Goal: Task Accomplishment & Management: Use online tool/utility

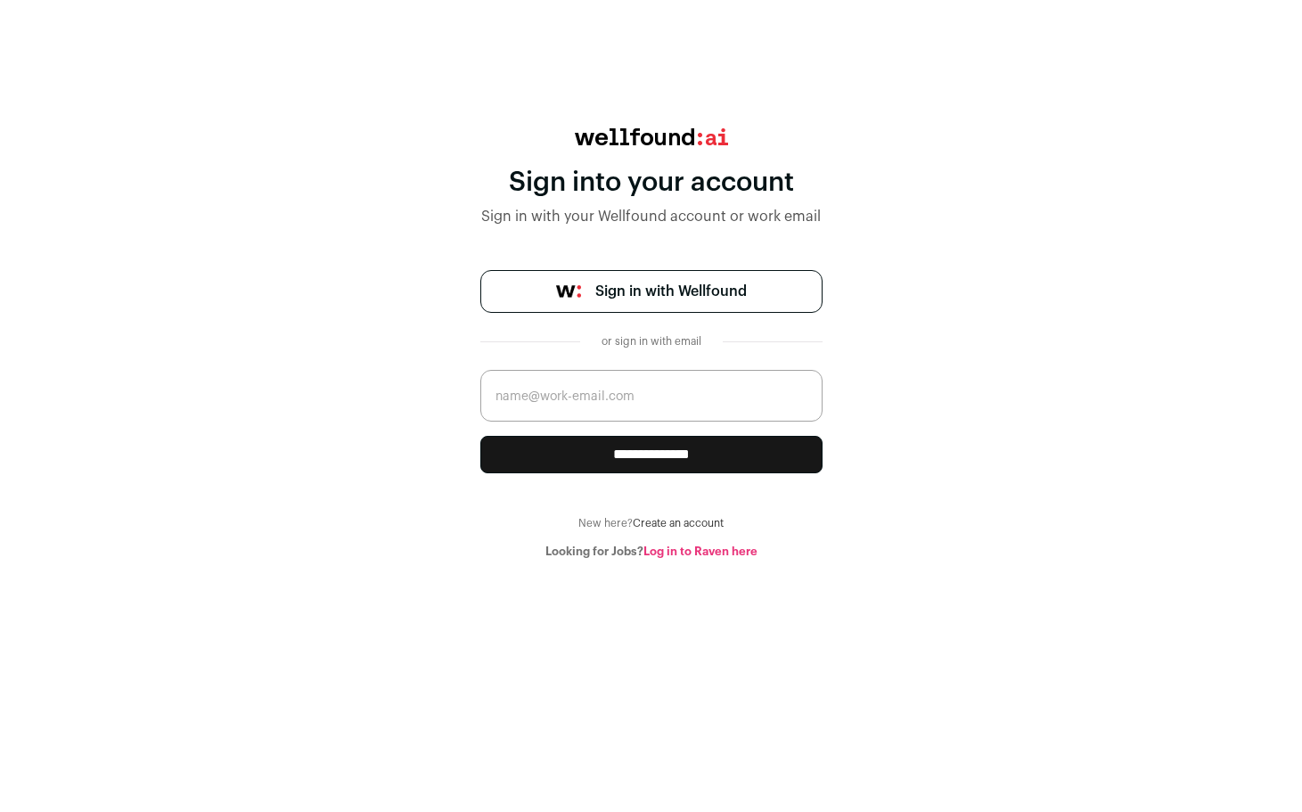
drag, startPoint x: 671, startPoint y: 285, endPoint x: 650, endPoint y: 295, distance: 23.5
click at [670, 285] on span "Sign in with Wellfound" at bounding box center [672, 291] width 152 height 21
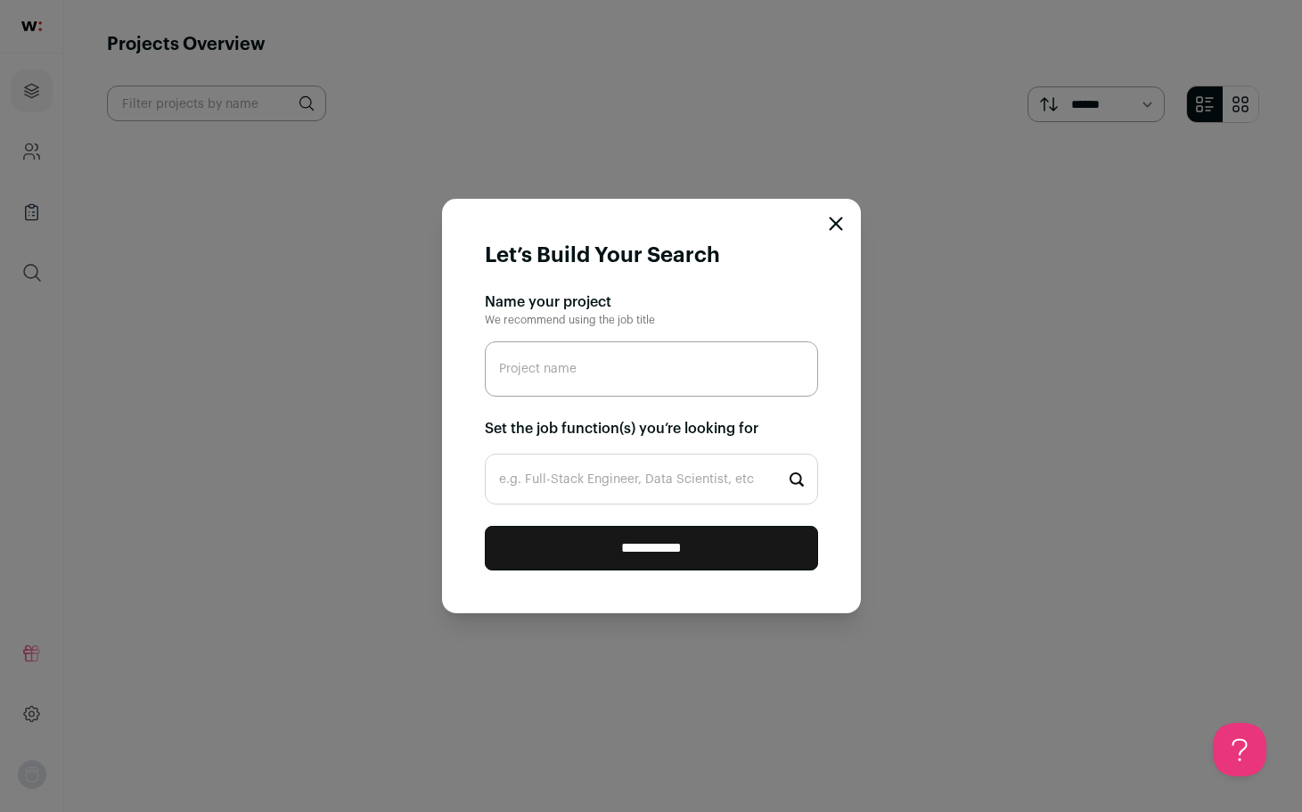
click at [633, 378] on input "Project name" at bounding box center [651, 368] width 333 height 55
type input "secret"
click at [756, 483] on input "e.g. Full-Stack Engineer, Data Scientist, etc" at bounding box center [651, 479] width 333 height 51
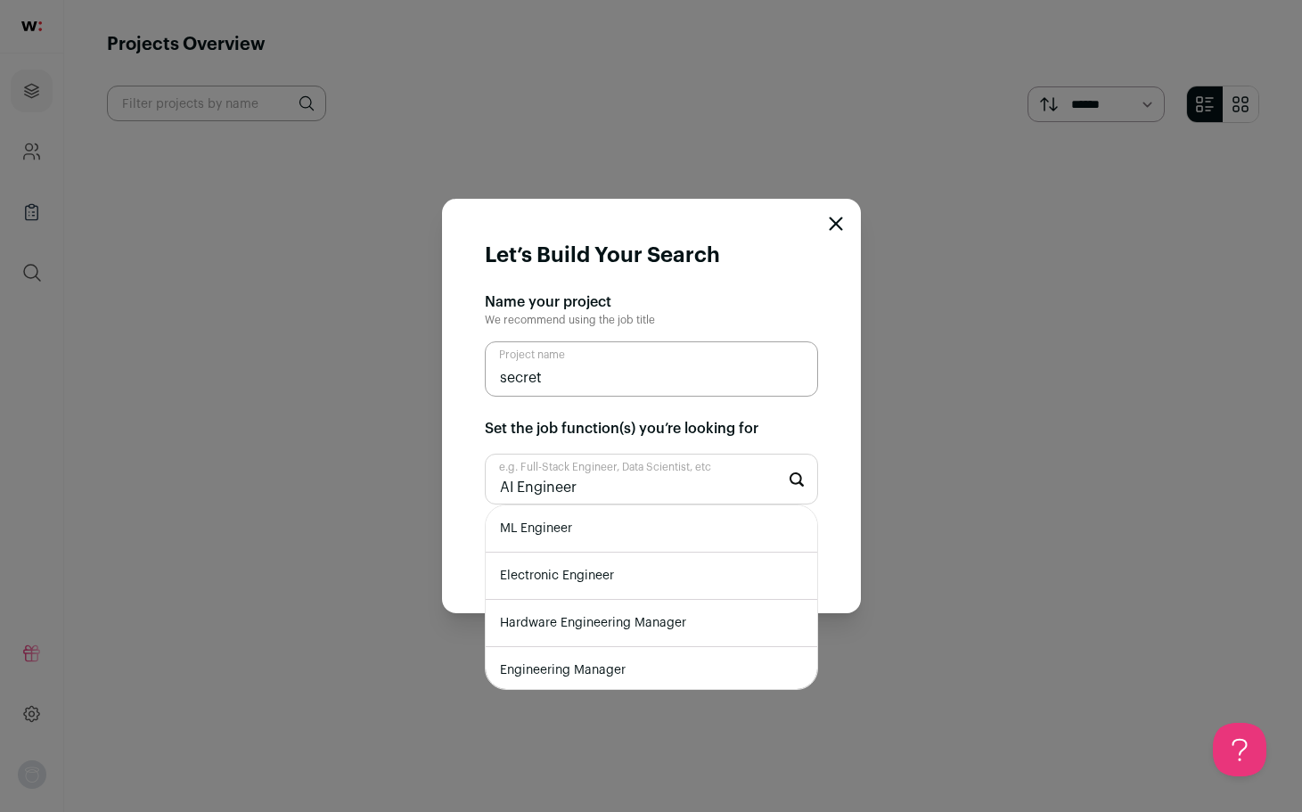
type input "AI Engineer"
click at [671, 534] on li "ML Engineer" at bounding box center [652, 528] width 332 height 47
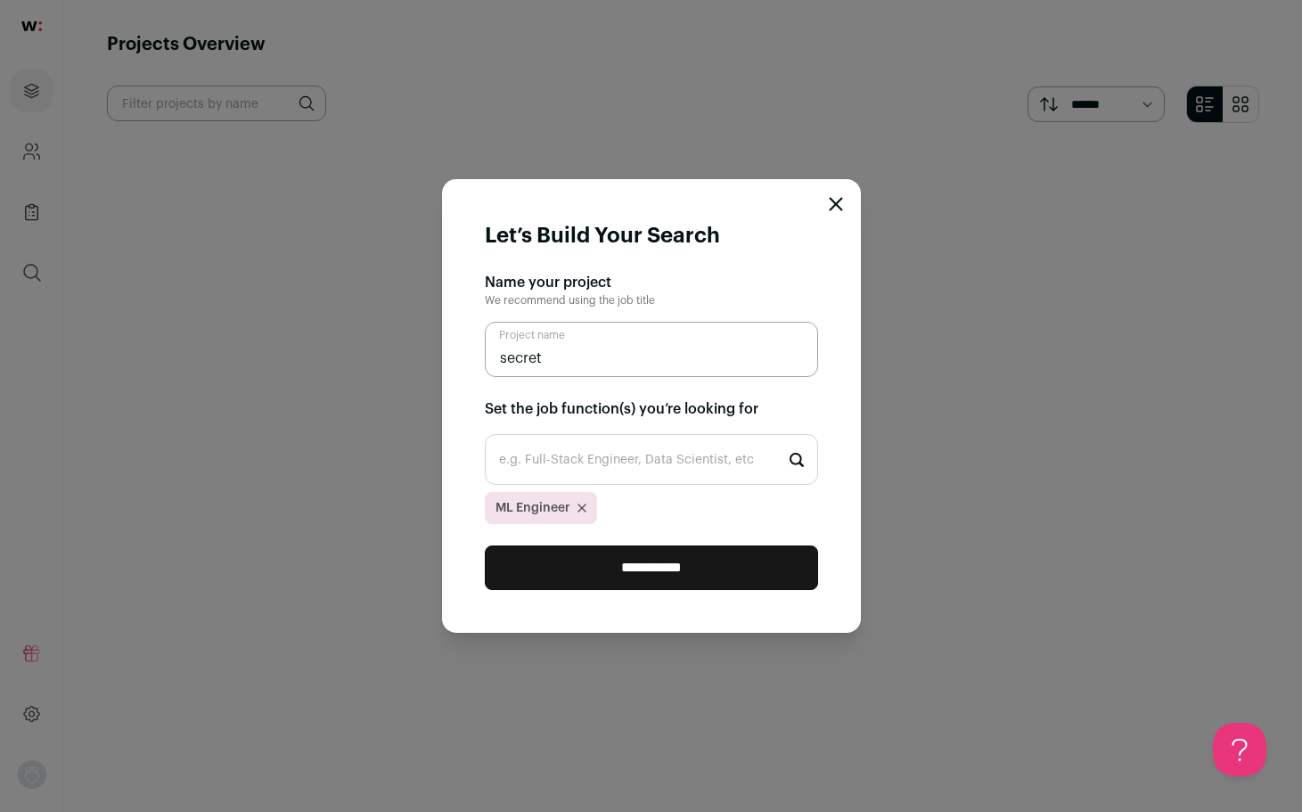
click at [642, 464] on input "e.g. Full-Stack Engineer, Data Scientist, etc" at bounding box center [651, 459] width 333 height 51
type input "[PERSON_NAME]"
click at [719, 516] on li "Backend Engineer" at bounding box center [652, 509] width 332 height 47
click at [689, 458] on input "e.g. Full-Stack Engineer, Data Scientist, etc" at bounding box center [651, 459] width 333 height 51
click at [583, 357] on input "secret" at bounding box center [651, 349] width 333 height 55
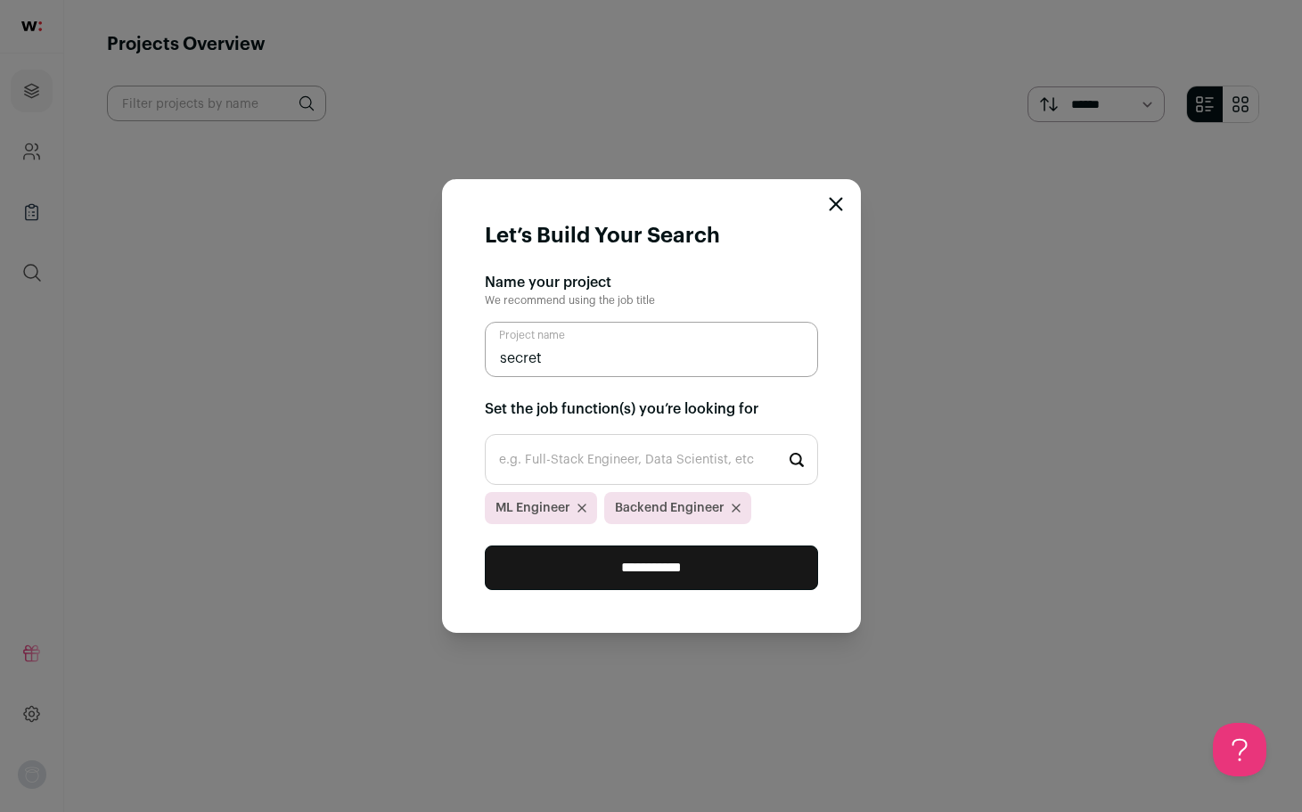
click at [645, 575] on input "**********" at bounding box center [651, 568] width 333 height 45
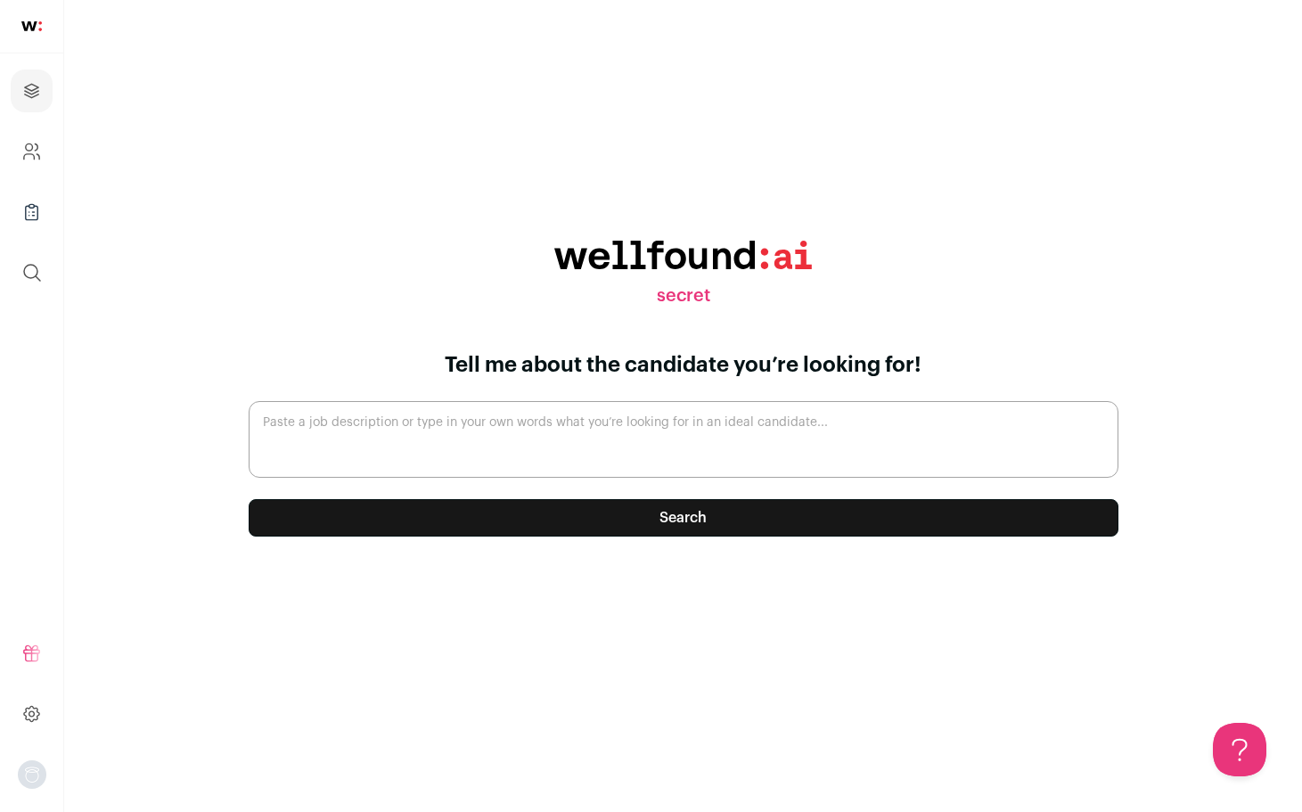
click at [477, 432] on textarea "Paste a job description or type in your own words what you’re looking for in an…" at bounding box center [684, 439] width 870 height 77
click at [40, 135] on link "Company and ATS Settings" at bounding box center [32, 151] width 42 height 43
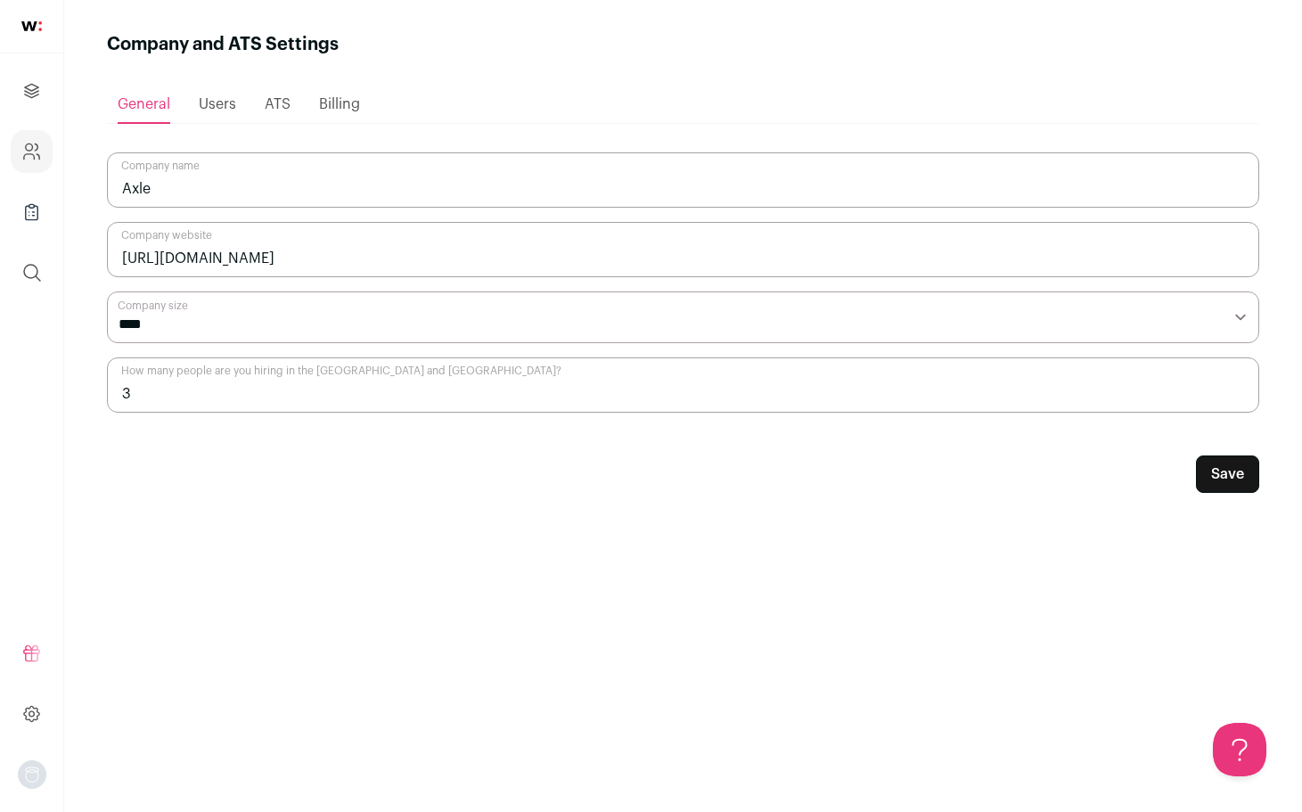
click at [227, 104] on span "Users" at bounding box center [217, 104] width 37 height 14
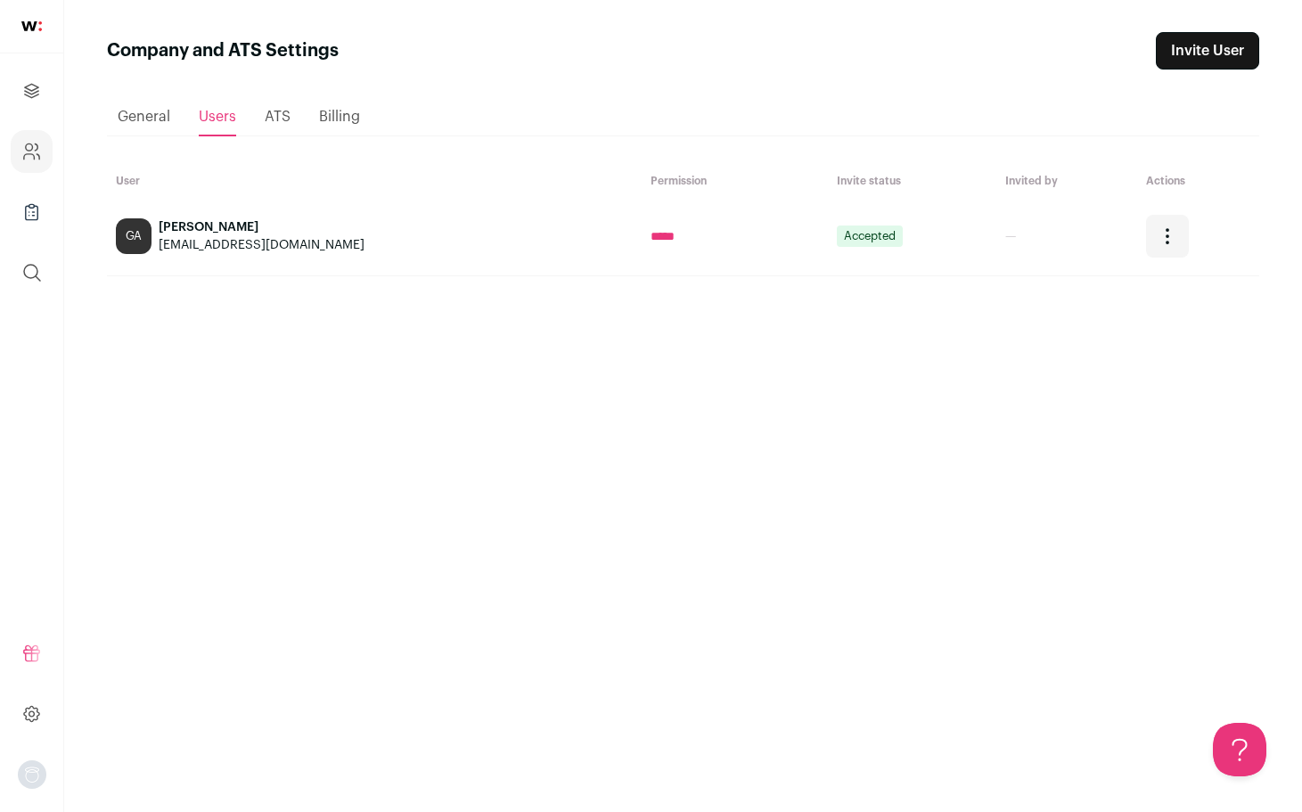
click at [283, 120] on span "ATS" at bounding box center [278, 117] width 26 height 14
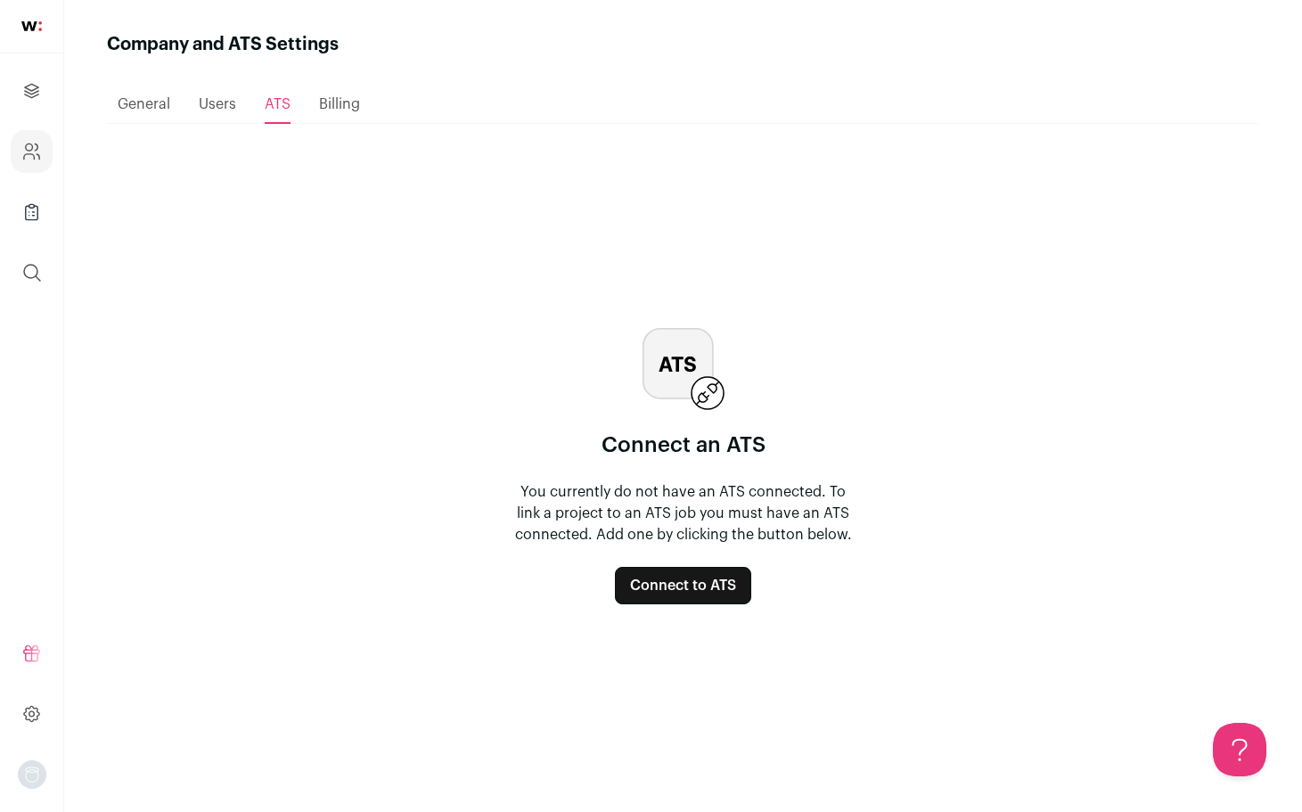
click at [699, 567] on button "Connect to ATS" at bounding box center [683, 585] width 136 height 37
click at [351, 106] on span "Billing" at bounding box center [339, 104] width 41 height 14
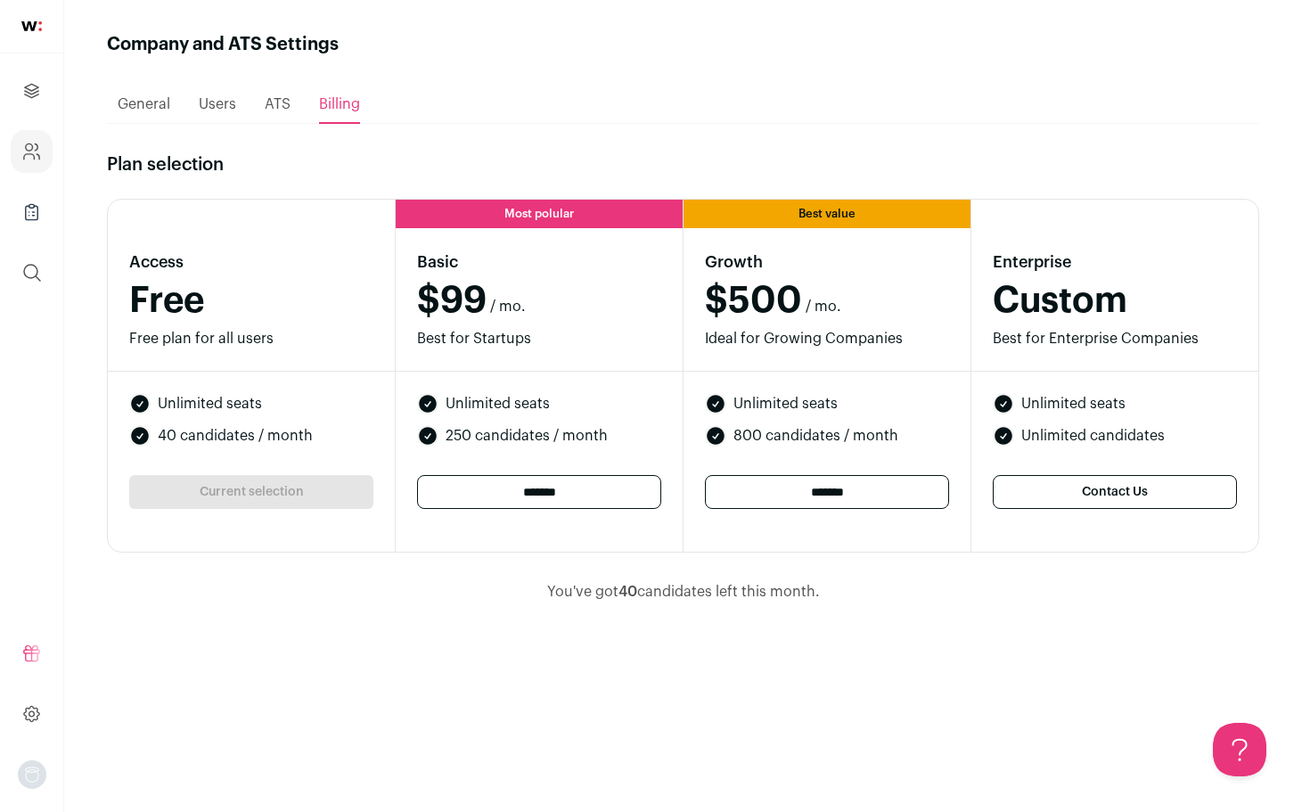
click at [208, 495] on div "Current selection" at bounding box center [251, 492] width 244 height 34
click at [281, 116] on div "ATS" at bounding box center [278, 104] width 26 height 36
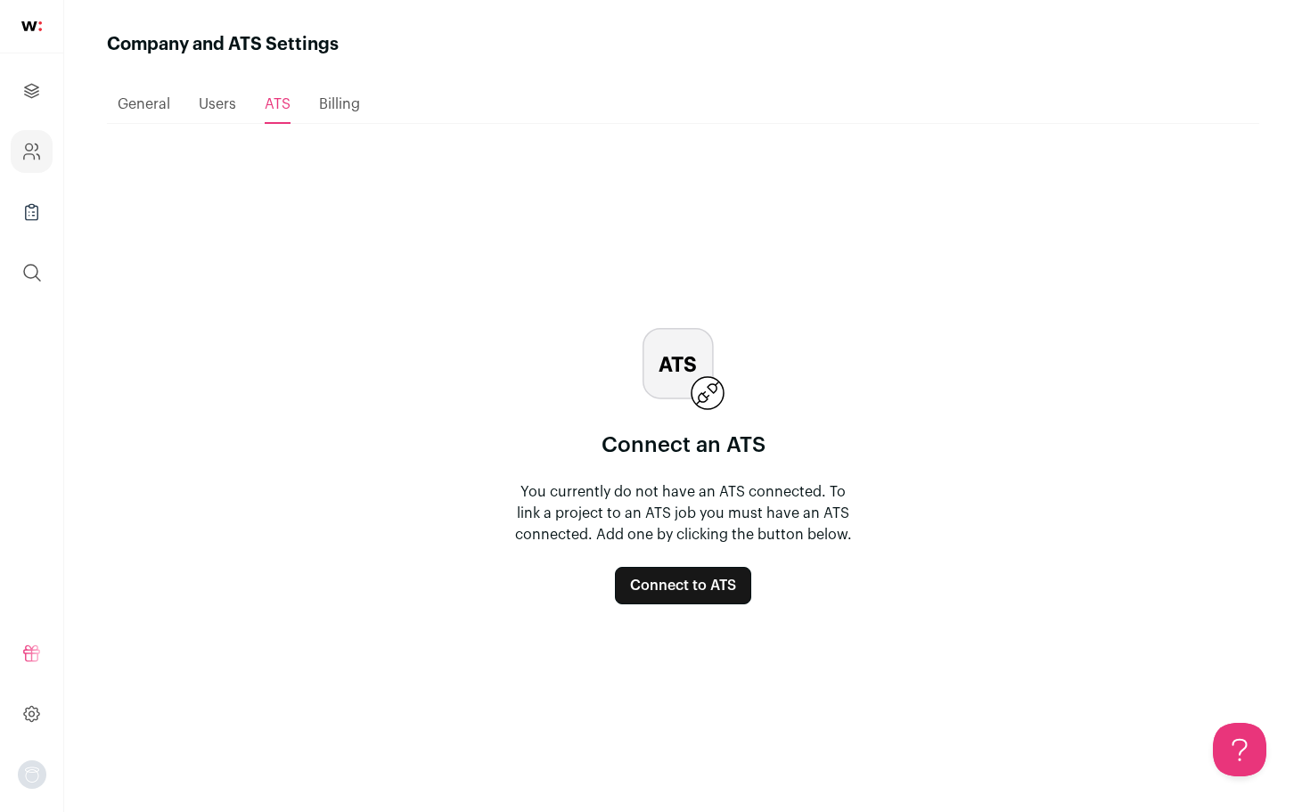
click at [220, 107] on span "Users" at bounding box center [217, 104] width 37 height 14
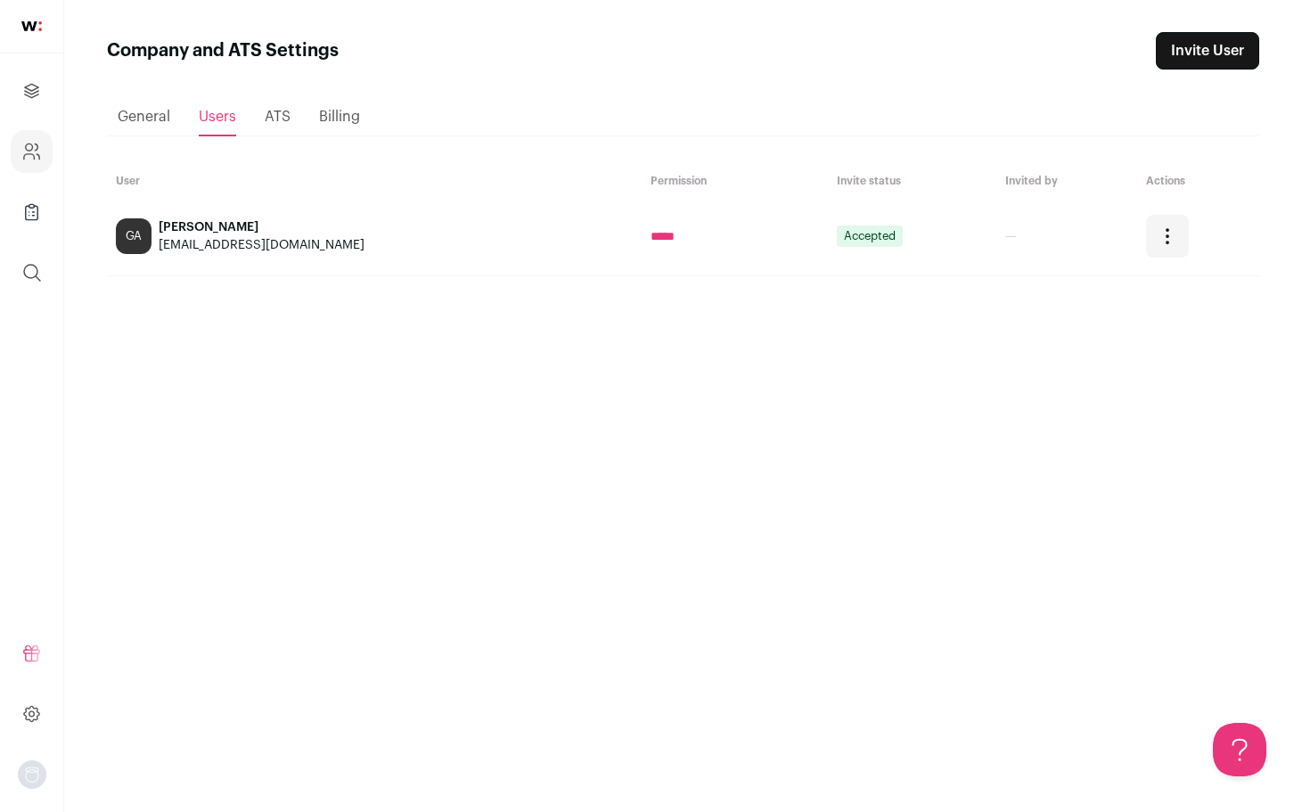
click at [136, 110] on span "General" at bounding box center [144, 117] width 53 height 14
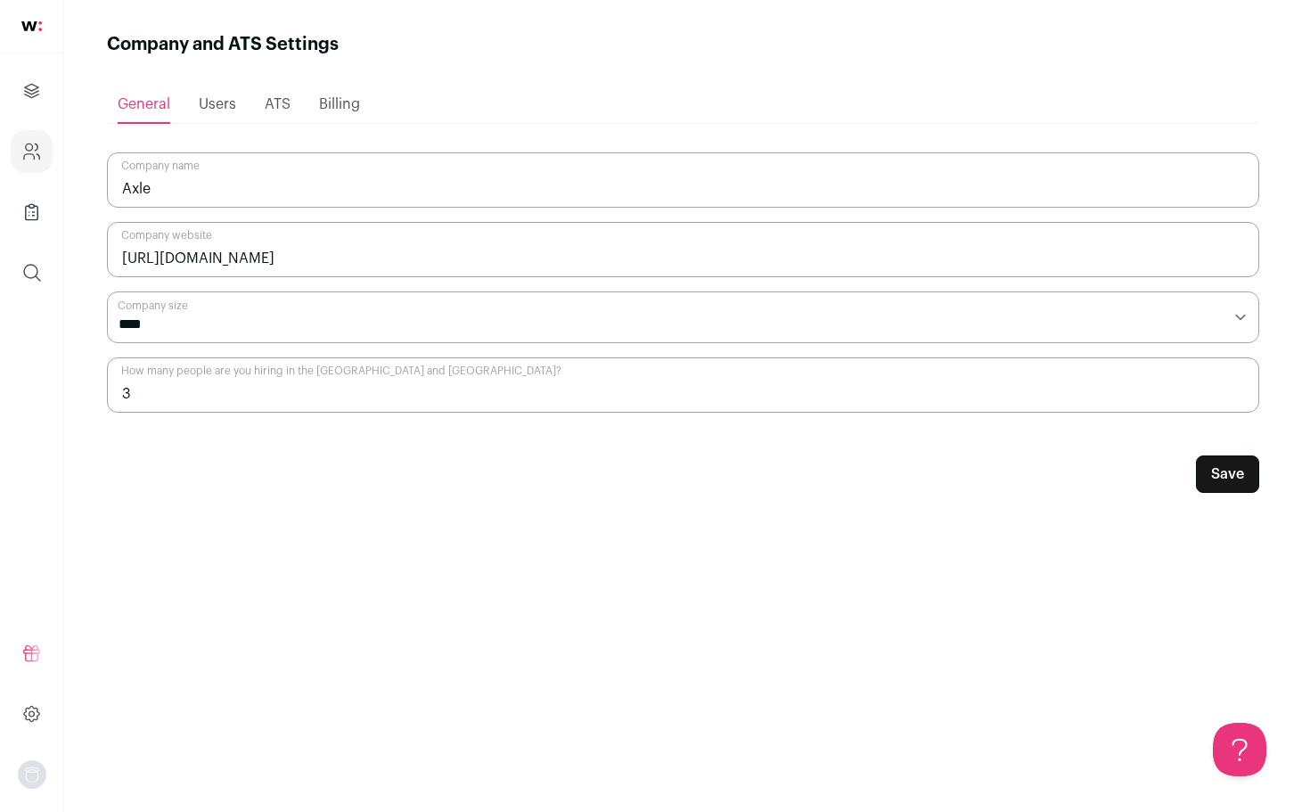
click at [1225, 486] on button "Save" at bounding box center [1227, 474] width 63 height 37
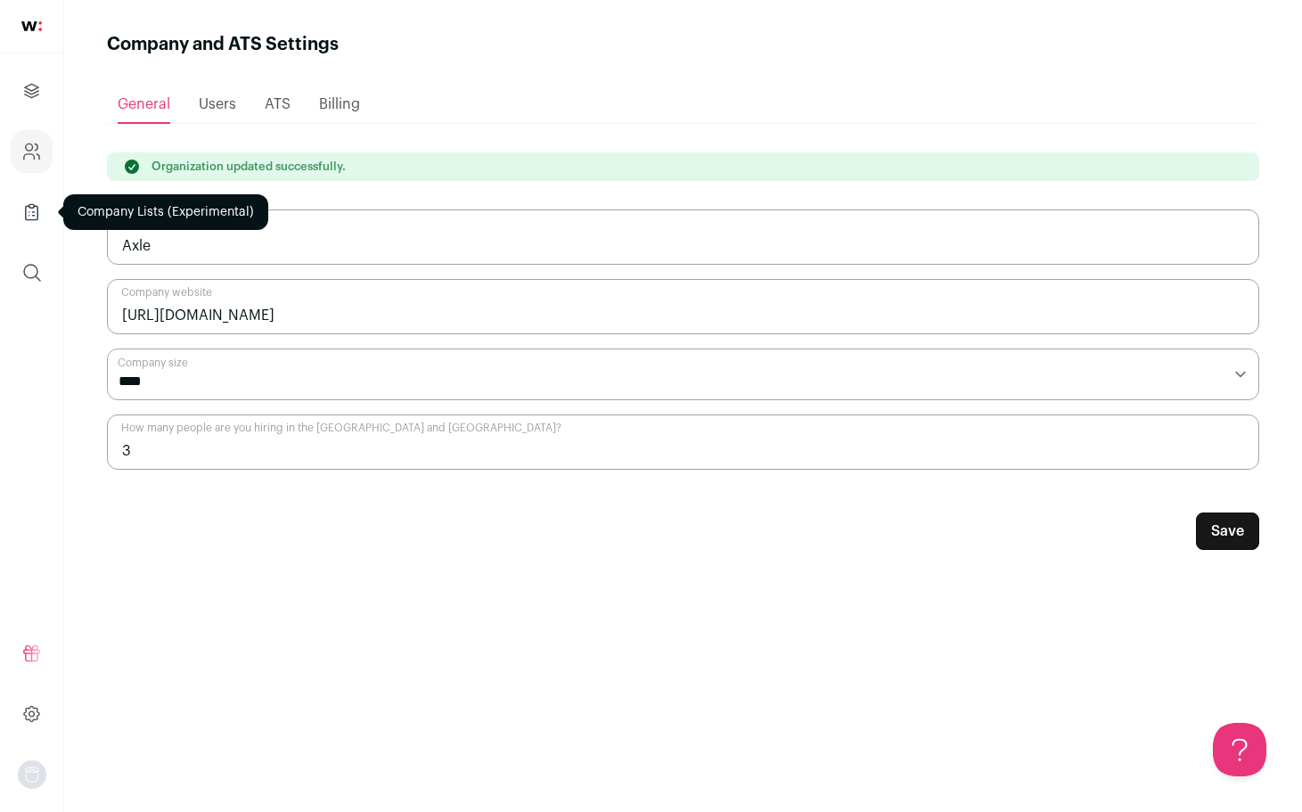
click at [29, 190] on ul "Projects Company and ATS Settings Company Lists (Experimental) Global Search" at bounding box center [31, 181] width 63 height 257
click at [29, 203] on icon "Company Lists" at bounding box center [31, 211] width 21 height 21
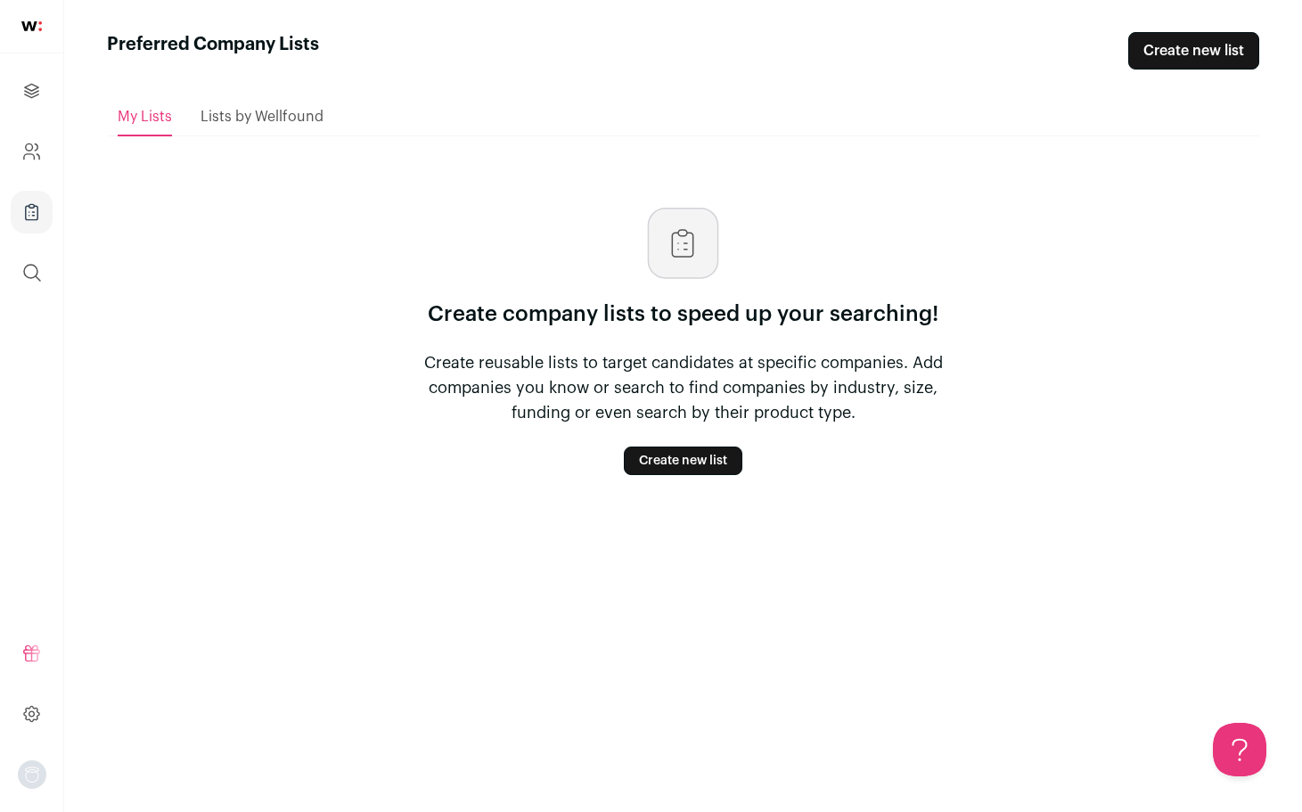
click at [236, 120] on span "Lists by Wellfound" at bounding box center [262, 117] width 123 height 14
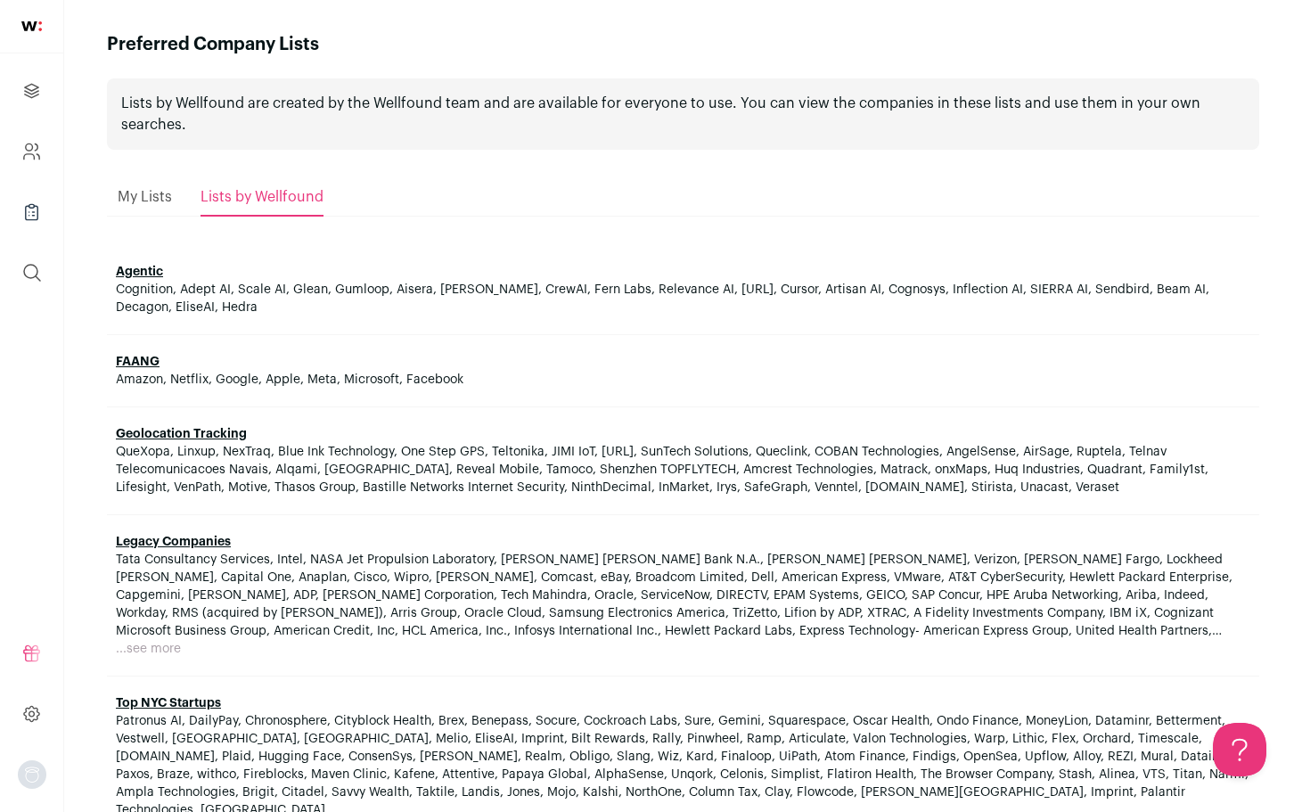
click at [124, 273] on link "Agentic" at bounding box center [139, 272] width 47 height 12
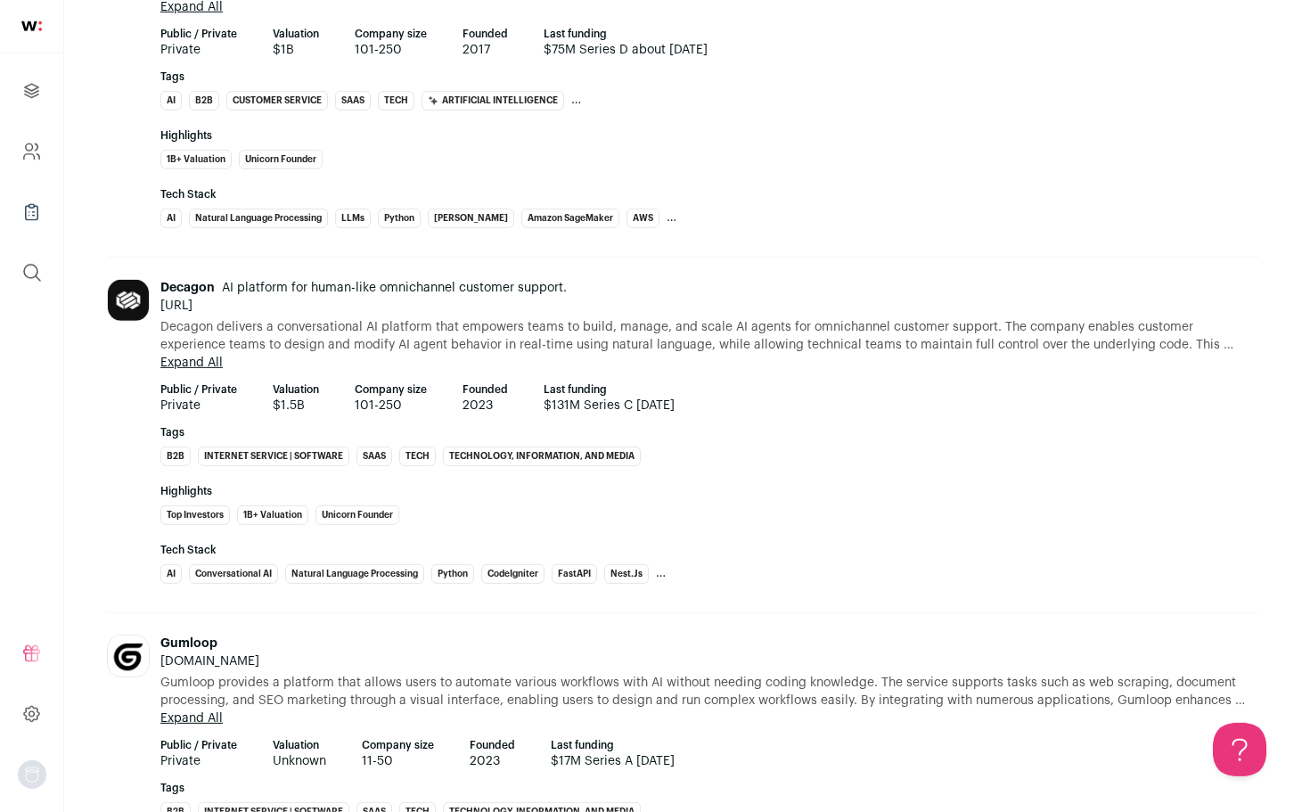
scroll to position [546, 0]
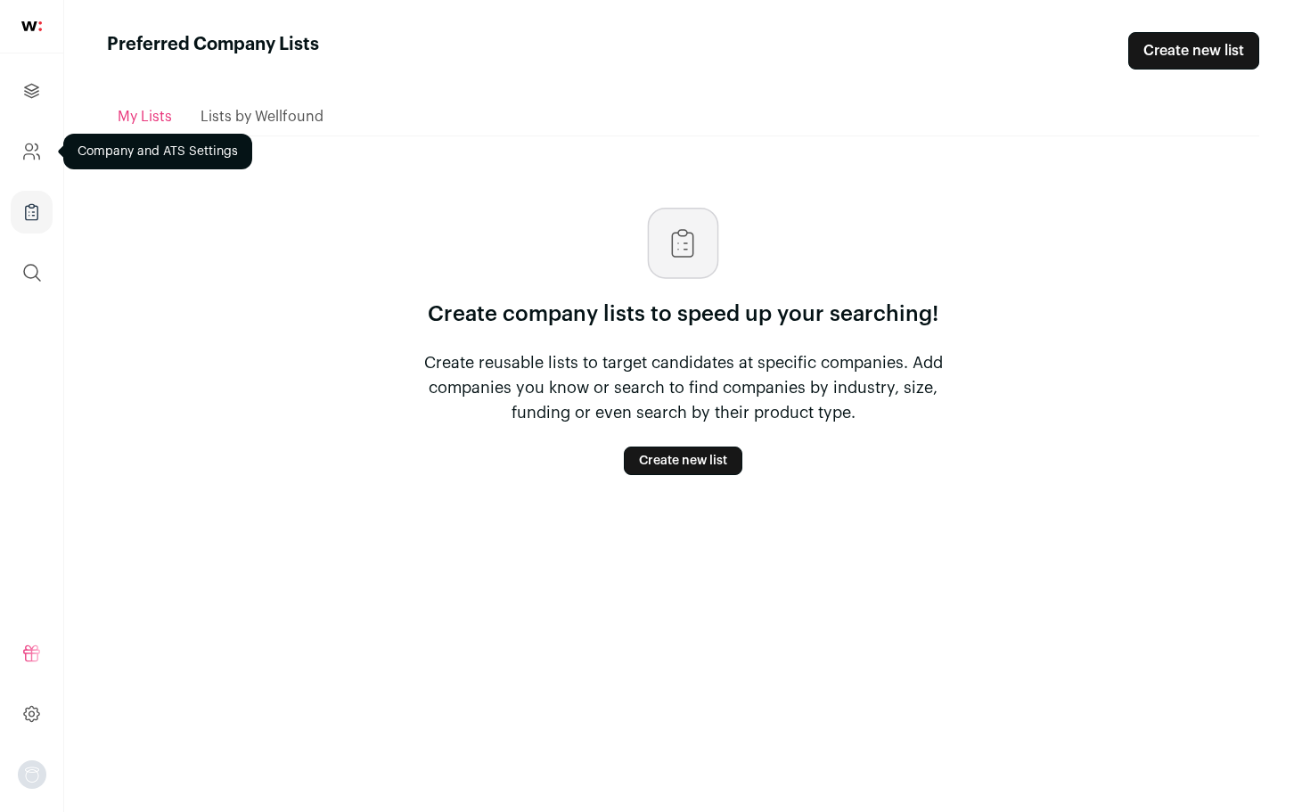
click at [26, 154] on icon "Company and ATS Settings" at bounding box center [29, 156] width 11 height 5
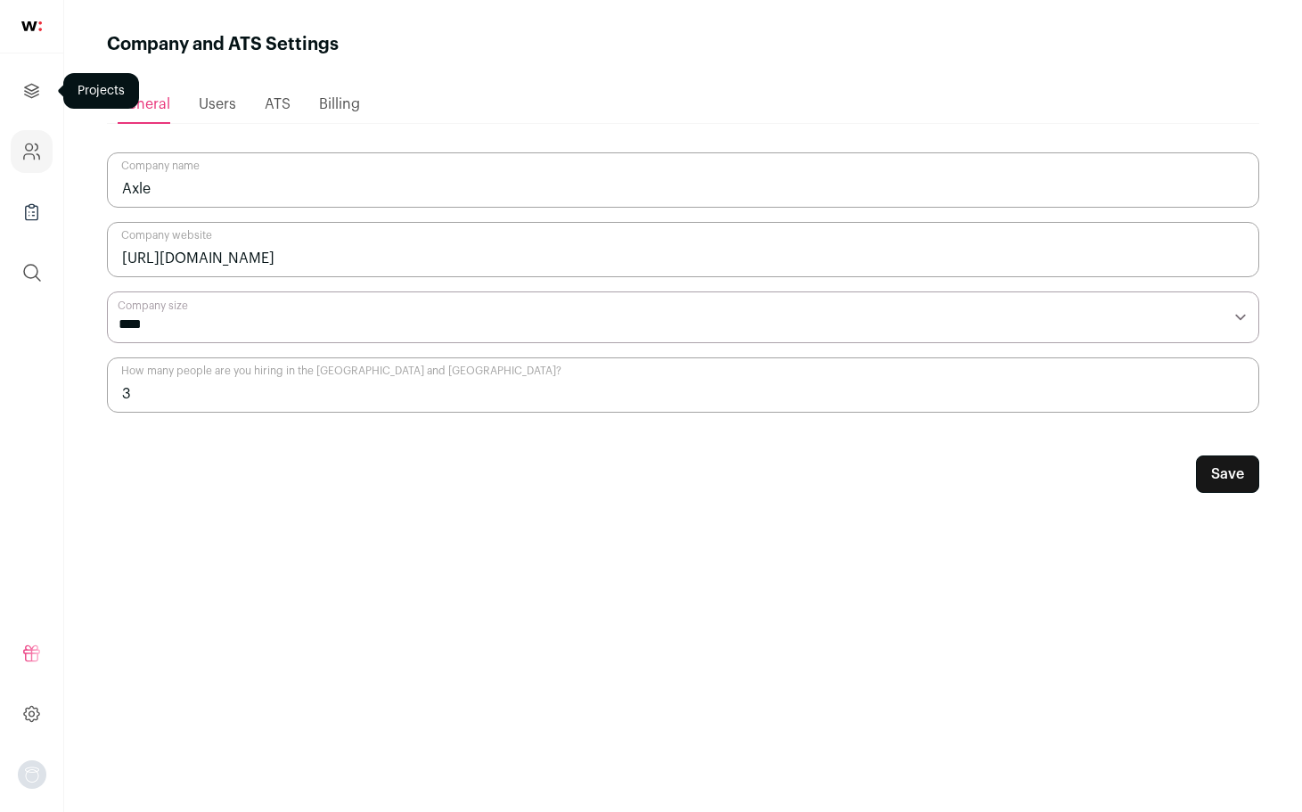
click at [23, 93] on icon "Projects" at bounding box center [31, 90] width 21 height 21
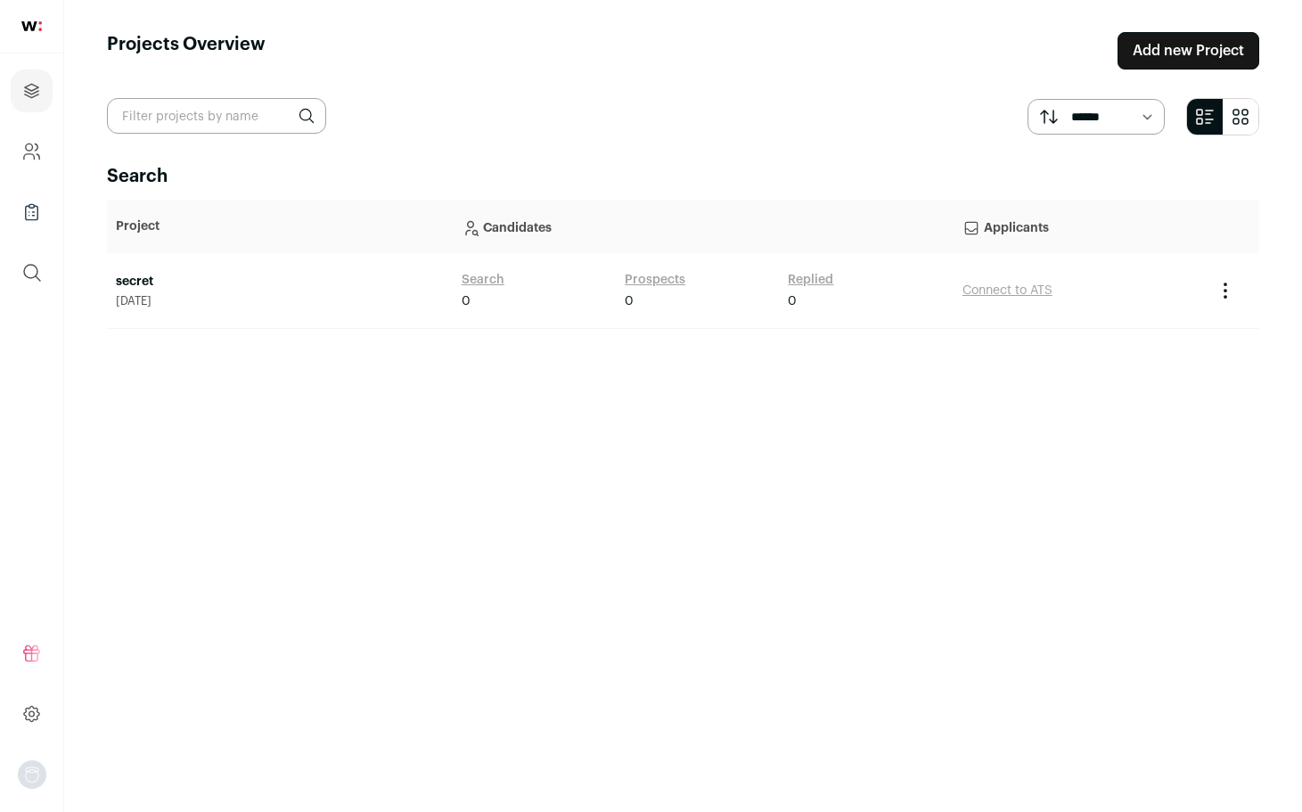
click at [134, 274] on link "secret" at bounding box center [280, 282] width 328 height 18
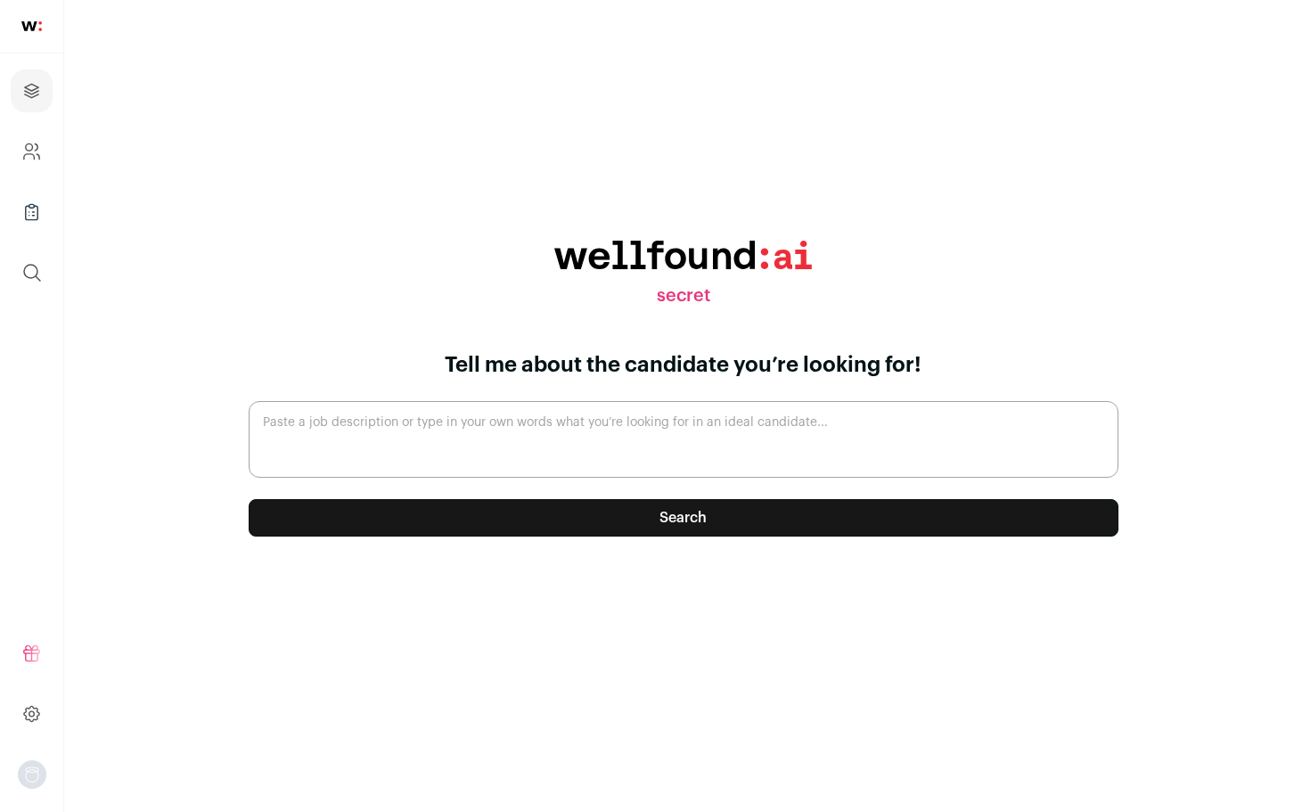
click at [510, 430] on textarea "Paste a job description or type in your own words what you’re looking for in an…" at bounding box center [684, 439] width 870 height 77
click at [782, 440] on textarea "ai engineer per se with a few years experience with REST and/or" at bounding box center [684, 439] width 870 height 77
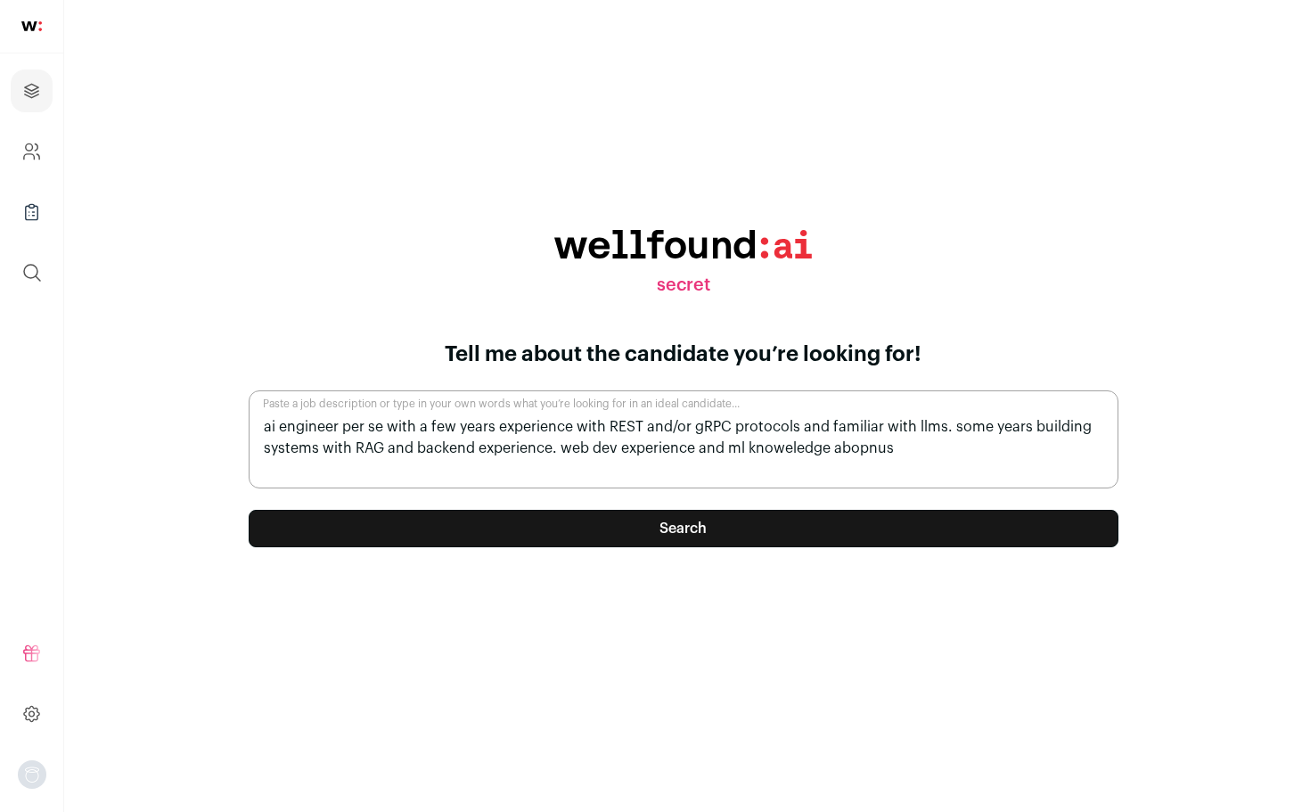
type textarea "ai engineer per se with a few years experience with REST and/or gRPC protocols …"
click at [577, 528] on button "Search" at bounding box center [684, 528] width 870 height 37
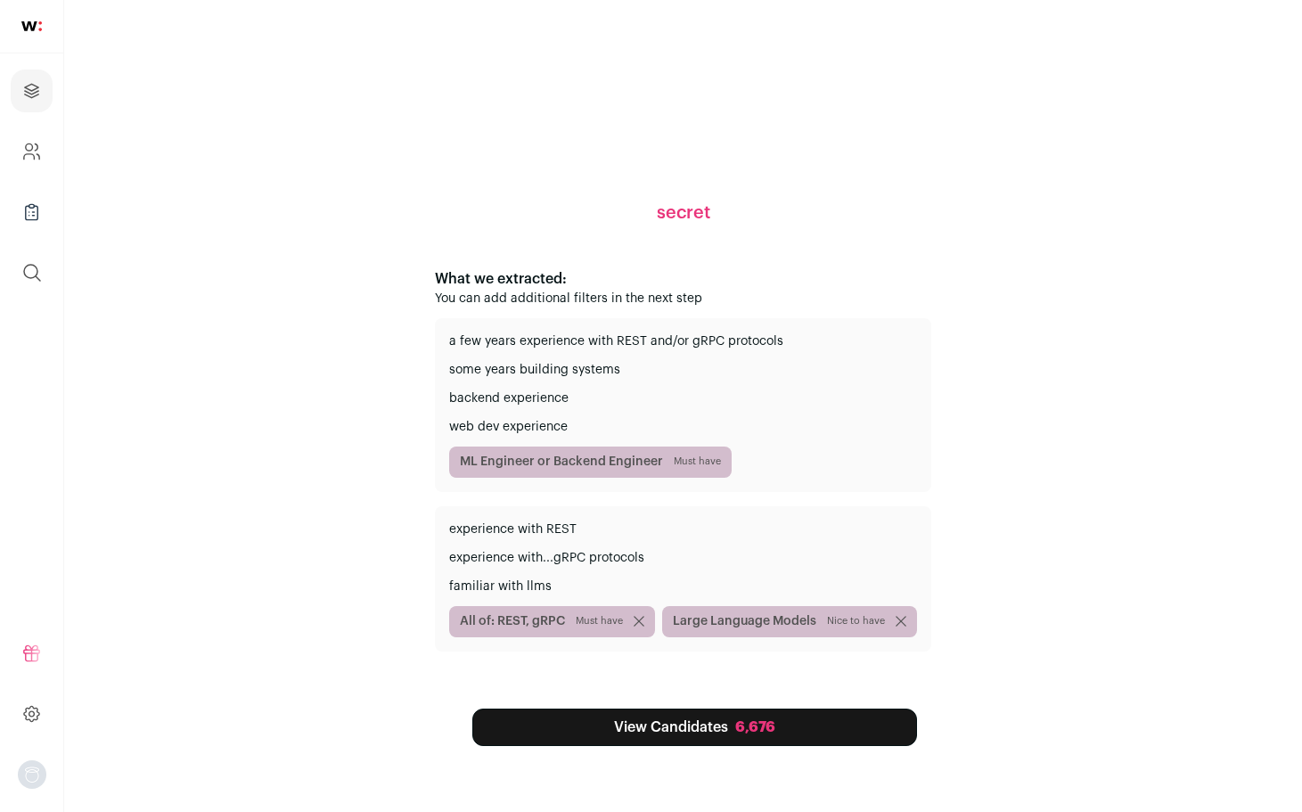
click at [589, 732] on link "View Candidates 6,676" at bounding box center [694, 727] width 445 height 37
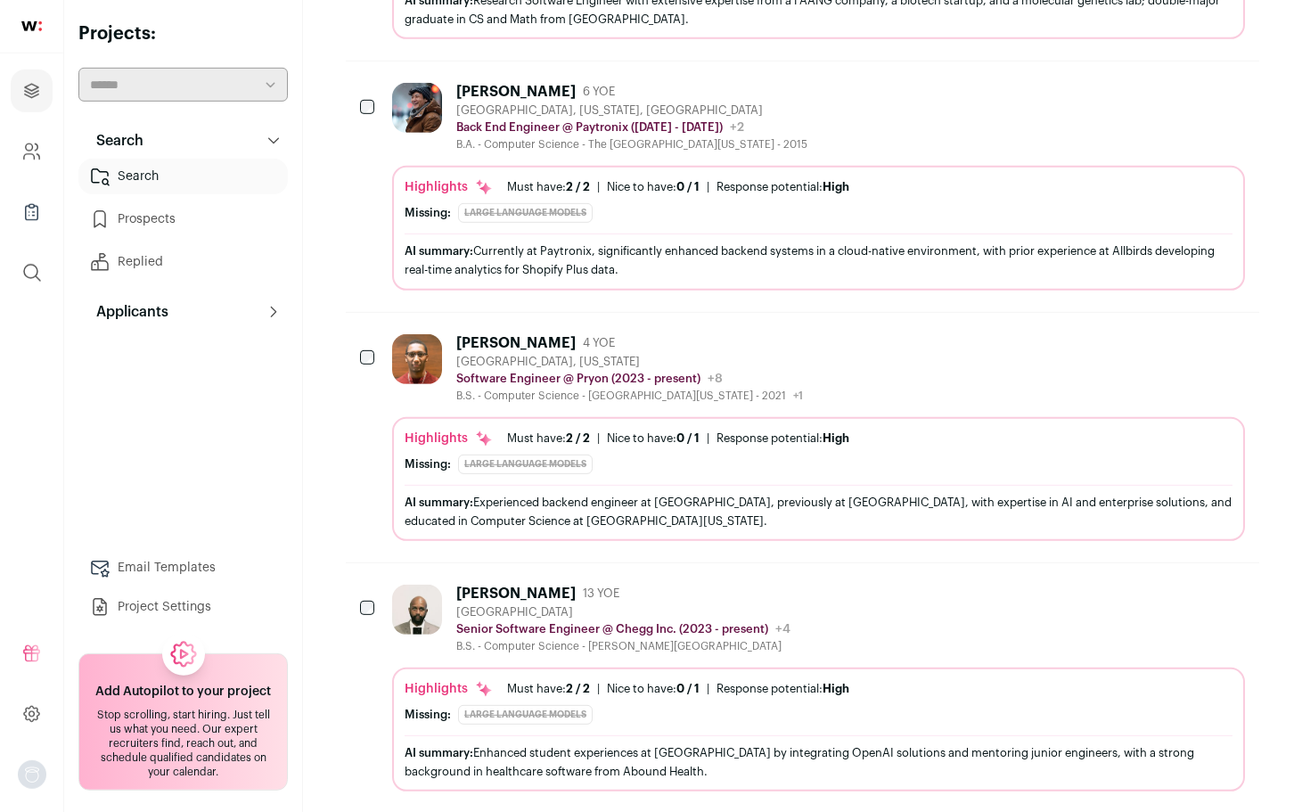
scroll to position [546, 0]
click at [158, 599] on link "Project Settings" at bounding box center [183, 607] width 210 height 36
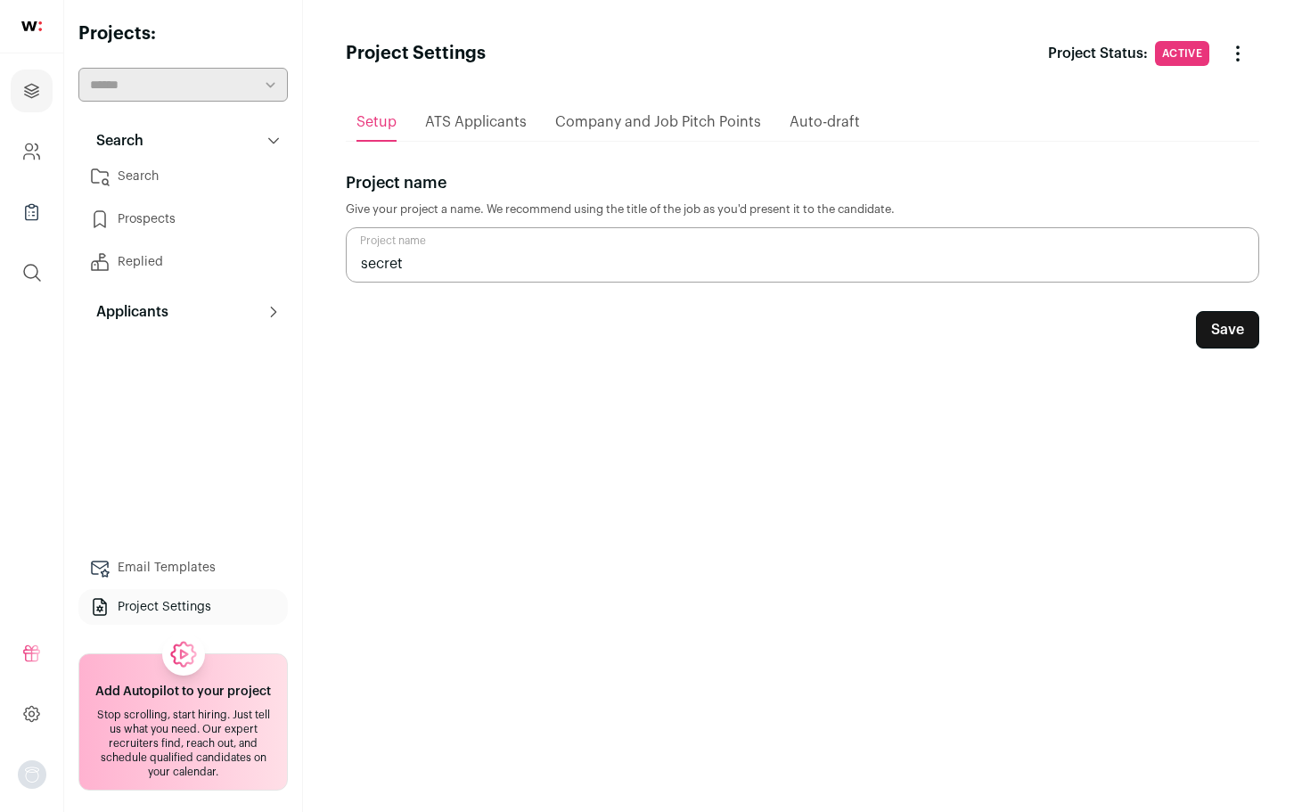
click at [484, 118] on span "ATS Applicants" at bounding box center [476, 122] width 102 height 14
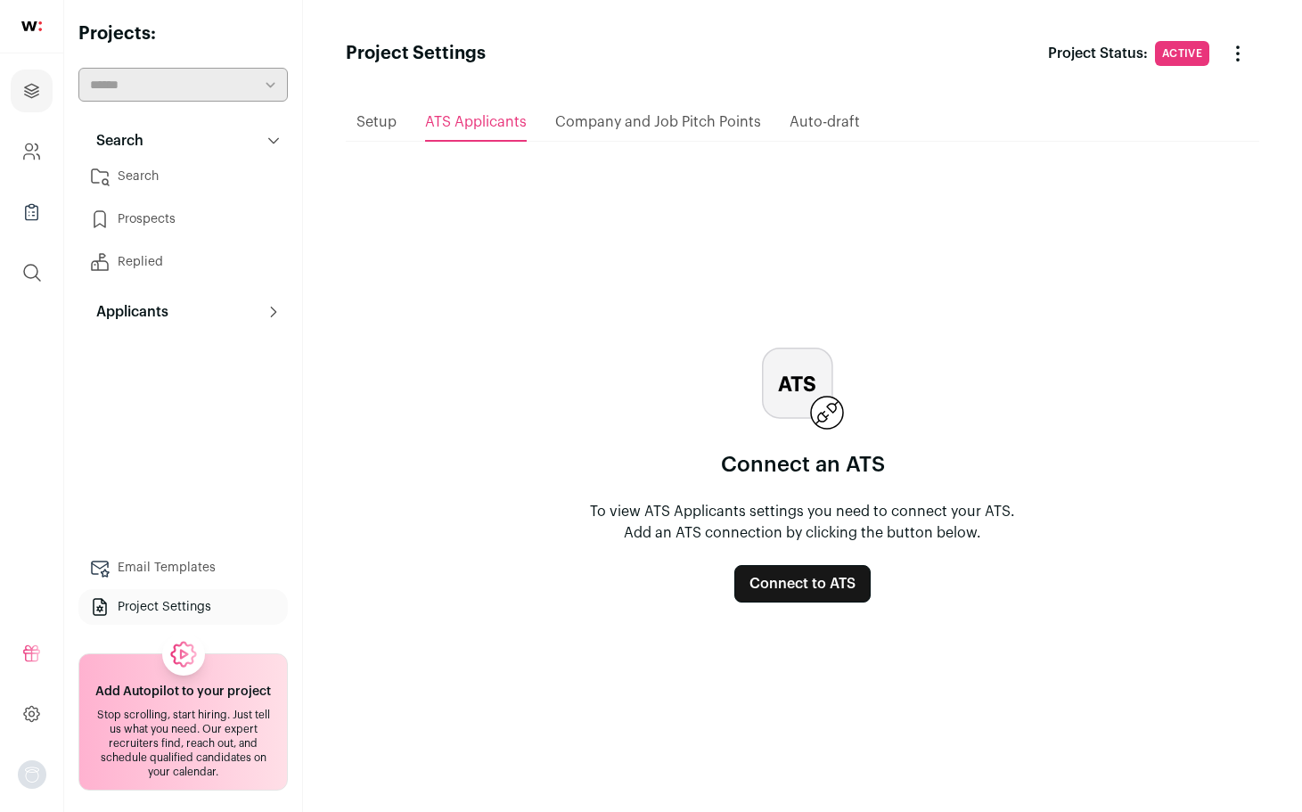
click at [634, 126] on span "Company and Job Pitch Points" at bounding box center [658, 122] width 206 height 14
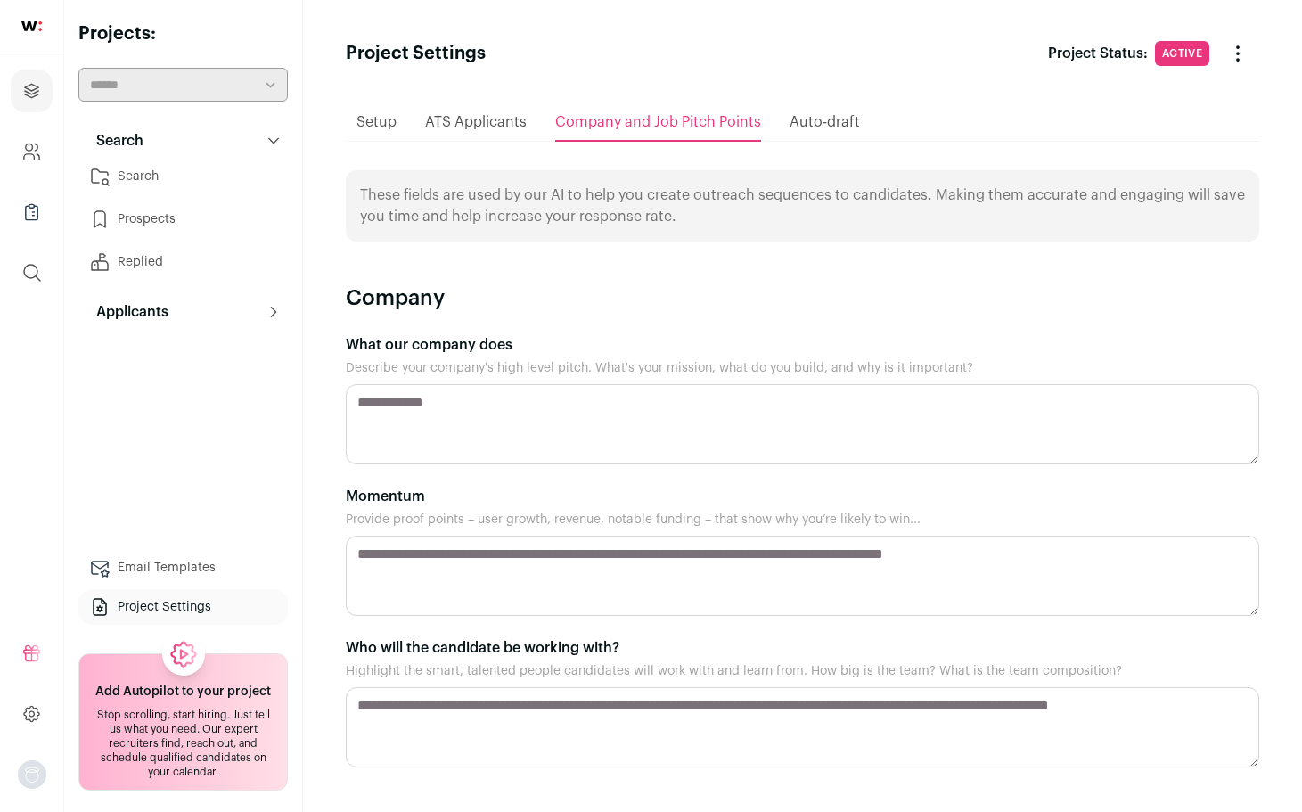
click at [821, 136] on div "Auto-draft" at bounding box center [825, 122] width 70 height 36
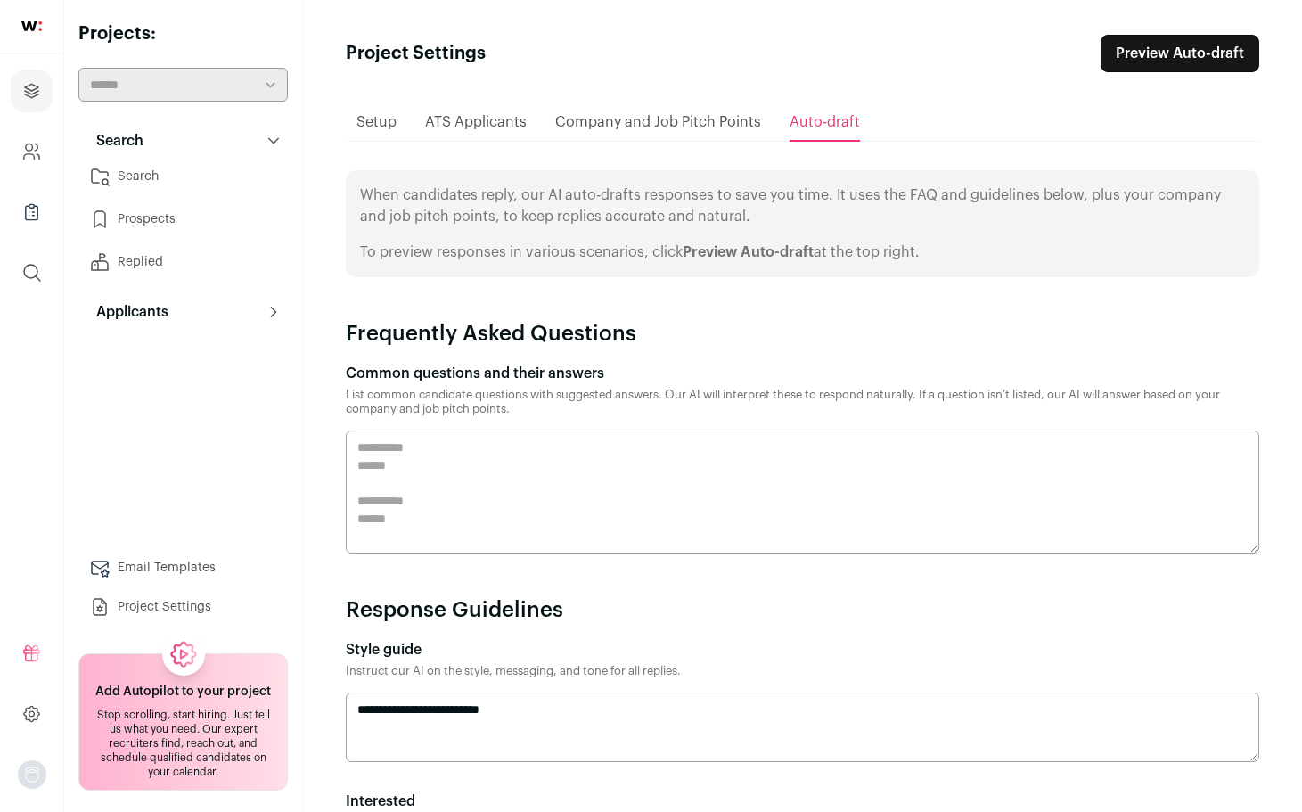
click at [698, 121] on span "Company and Job Pitch Points" at bounding box center [658, 122] width 206 height 14
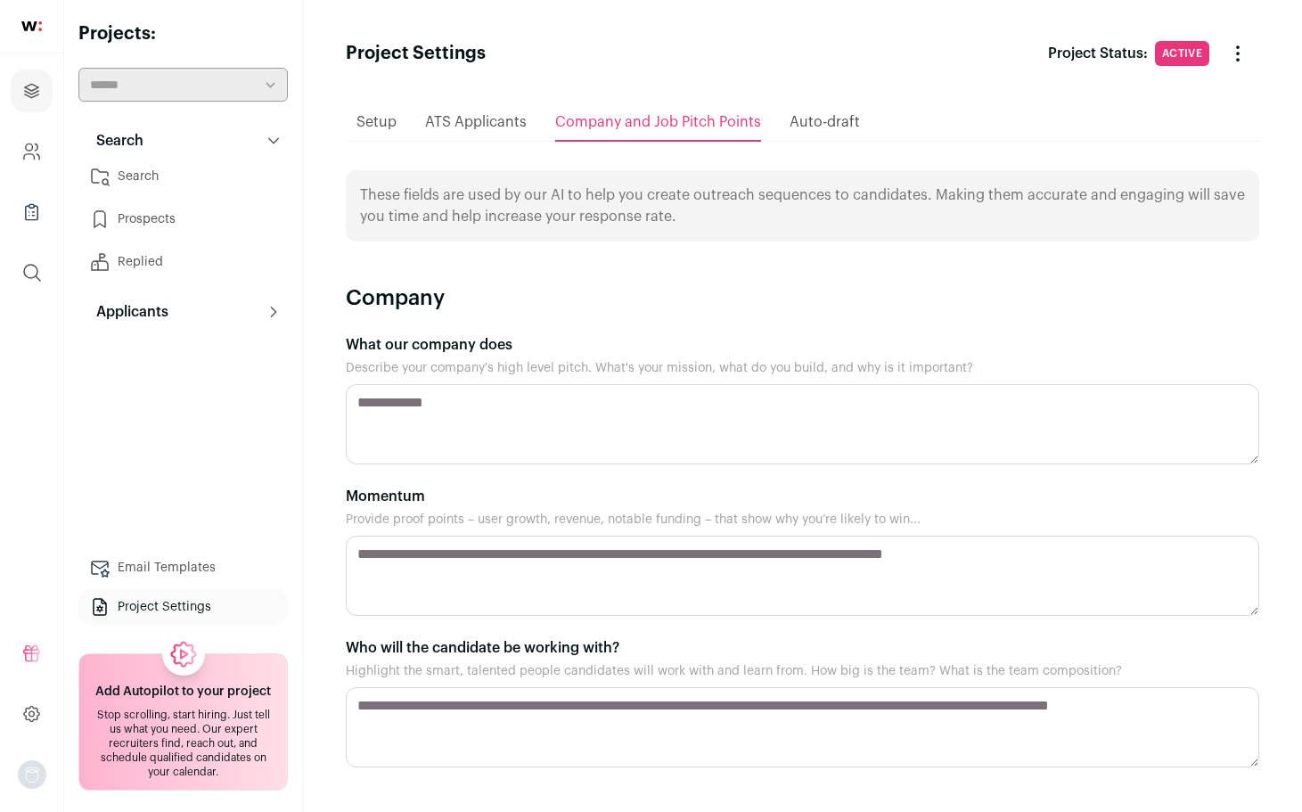
click at [802, 125] on span "Auto-draft" at bounding box center [825, 122] width 70 height 14
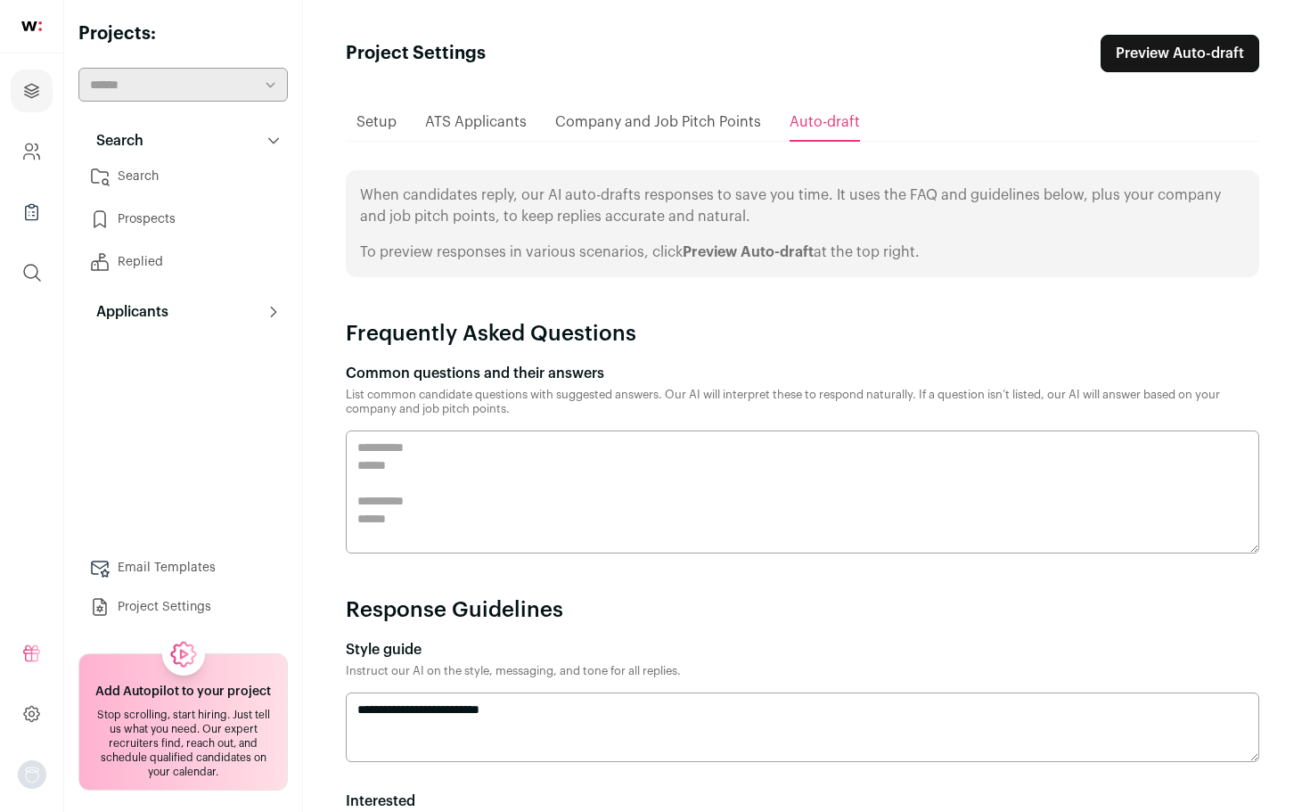
click at [640, 115] on span "Company and Job Pitch Points" at bounding box center [658, 122] width 206 height 14
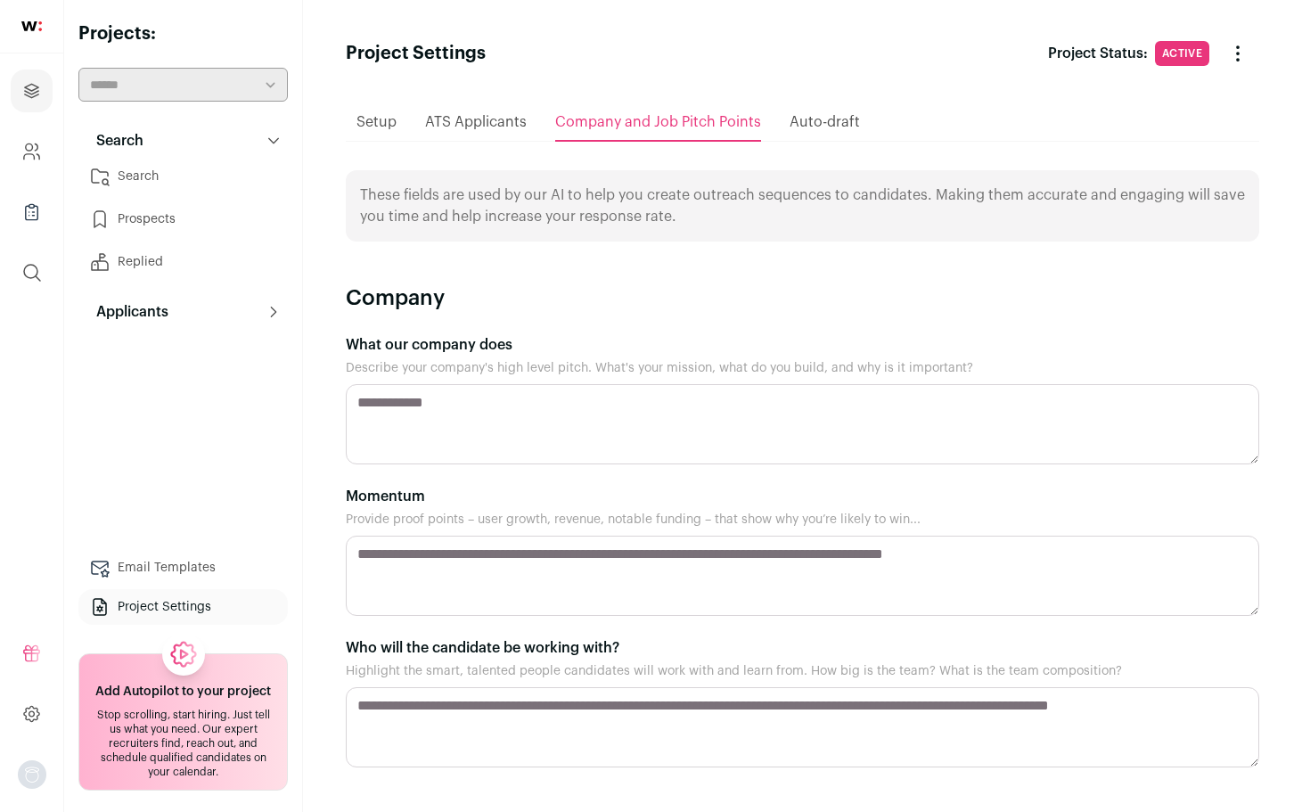
click at [488, 118] on span "ATS Applicants" at bounding box center [476, 122] width 102 height 14
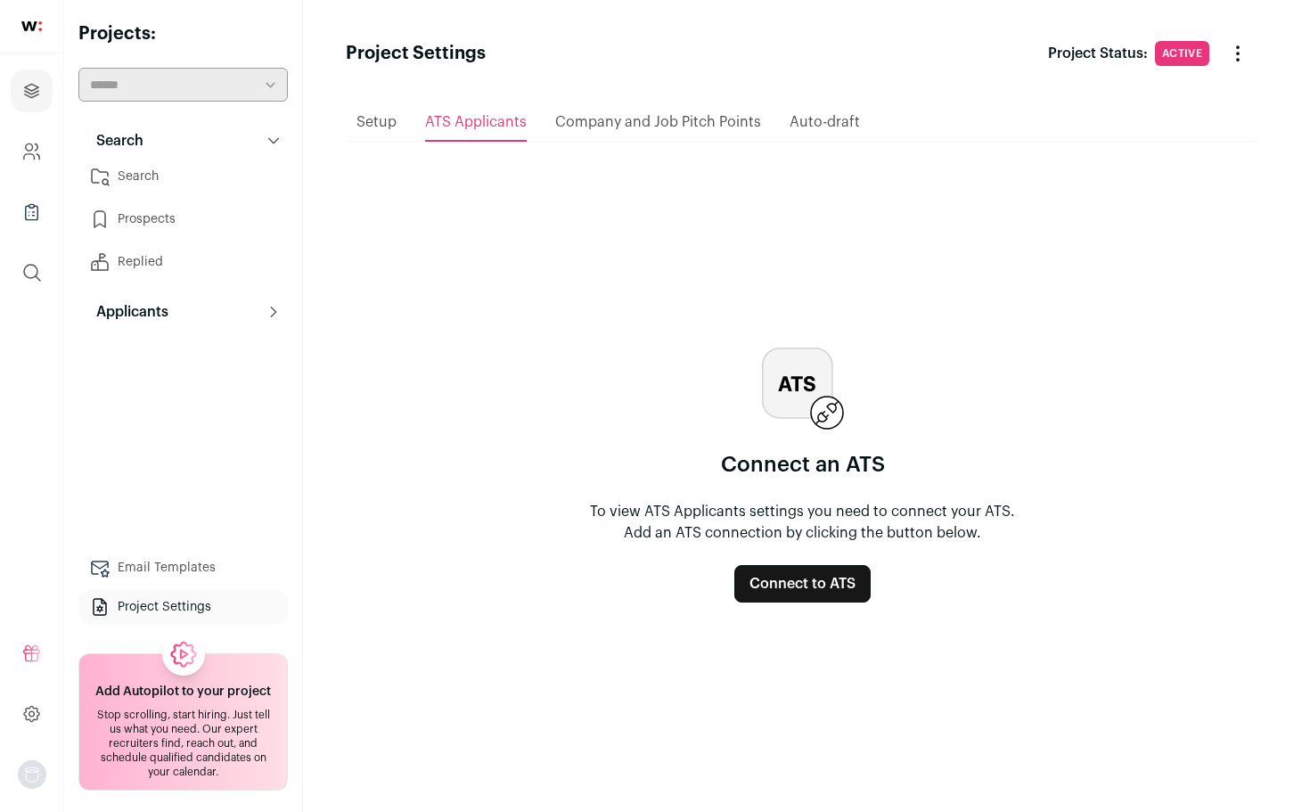
click at [374, 125] on span "Setup" at bounding box center [377, 122] width 40 height 14
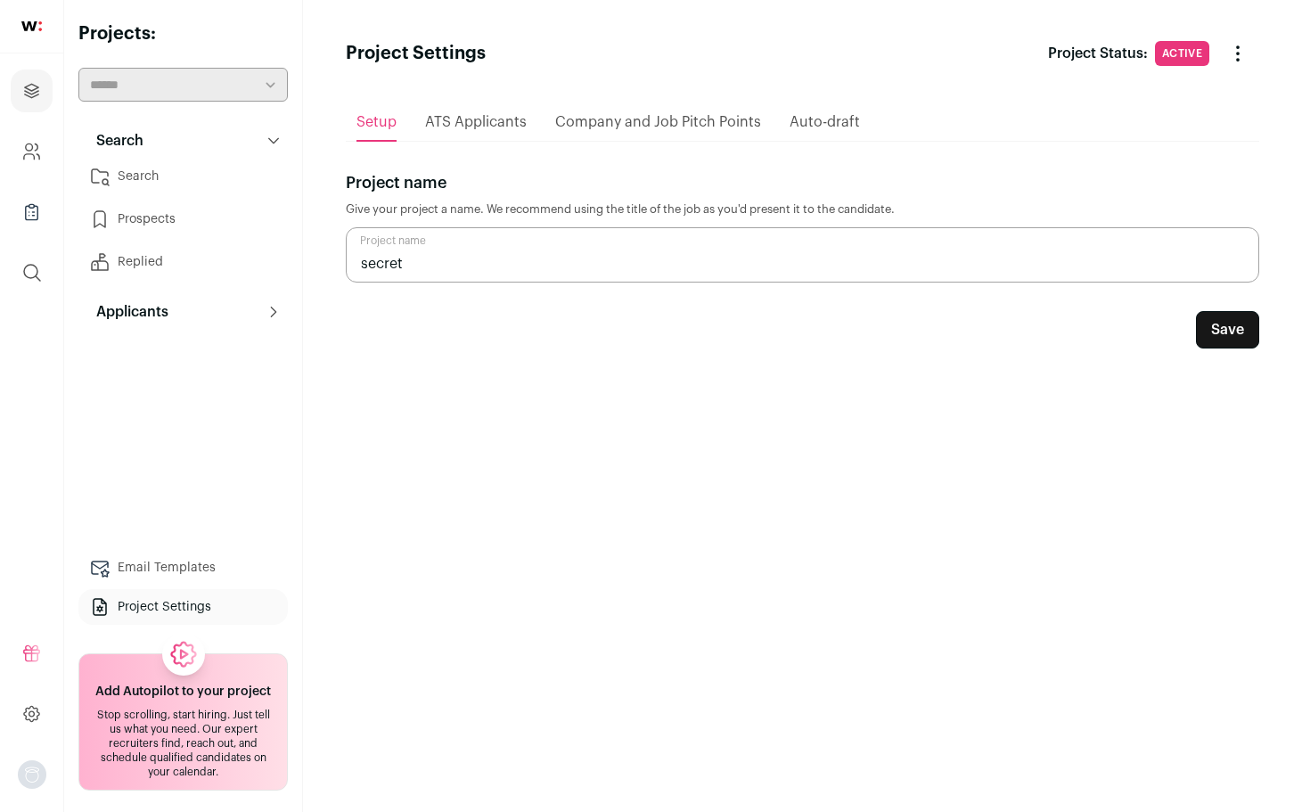
click at [144, 219] on link "Prospects" at bounding box center [183, 219] width 210 height 36
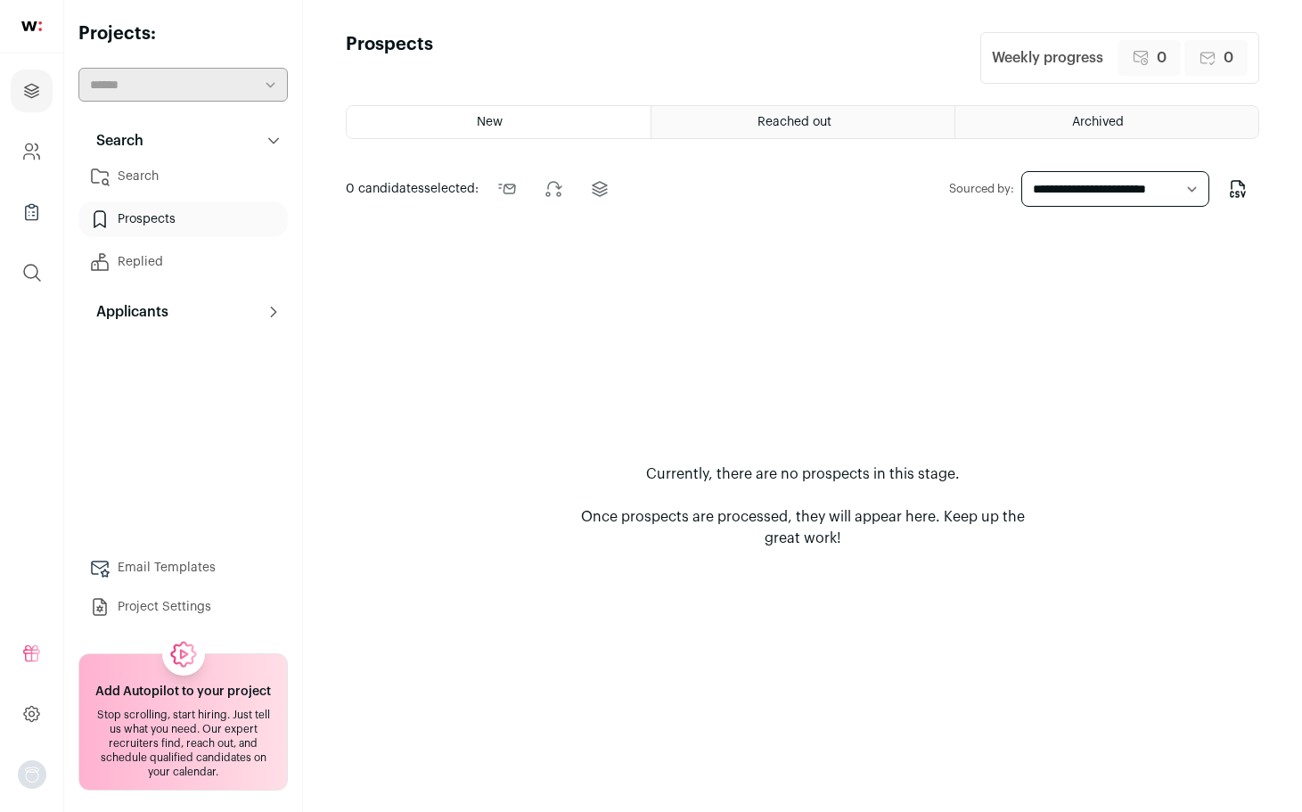
click at [172, 176] on link "Search" at bounding box center [183, 177] width 210 height 36
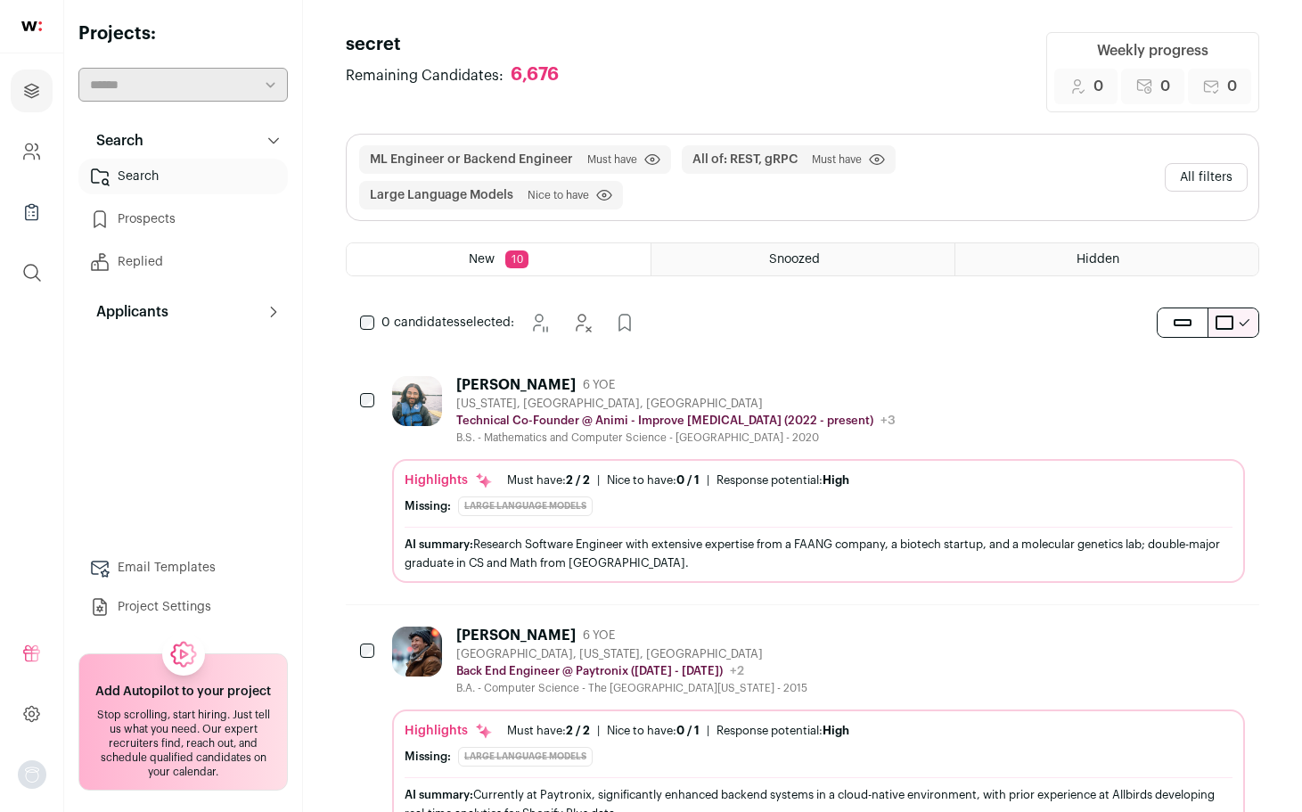
click at [164, 216] on link "Prospects" at bounding box center [183, 219] width 210 height 36
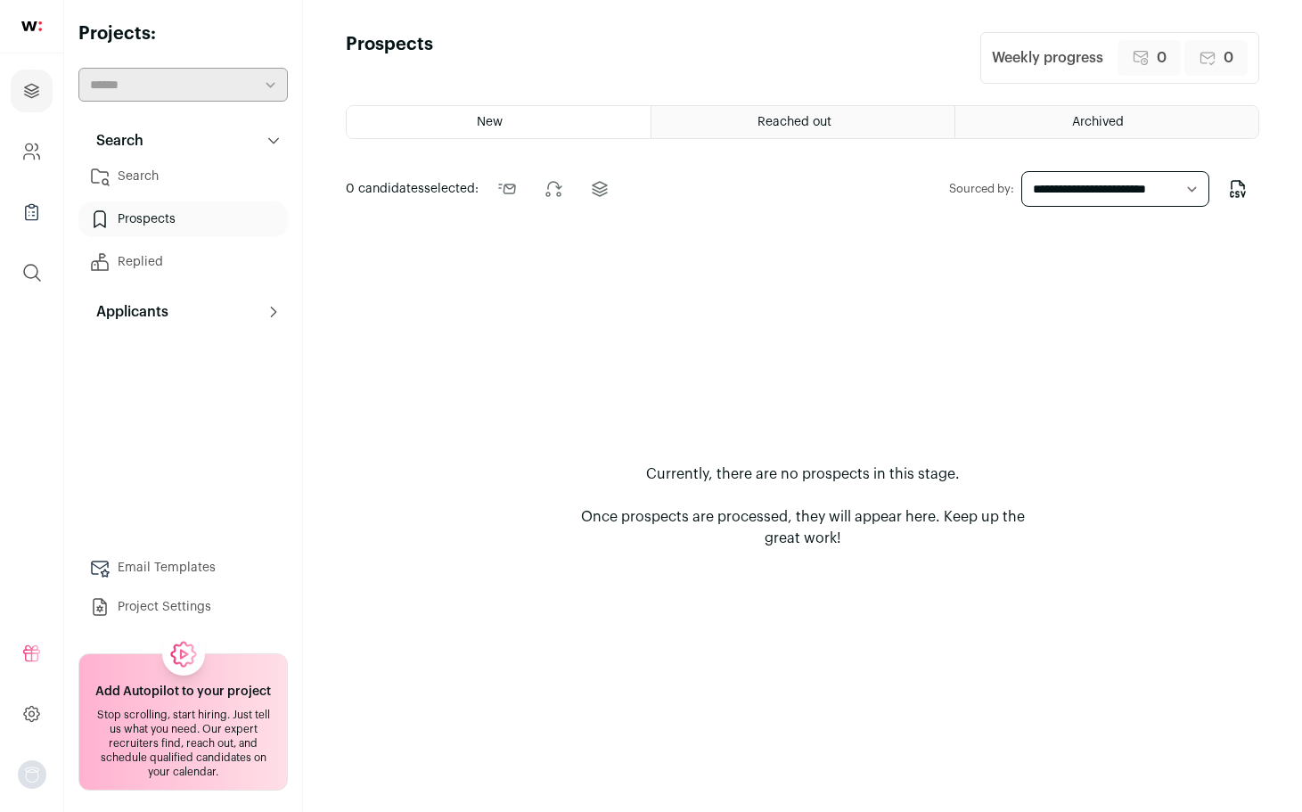
click at [176, 175] on link "Search" at bounding box center [183, 177] width 210 height 36
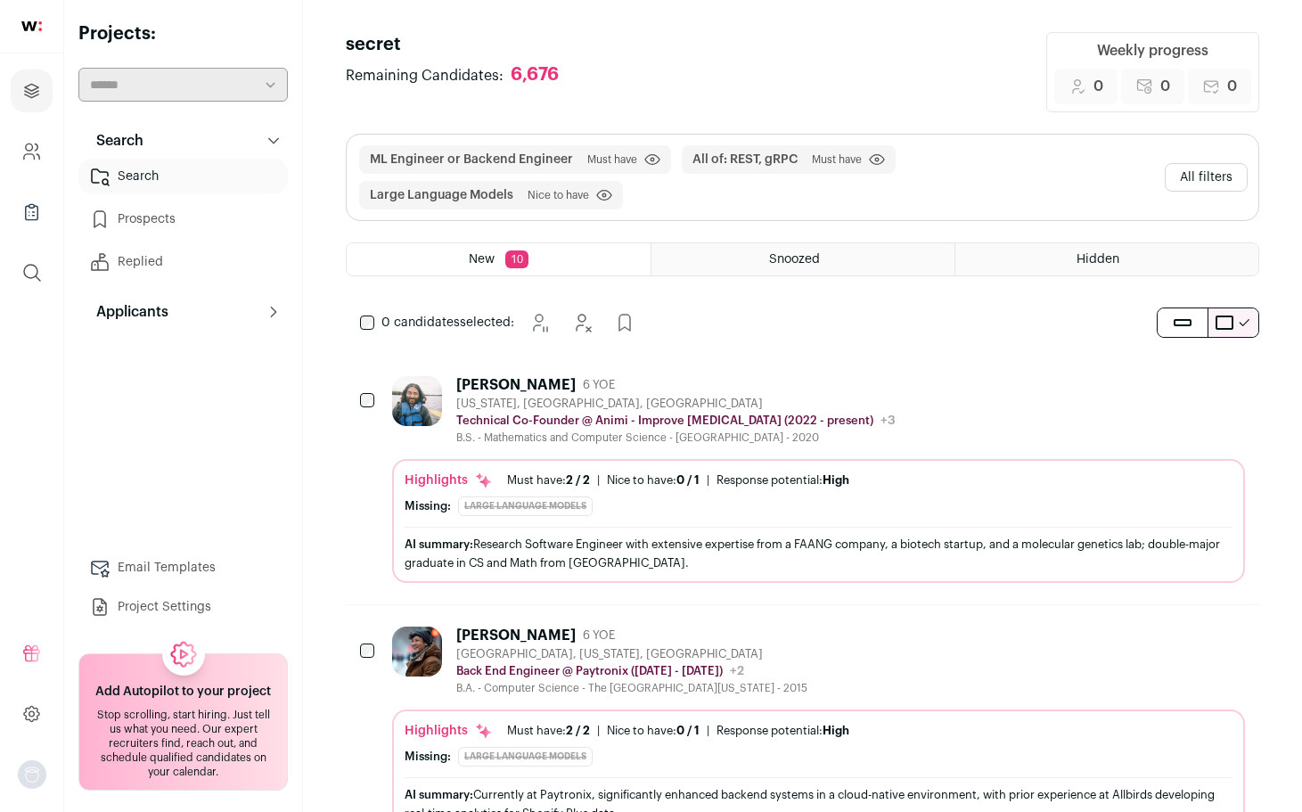
click at [357, 399] on div "Luke Pereira 6 YOE New York, NY, USA Technical Co-Founder @ Animi - Improve Ale…" at bounding box center [803, 480] width 914 height 250
click at [1134, 331] on div "0 candidates selected: Snooze Hide" at bounding box center [803, 323] width 914 height 36
click at [1168, 327] on button "submit" at bounding box center [1183, 322] width 50 height 29
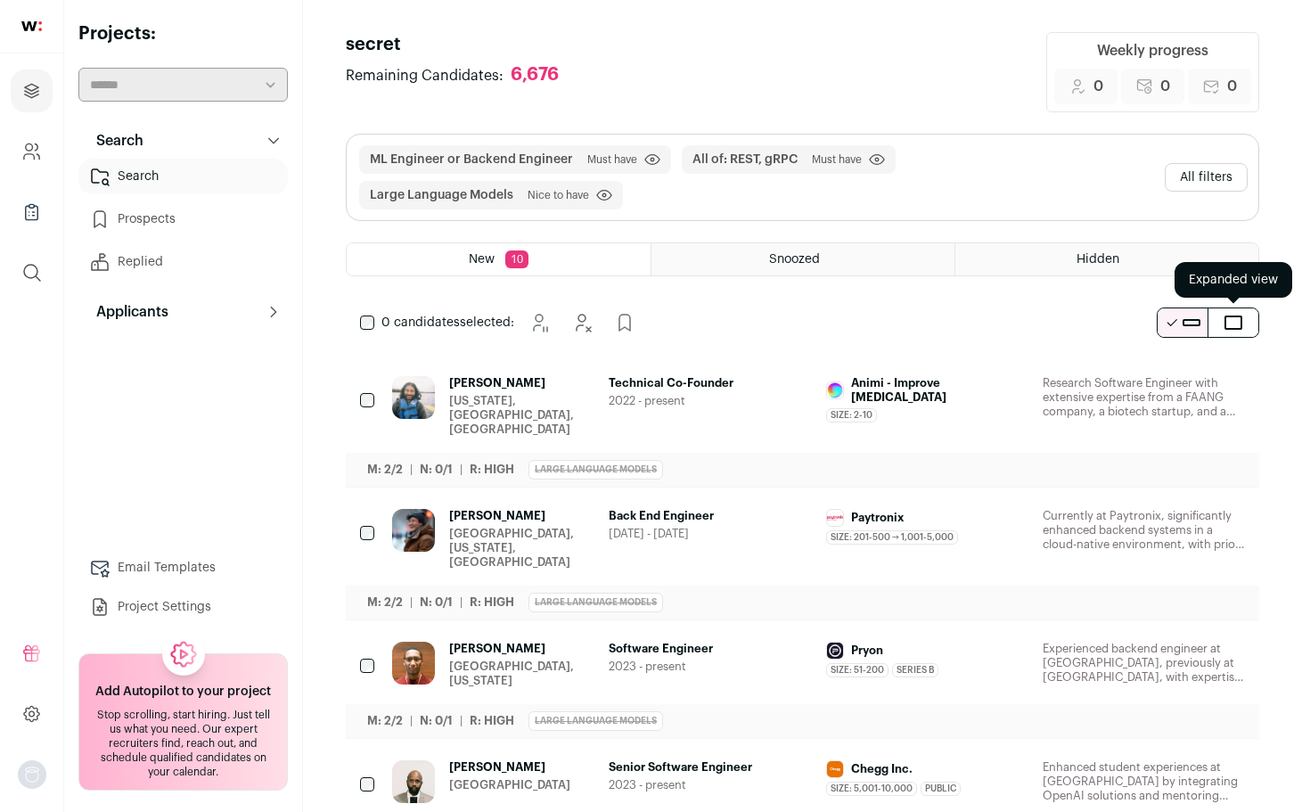
click at [1235, 311] on button "submit" at bounding box center [1234, 322] width 50 height 29
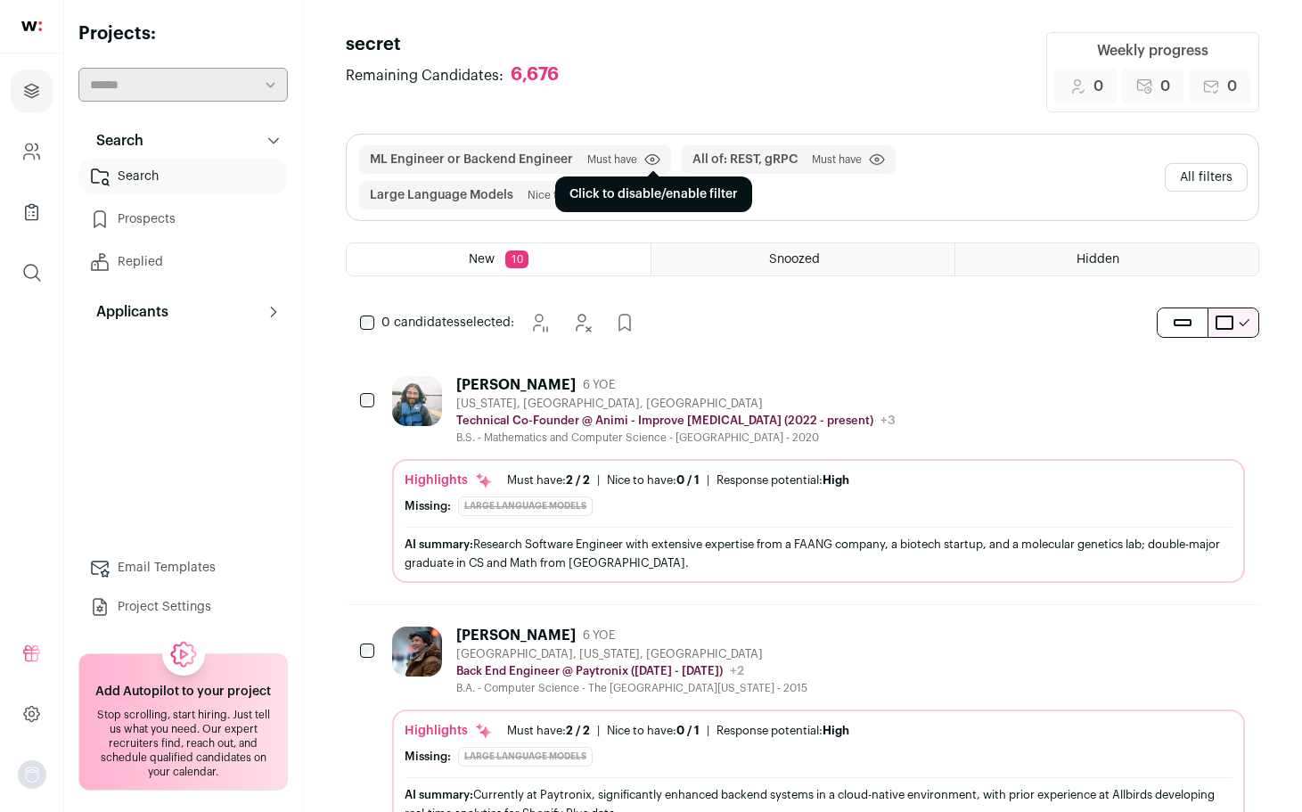
click at [646, 162] on icon "submit" at bounding box center [652, 160] width 14 height 10
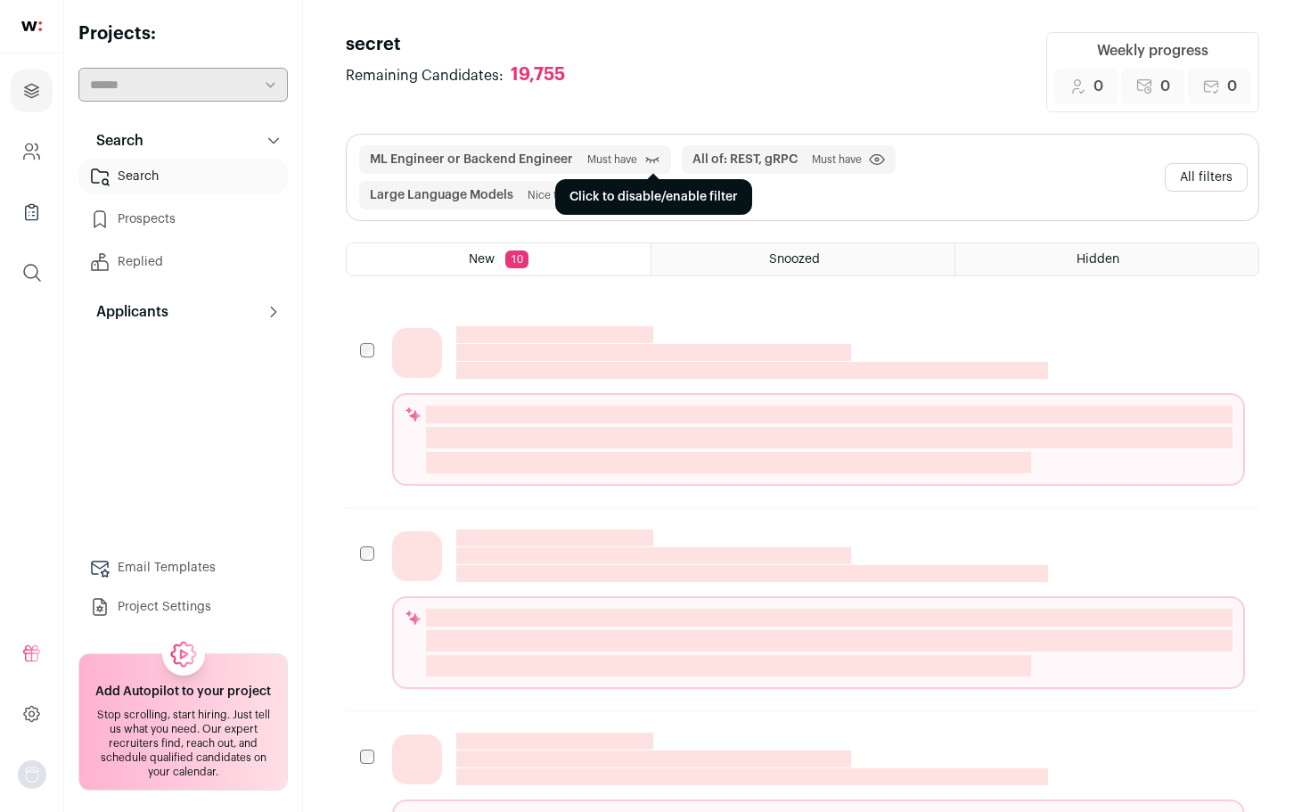
click at [648, 160] on icon "submit" at bounding box center [652, 160] width 13 height 6
click at [754, 201] on div "ML Engineer or Backend Engineer Must have Click to disable/enable filter All of…" at bounding box center [757, 177] width 801 height 64
click at [727, 195] on div "ML Engineer or Backend Engineer Must have Click to disable/enable filter All of…" at bounding box center [757, 177] width 801 height 64
click at [1216, 181] on button "All filters" at bounding box center [1206, 177] width 83 height 29
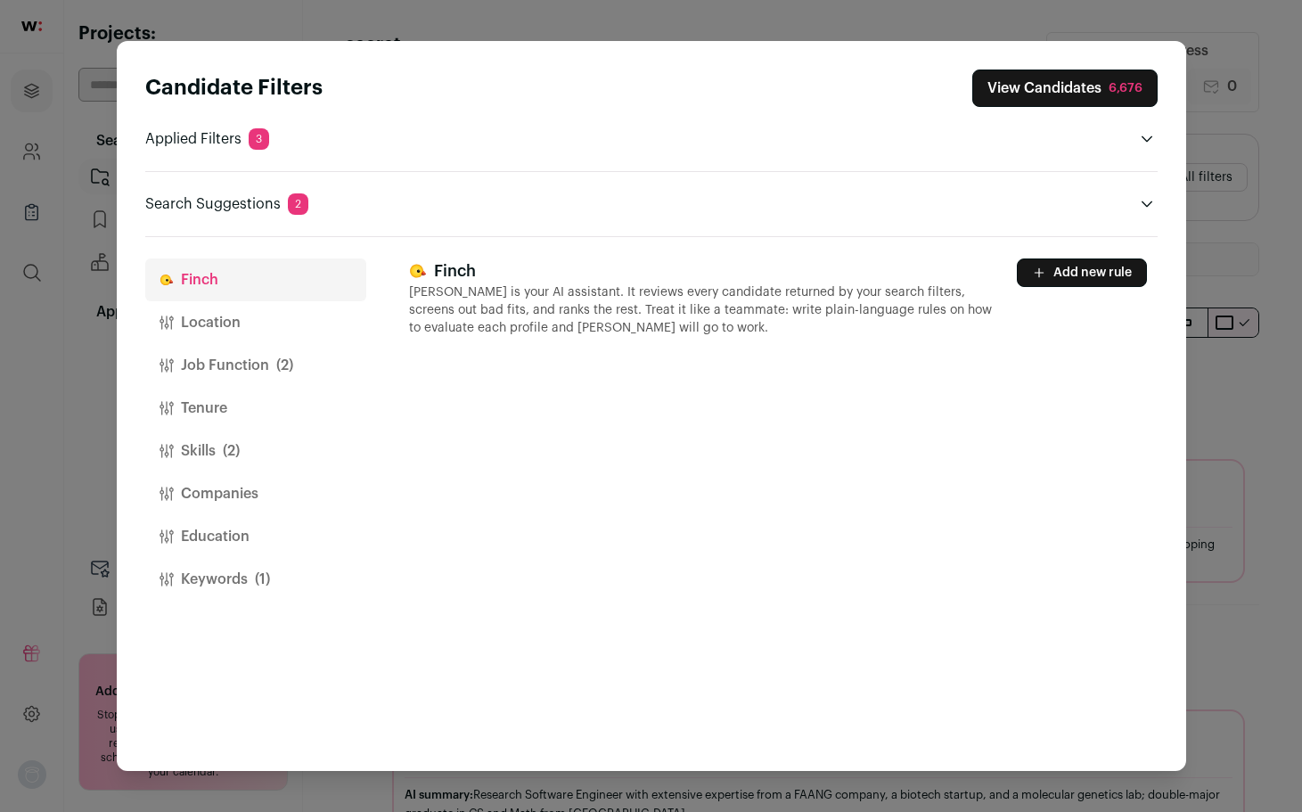
click at [242, 334] on button "Location" at bounding box center [255, 322] width 221 height 43
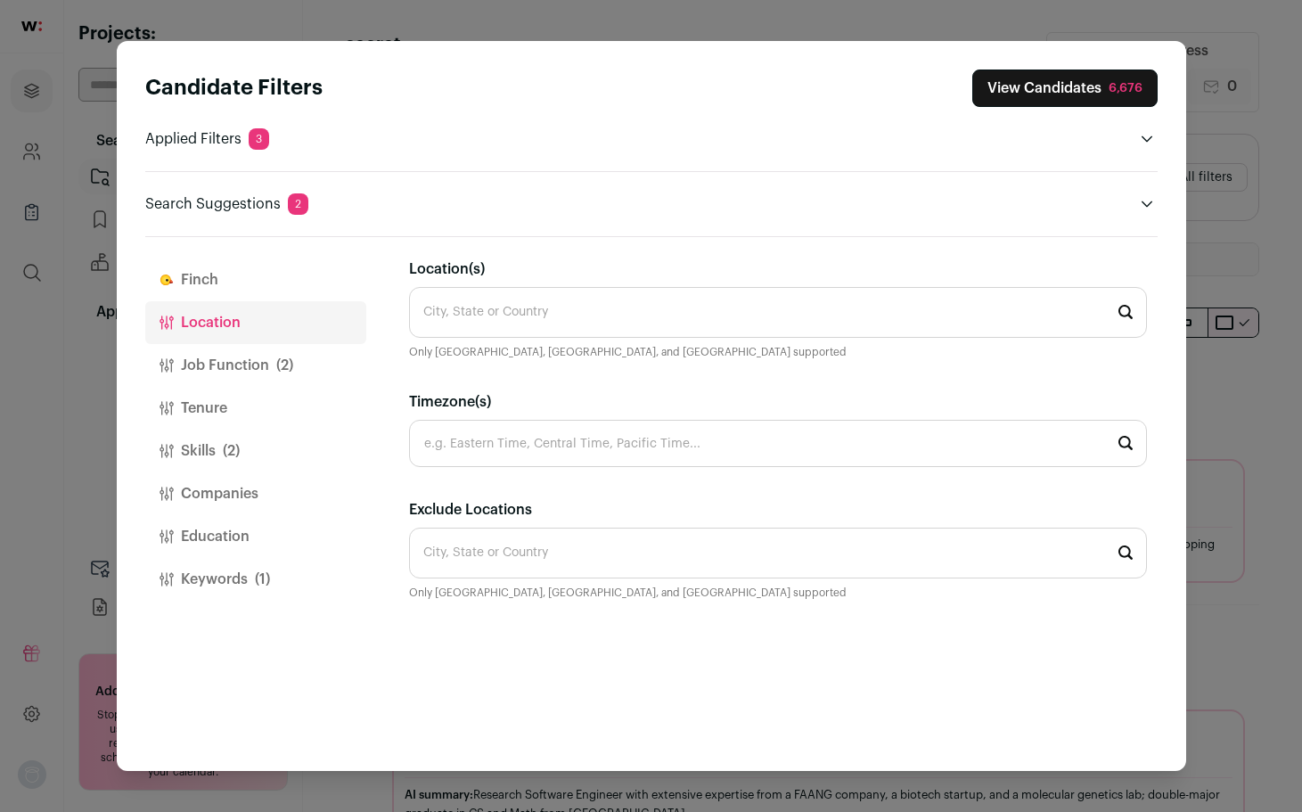
click at [504, 321] on input "Location(s)" at bounding box center [778, 312] width 738 height 51
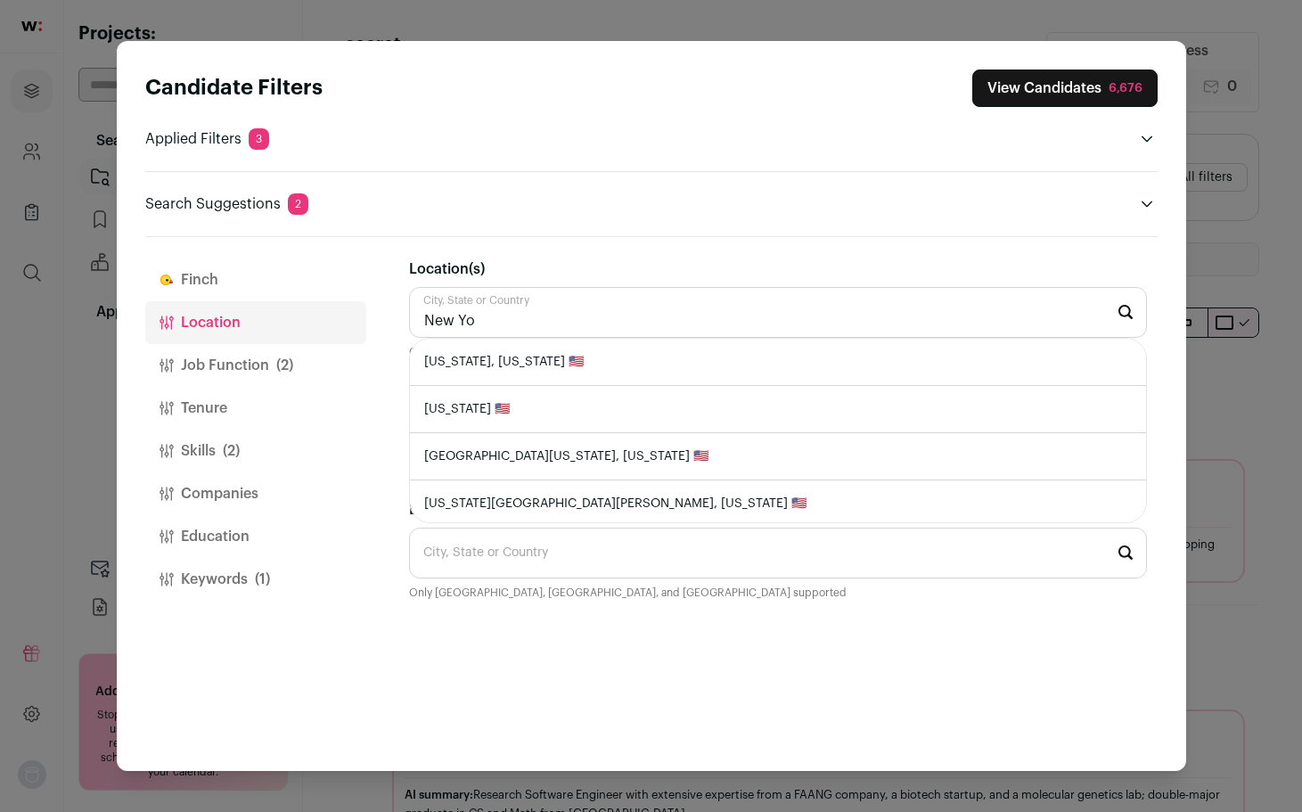
click at [509, 364] on li "New York, New York 🇺🇸" at bounding box center [778, 362] width 736 height 47
type input "New York, New York 🇺🇸"
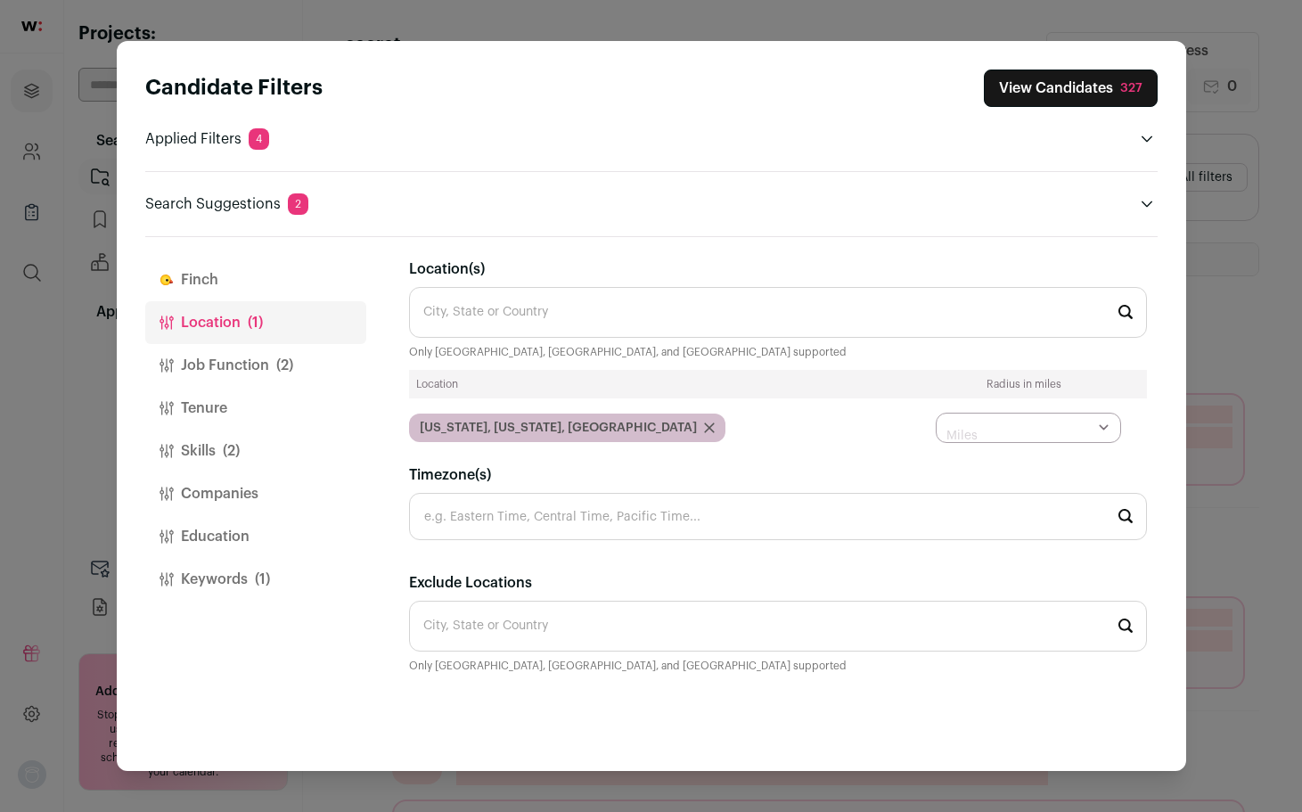
drag, startPoint x: 1013, startPoint y: 406, endPoint x: 1013, endPoint y: 415, distance: 9.8
click at [1013, 407] on div "Location Radius in miles New York, New York, USA * ** ** ** Miles" at bounding box center [778, 406] width 738 height 73
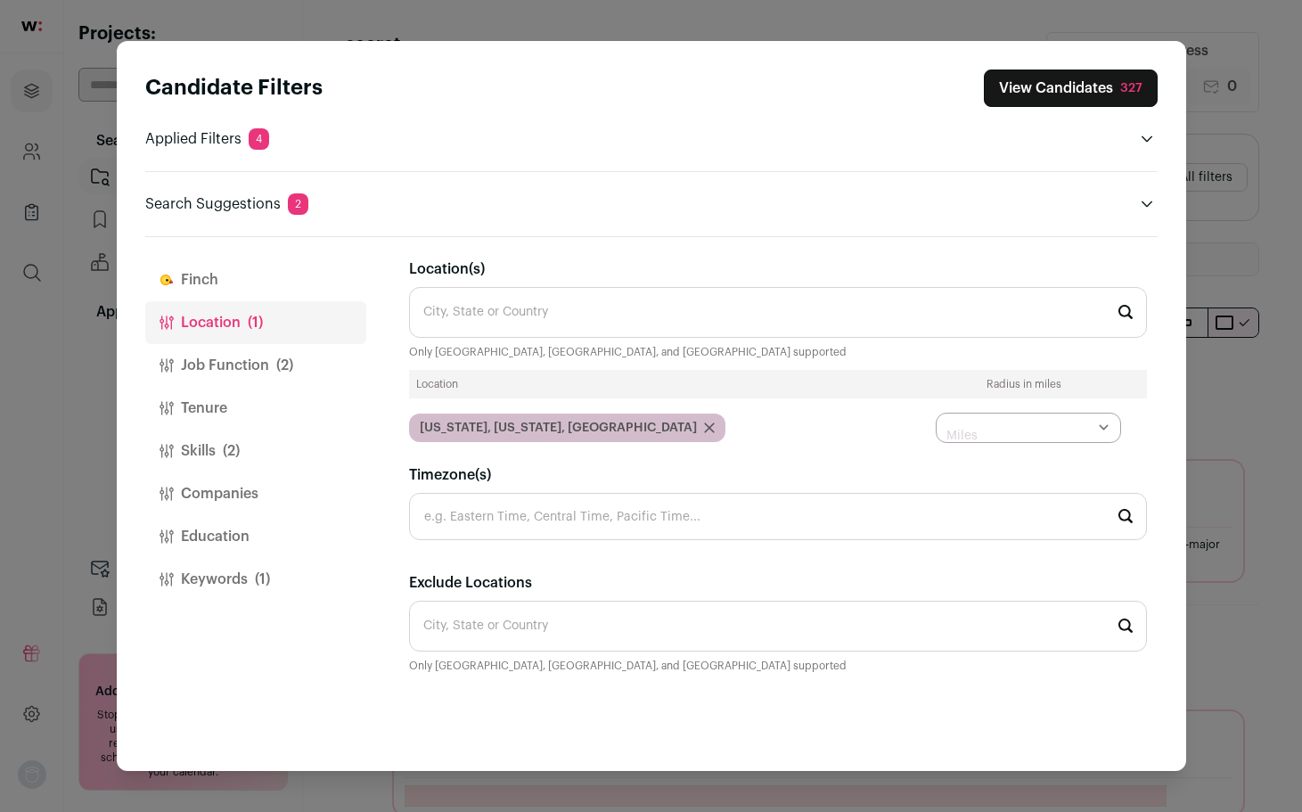
select select "****"
click option "**" at bounding box center [0, 0] width 0 height 0
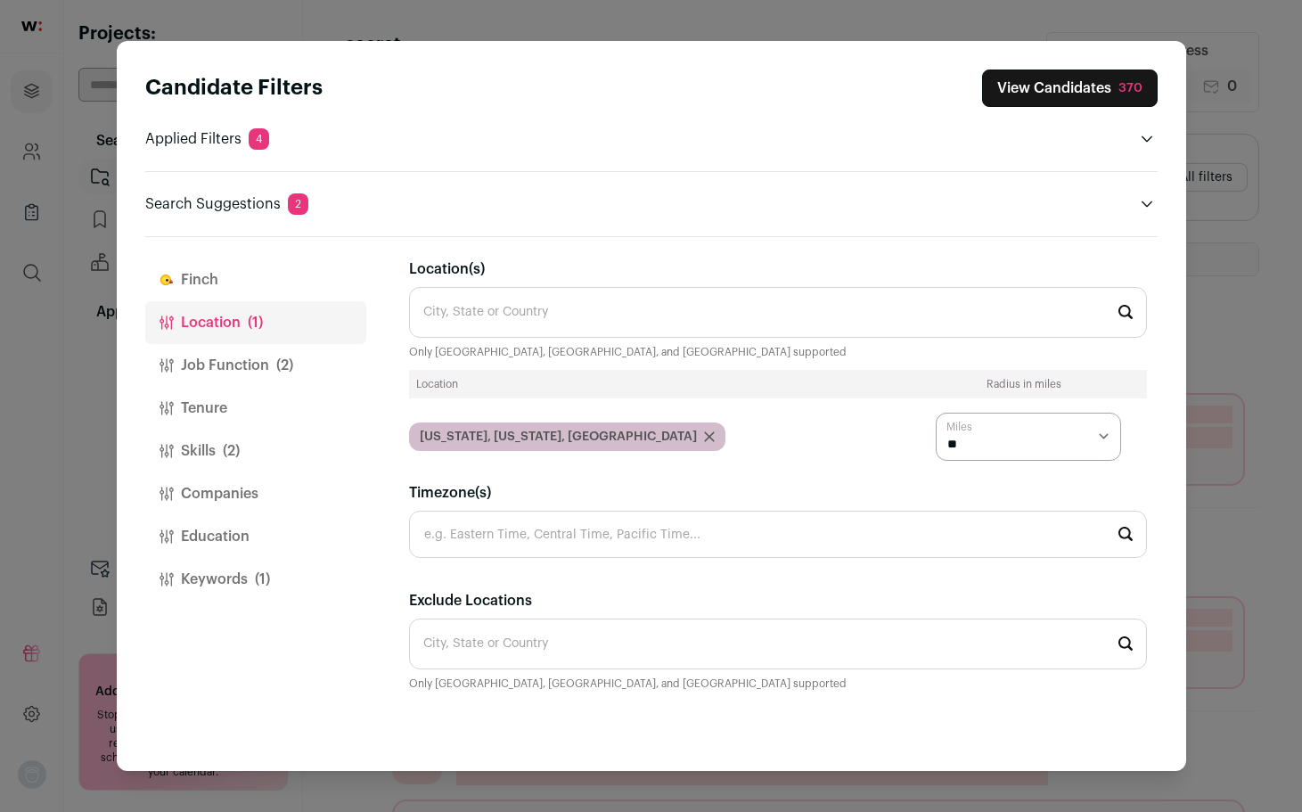
click at [637, 539] on input "Timezone(s)" at bounding box center [778, 534] width 738 height 47
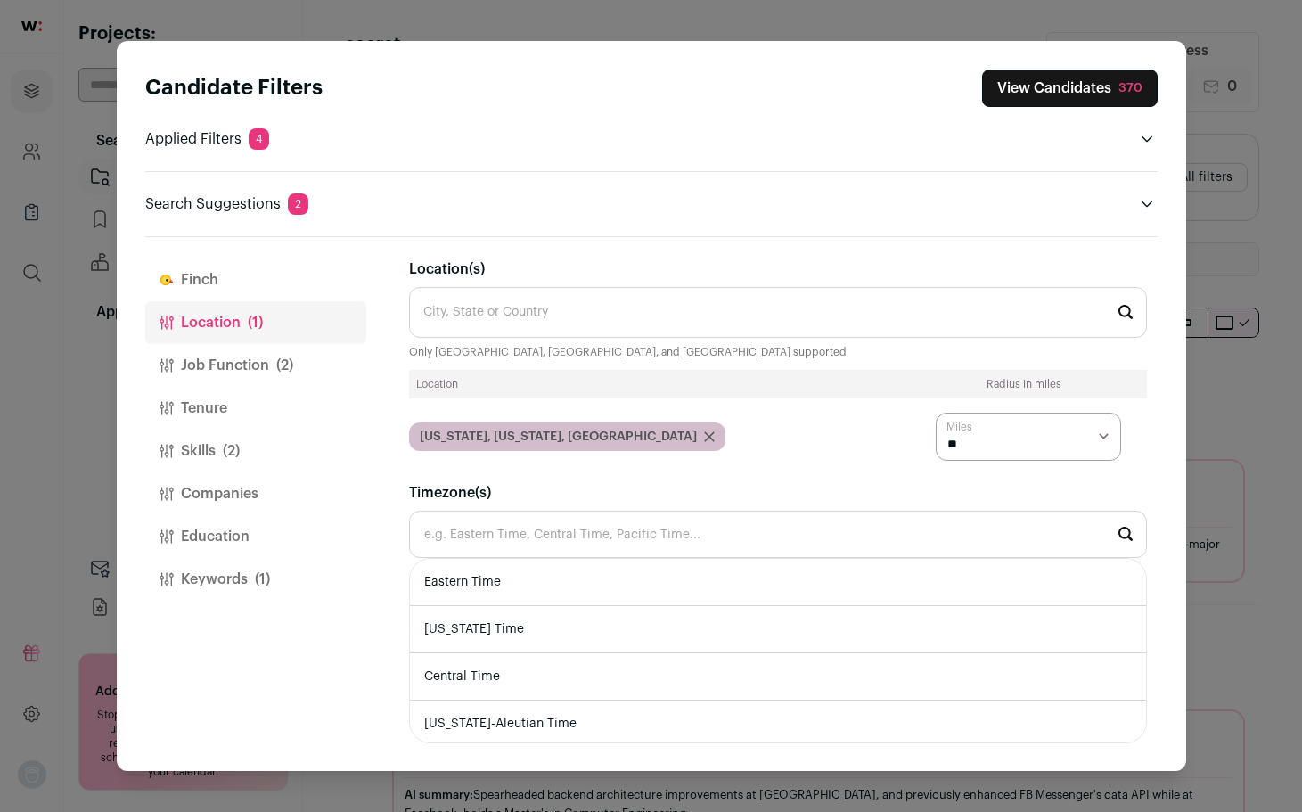
click at [562, 596] on li "Eastern Time" at bounding box center [778, 582] width 736 height 47
type input "Eastern Time"
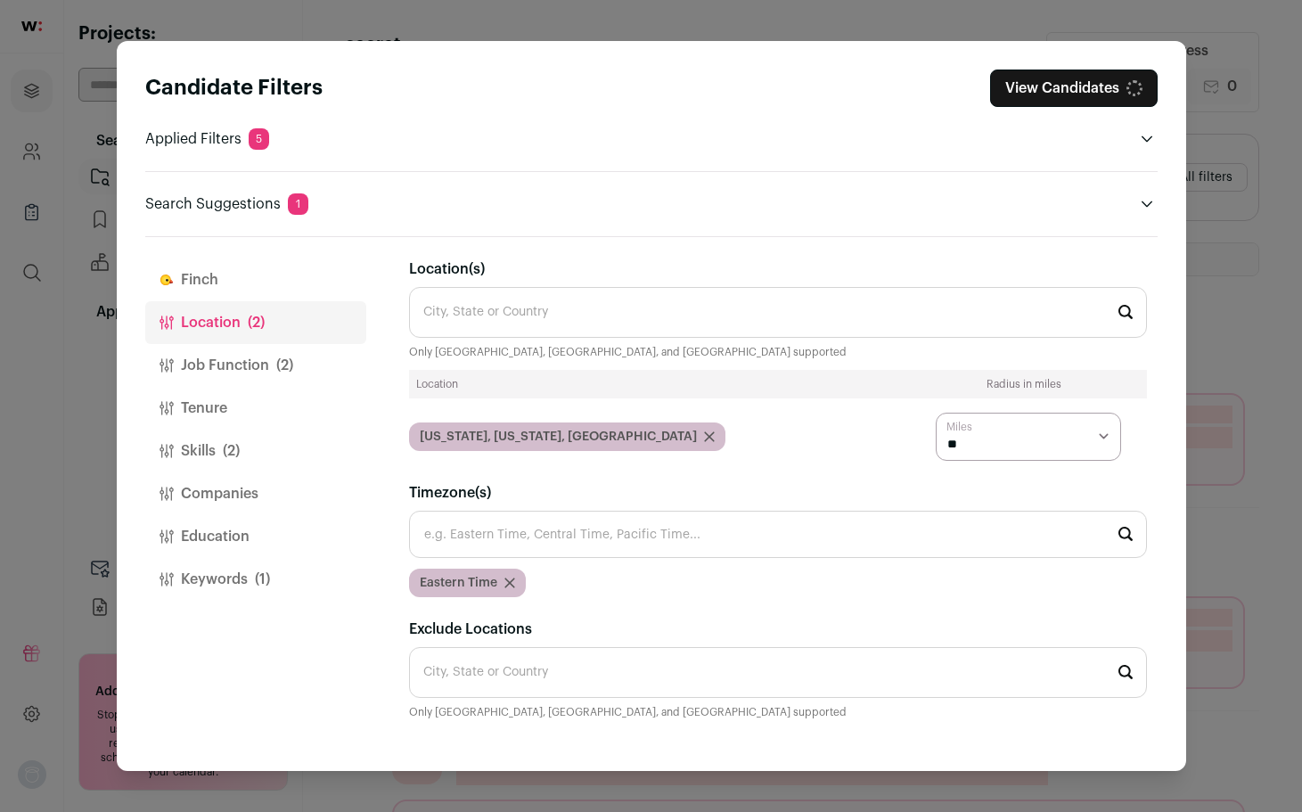
scroll to position [15, 0]
click at [217, 365] on button "Job Function (2)" at bounding box center [255, 365] width 221 height 43
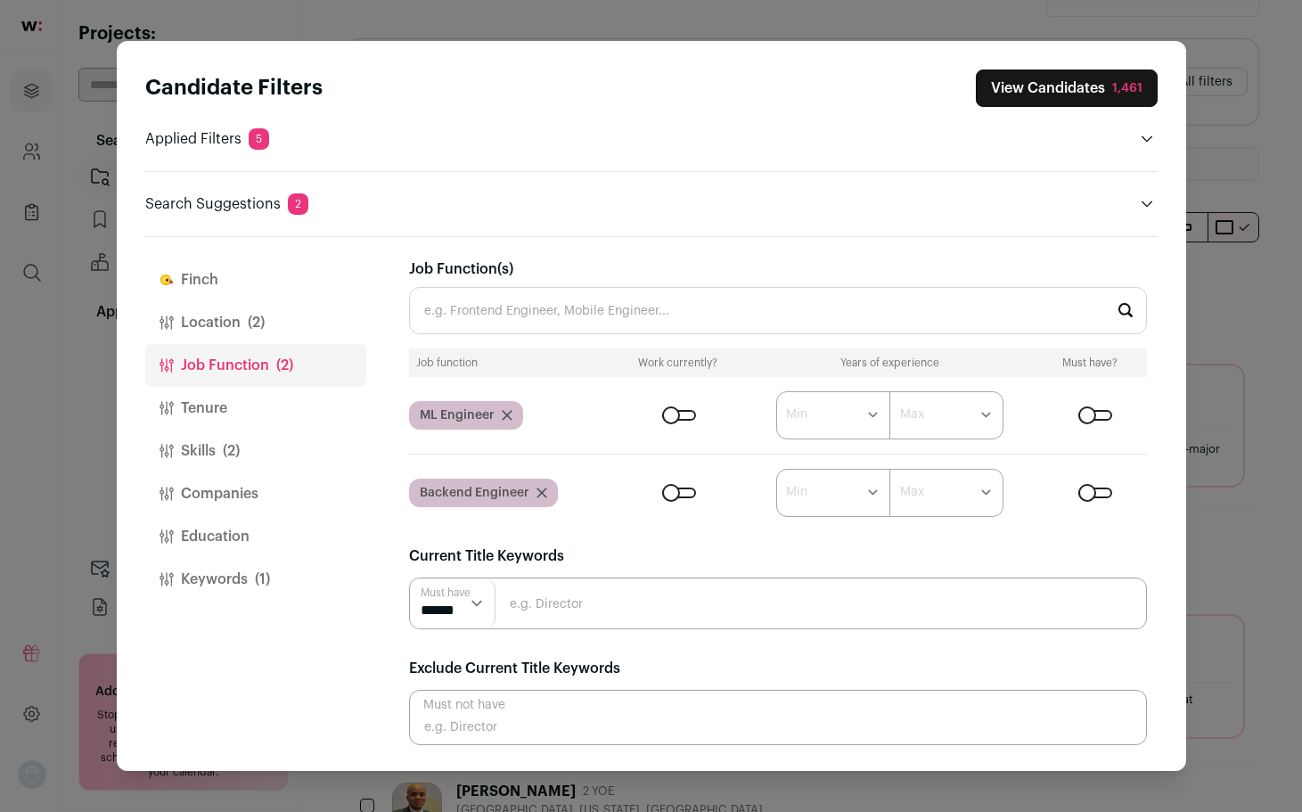
scroll to position [91, 0]
click at [776, 391] on select "****** ******* ******* ******* ******* ******* ******* ******* ******* ********…" at bounding box center [833, 415] width 114 height 48
click option "Close modal via background" at bounding box center [0, 0] width 0 height 0
click at [1093, 417] on div "Close modal via background" at bounding box center [1096, 415] width 34 height 11
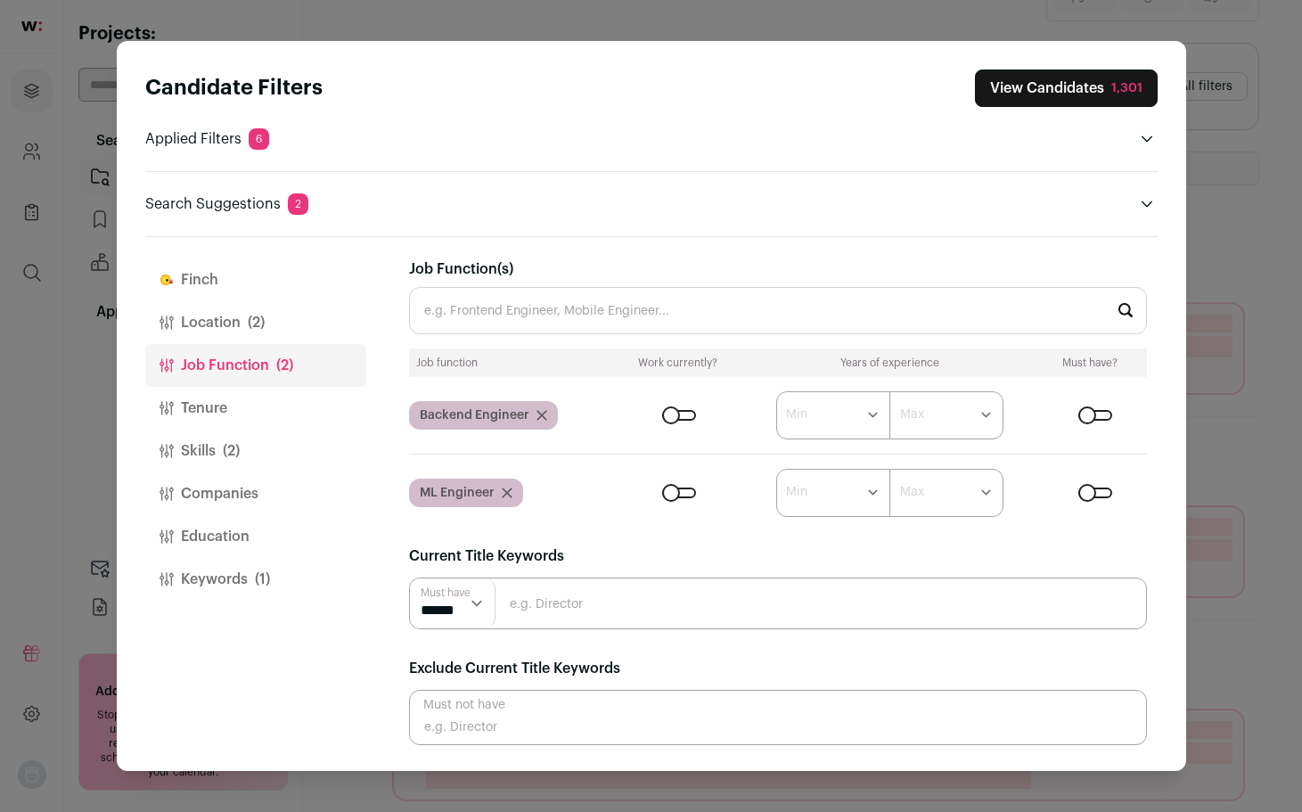
click at [1104, 418] on div "Close modal via background" at bounding box center [1096, 415] width 34 height 11
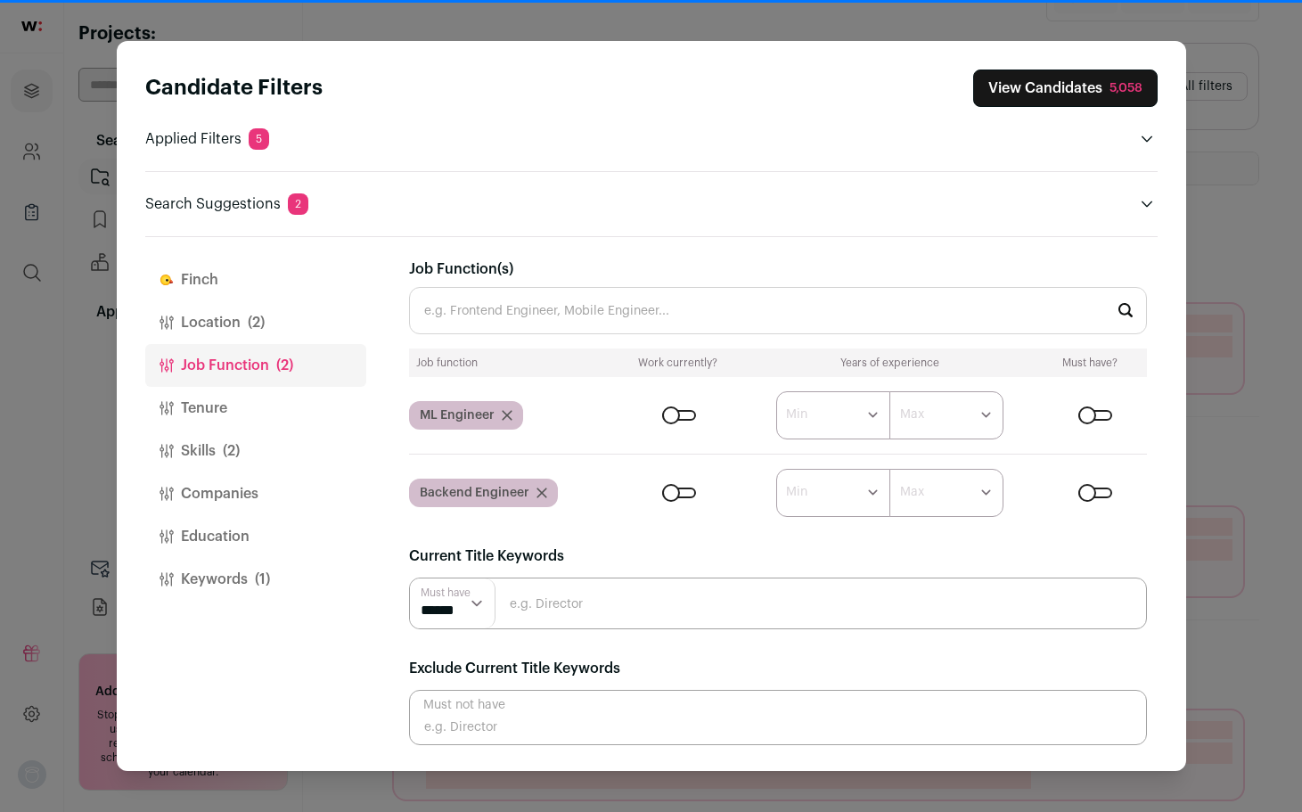
click at [776, 391] on select "****** ******* ******* ******* ******* ******* ******* ******* ******* ********…" at bounding box center [833, 415] width 114 height 48
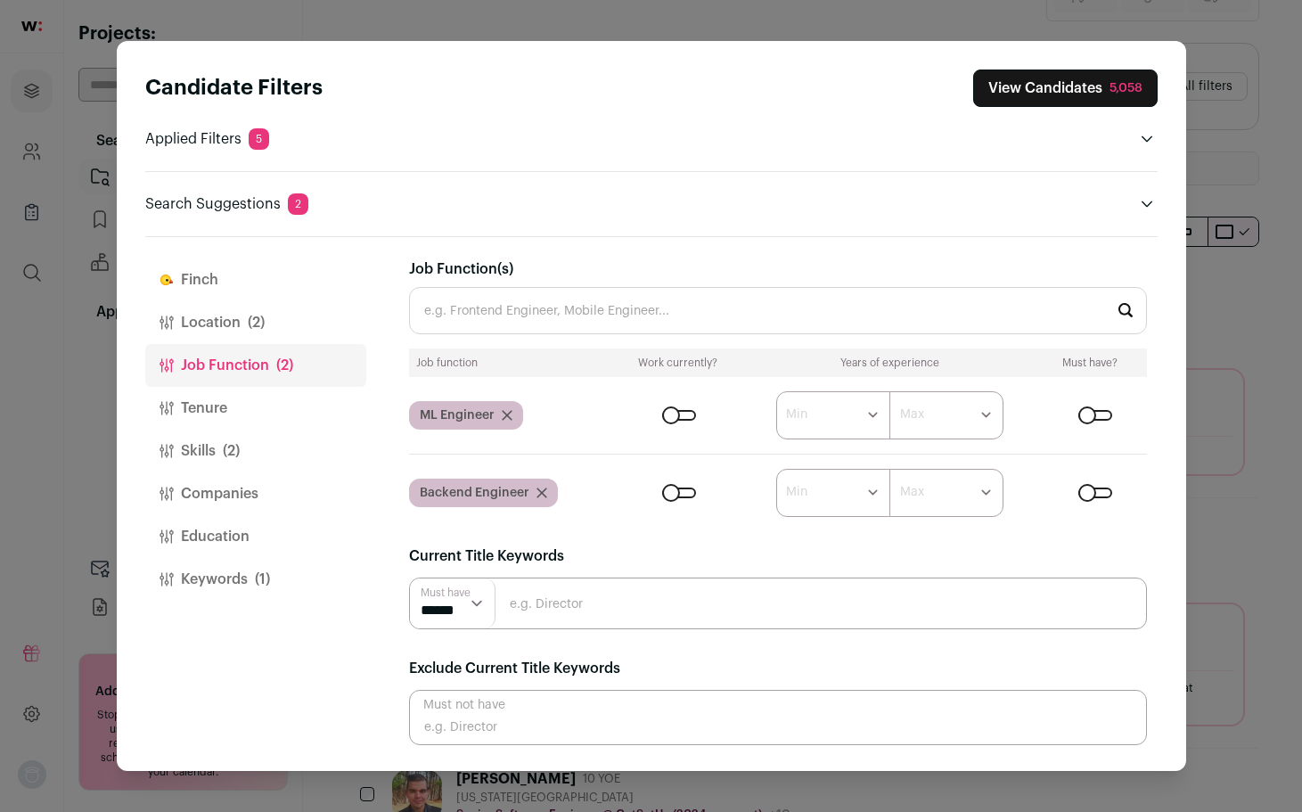
select select "*"
click option "*******" at bounding box center [0, 0] width 0 height 0
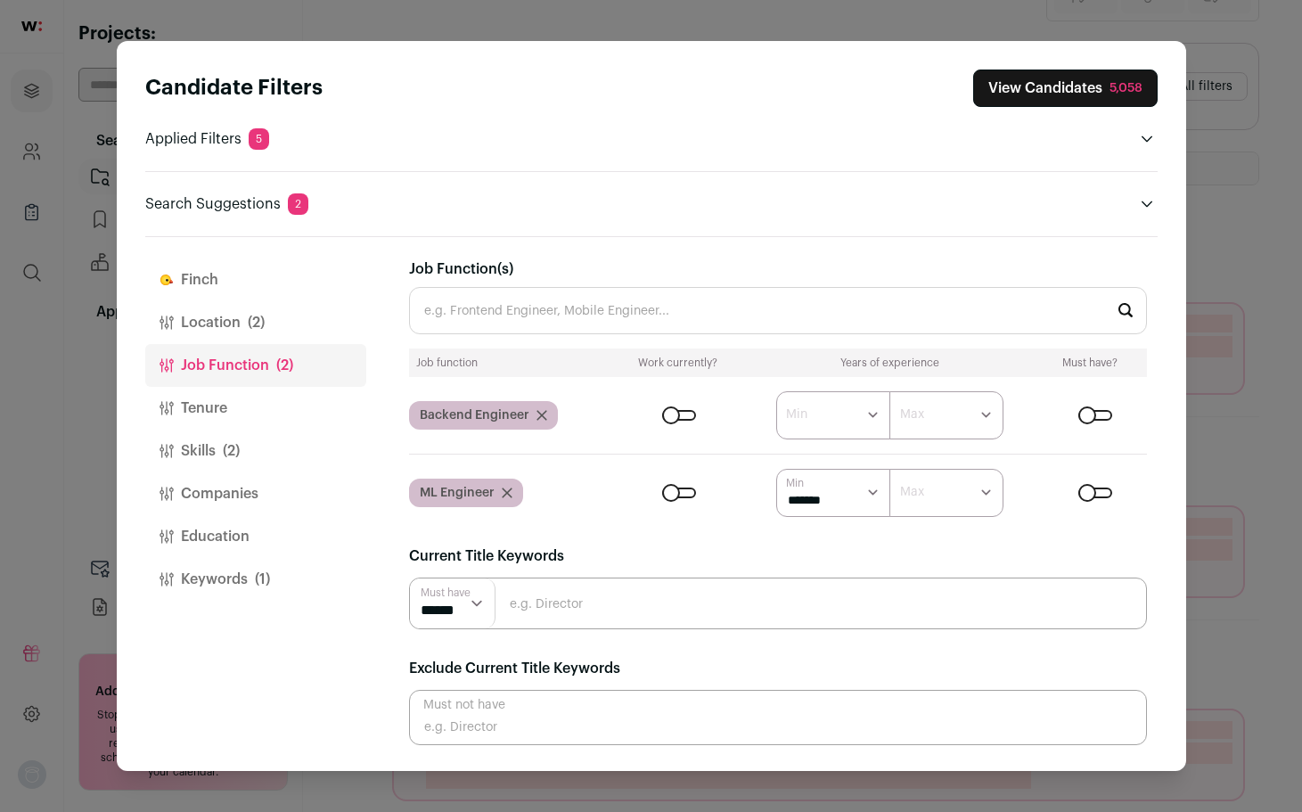
click at [776, 391] on select "****** ******* ******* ******* ******* ******* ******* ******* ******* ********…" at bounding box center [833, 415] width 114 height 48
select select "*"
click option "*******" at bounding box center [0, 0] width 0 height 0
click at [776, 391] on select "****** ******* ******* ******* ******* ******* ******* ******* ******* ********…" at bounding box center [833, 415] width 114 height 48
select select "*"
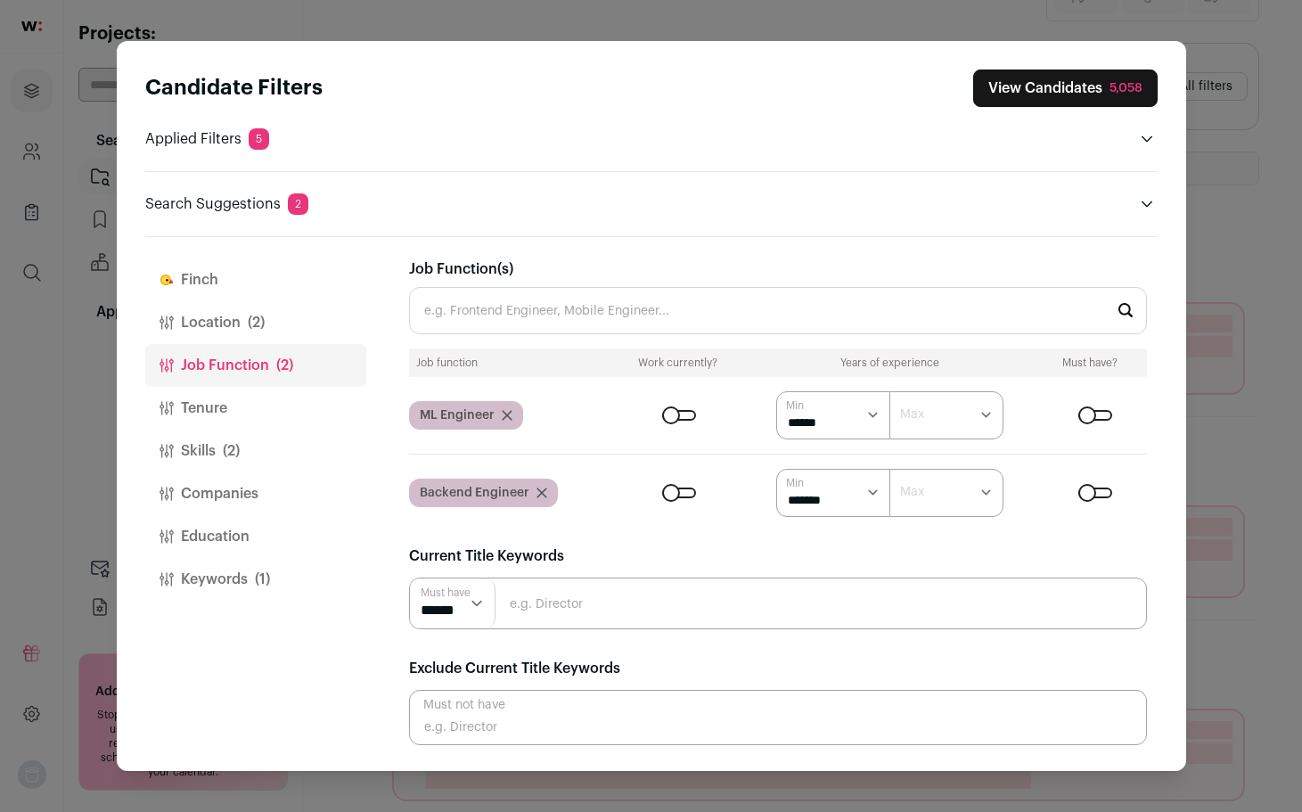
click option "******" at bounding box center [0, 0] width 0 height 0
click at [776, 469] on select "****** ******* ******* ******* ******* ******* ******* ******* ******* ********…" at bounding box center [833, 493] width 114 height 48
click option "******" at bounding box center [0, 0] width 0 height 0
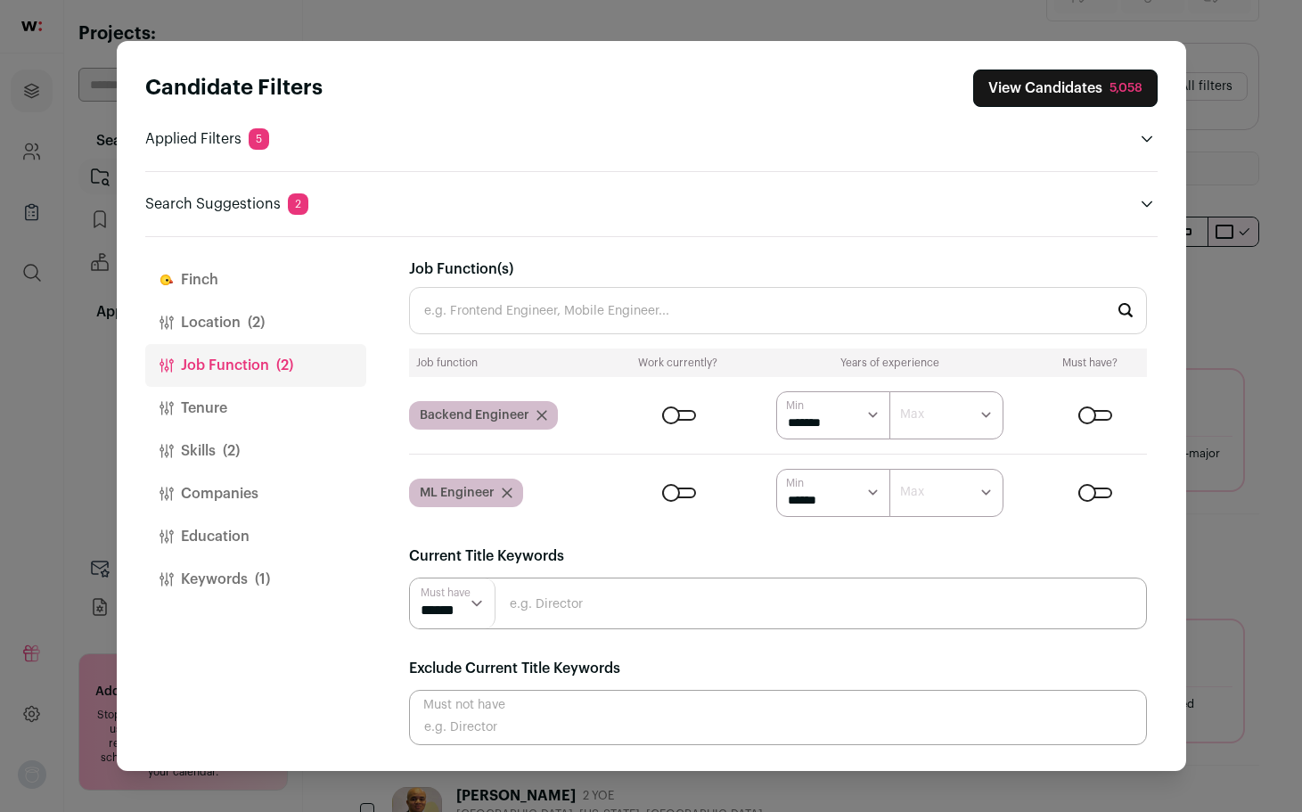
click at [187, 398] on button "Tenure" at bounding box center [255, 408] width 221 height 43
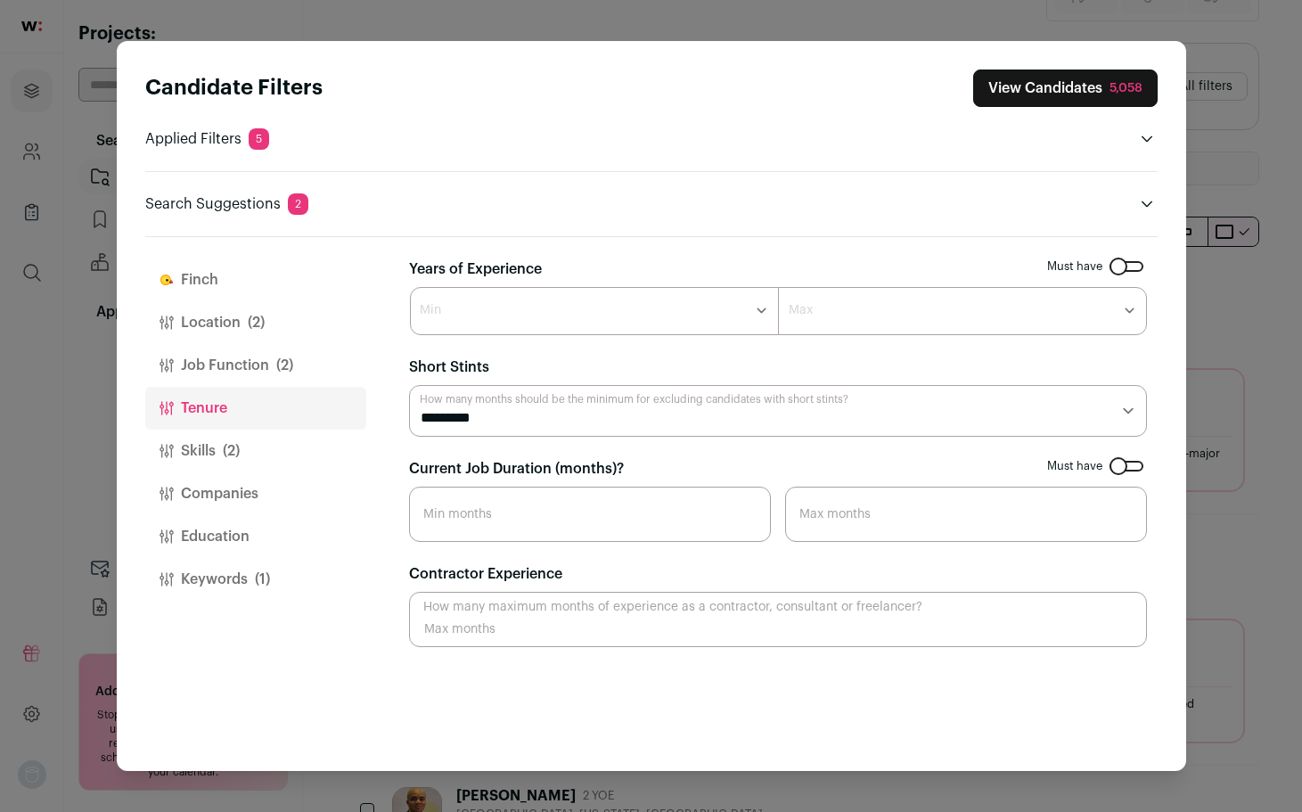
click at [410, 287] on select "******* ****** ******* ******* ******* ******* ******* ******* ******* ******* …" at bounding box center [594, 311] width 369 height 48
select select "*"
click option "*******" at bounding box center [0, 0] width 0 height 0
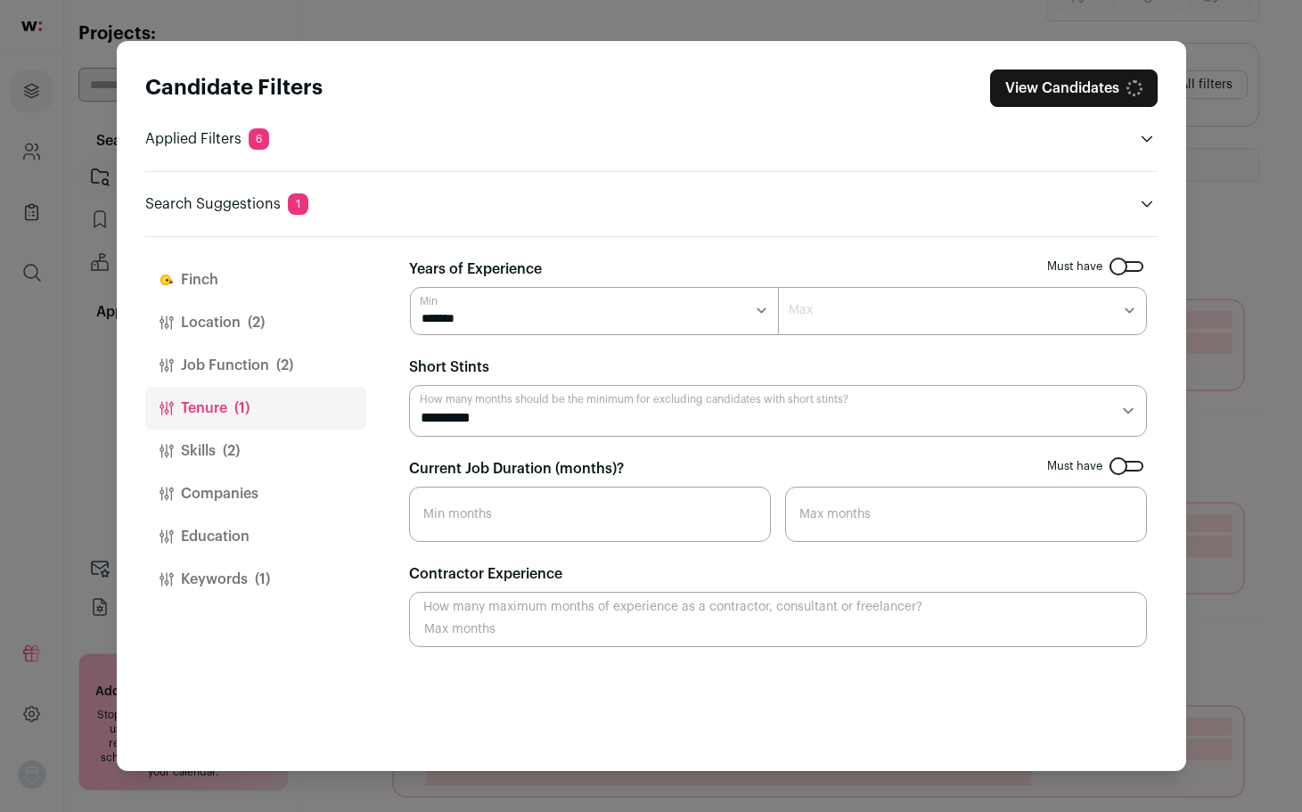
click at [778, 287] on select "******* ******* ******* ******* ******* ******* ******** ******** ******** ****…" at bounding box center [962, 311] width 369 height 48
select select "*"
click option "*******" at bounding box center [0, 0] width 0 height 0
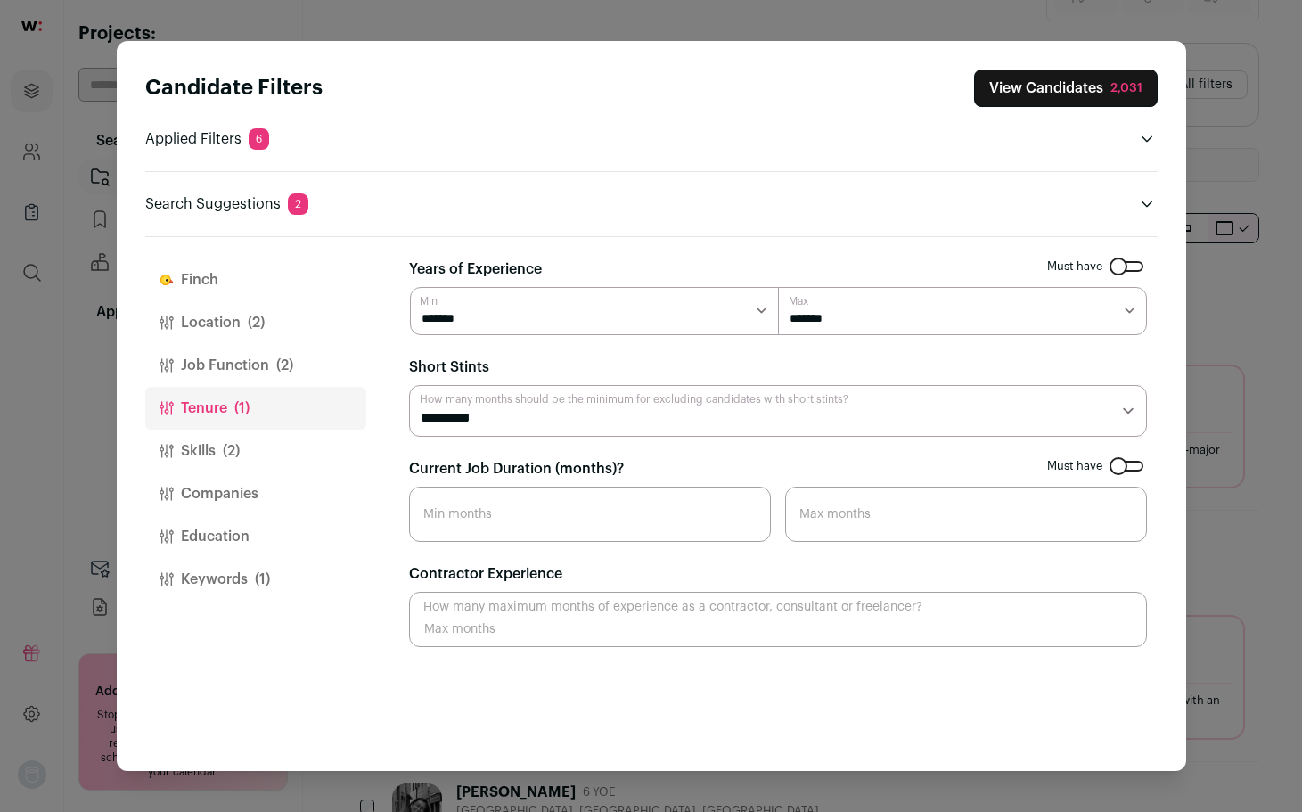
click at [261, 461] on button "Skills (2)" at bounding box center [255, 451] width 221 height 43
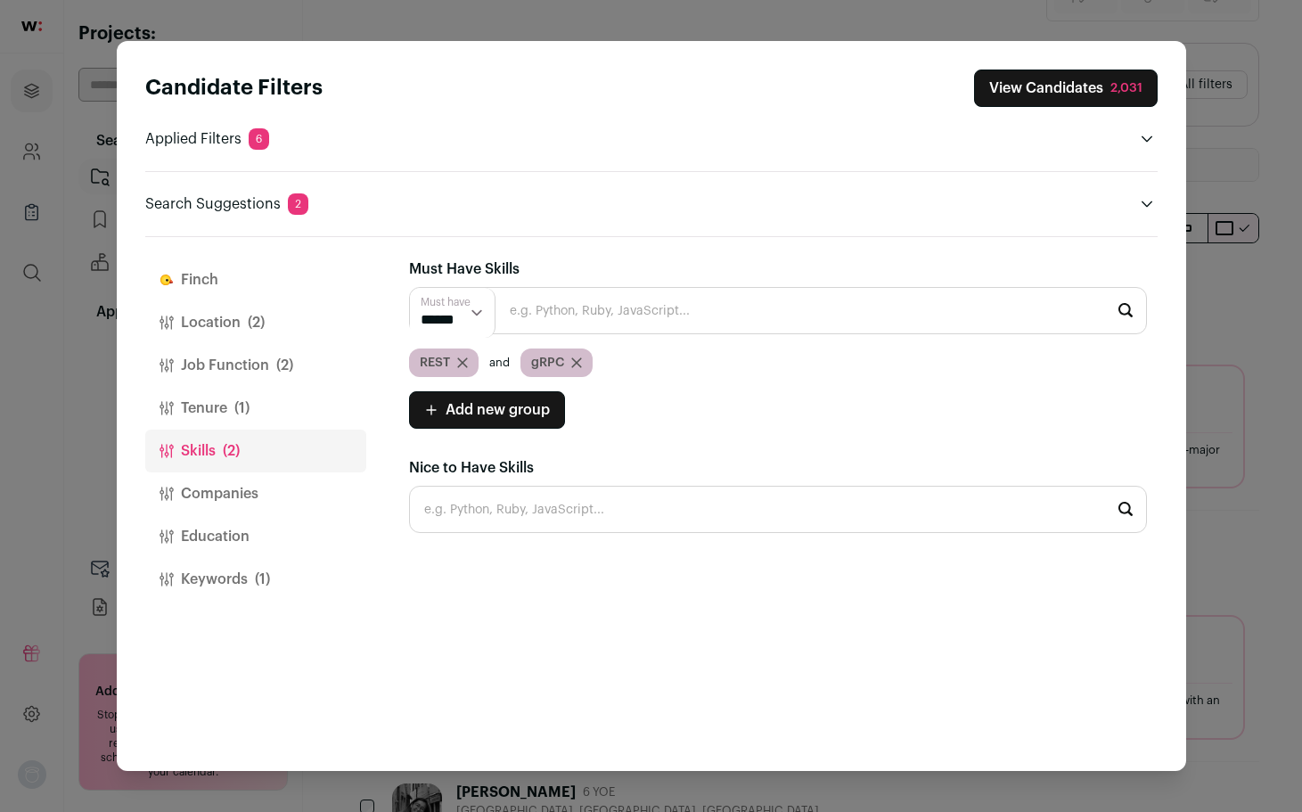
click at [234, 488] on button "Companies" at bounding box center [255, 493] width 221 height 43
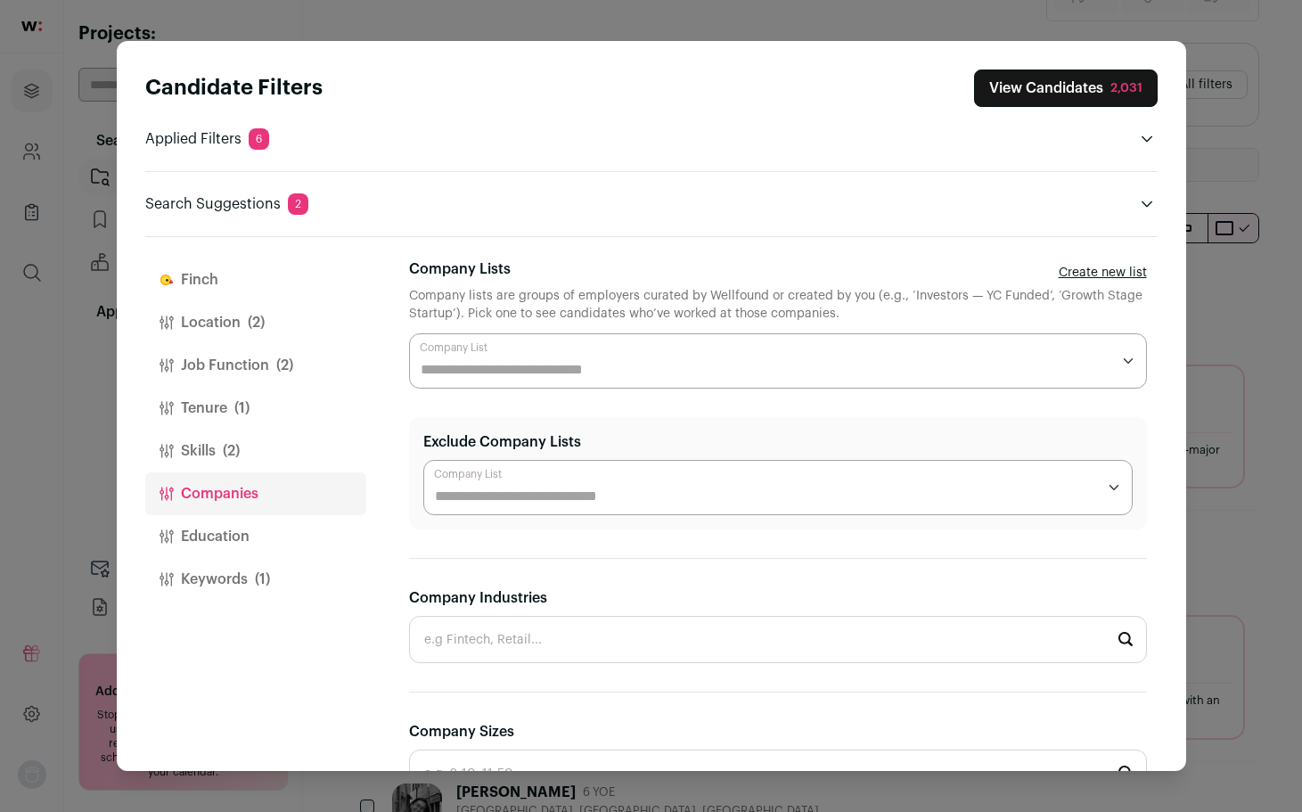
click at [237, 554] on button "Education" at bounding box center [255, 536] width 221 height 43
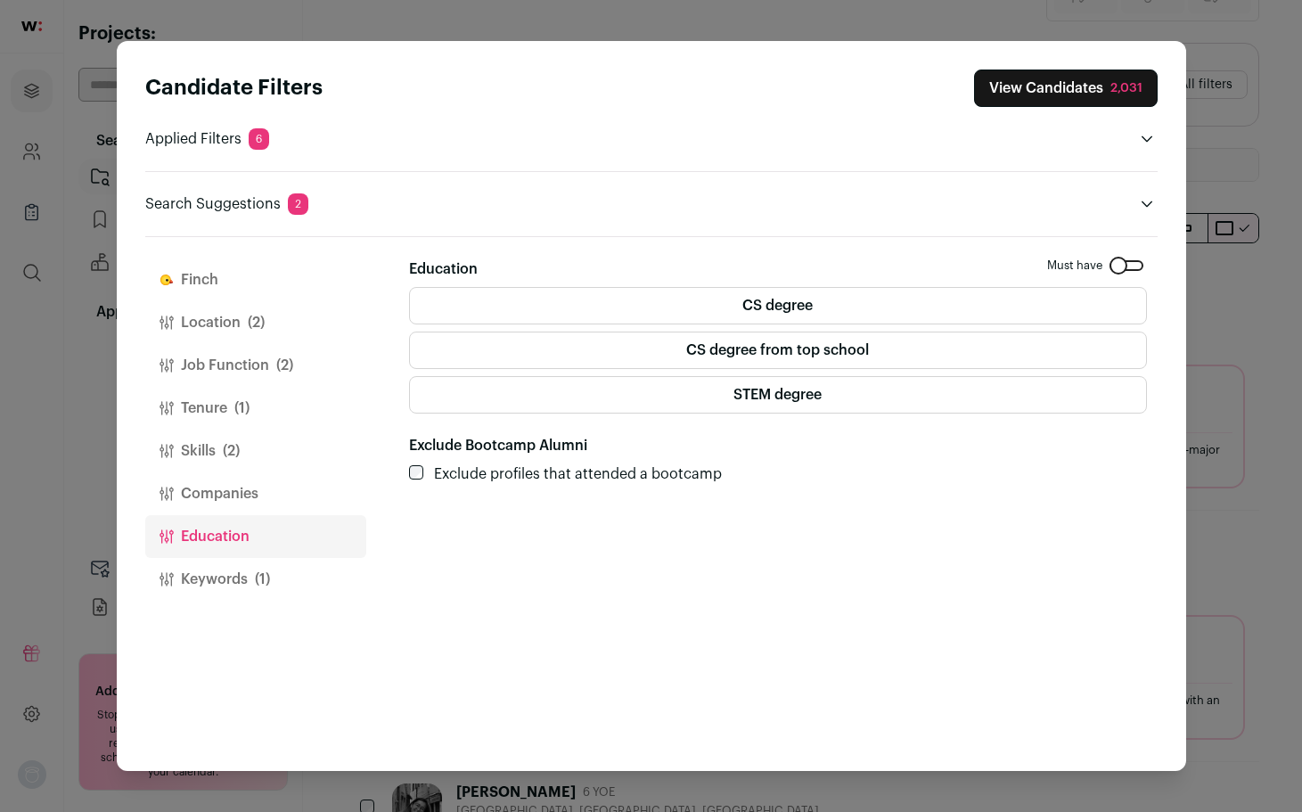
click at [740, 362] on label "CS degree from top school" at bounding box center [778, 350] width 738 height 37
click at [653, 472] on label "Exclude profiles that attended a bootcamp" at bounding box center [578, 474] width 288 height 21
click at [629, 473] on label "Exclude profiles that attended a bootcamp" at bounding box center [578, 474] width 288 height 21
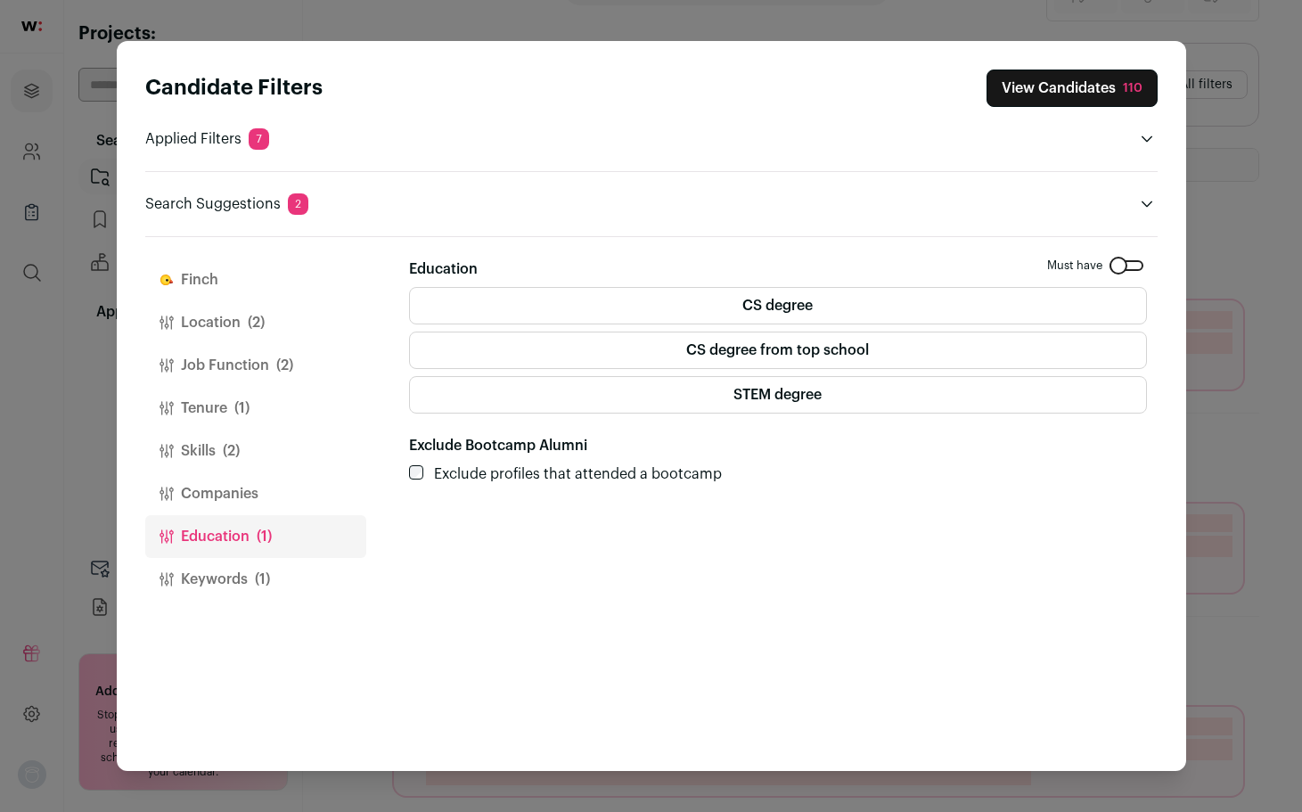
click at [623, 479] on label "Exclude profiles that attended a bootcamp" at bounding box center [578, 474] width 288 height 21
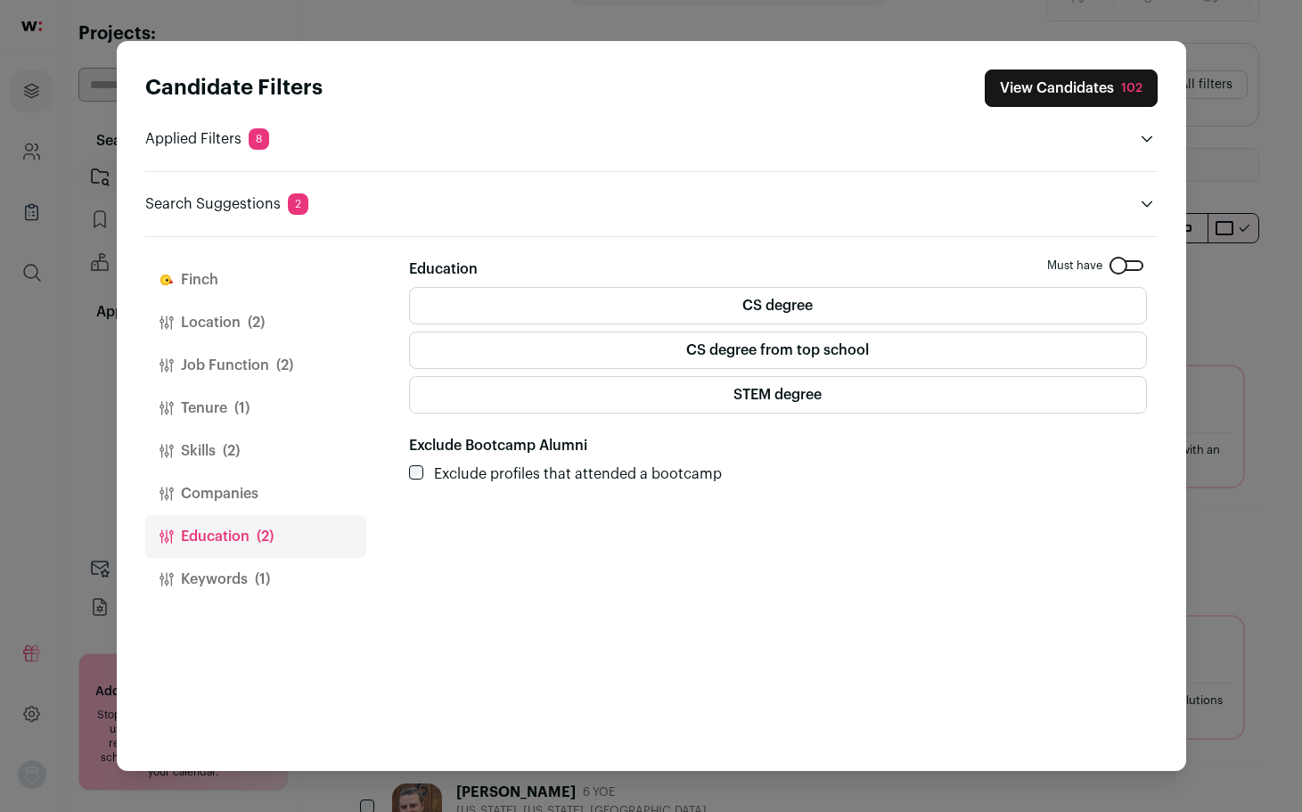
click at [747, 396] on label "STEM degree" at bounding box center [778, 394] width 738 height 37
click at [747, 398] on label "STEM degree" at bounding box center [778, 394] width 738 height 37
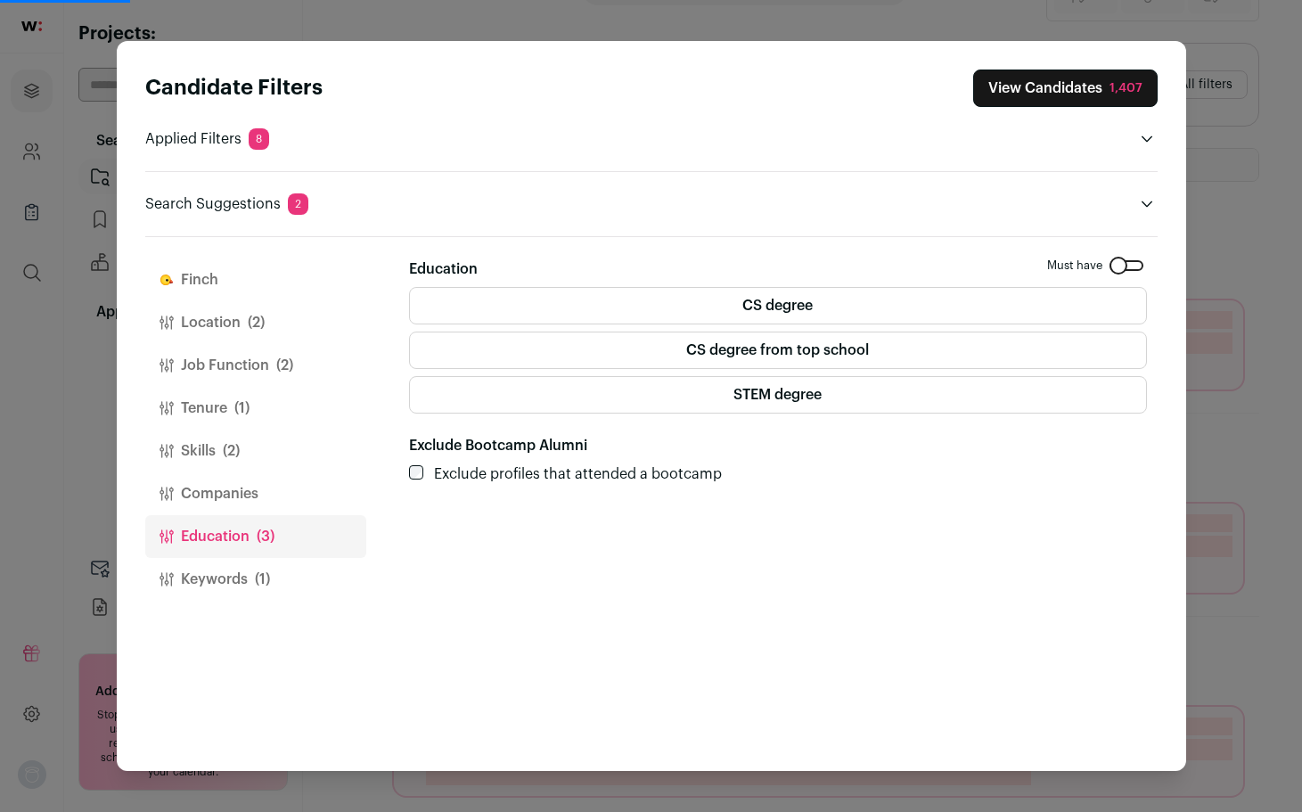
click at [179, 571] on button "Keywords (1)" at bounding box center [255, 579] width 221 height 43
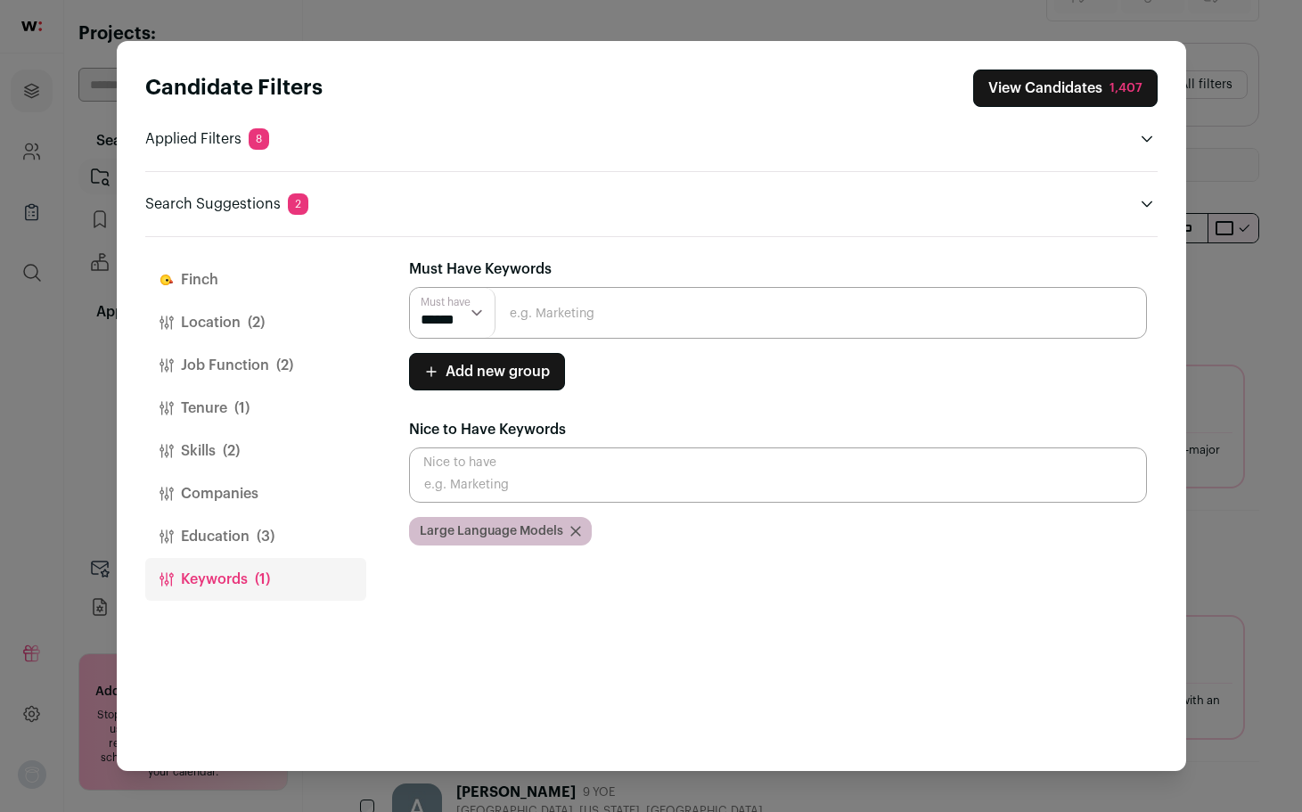
click at [210, 520] on button "Education (3)" at bounding box center [255, 536] width 221 height 43
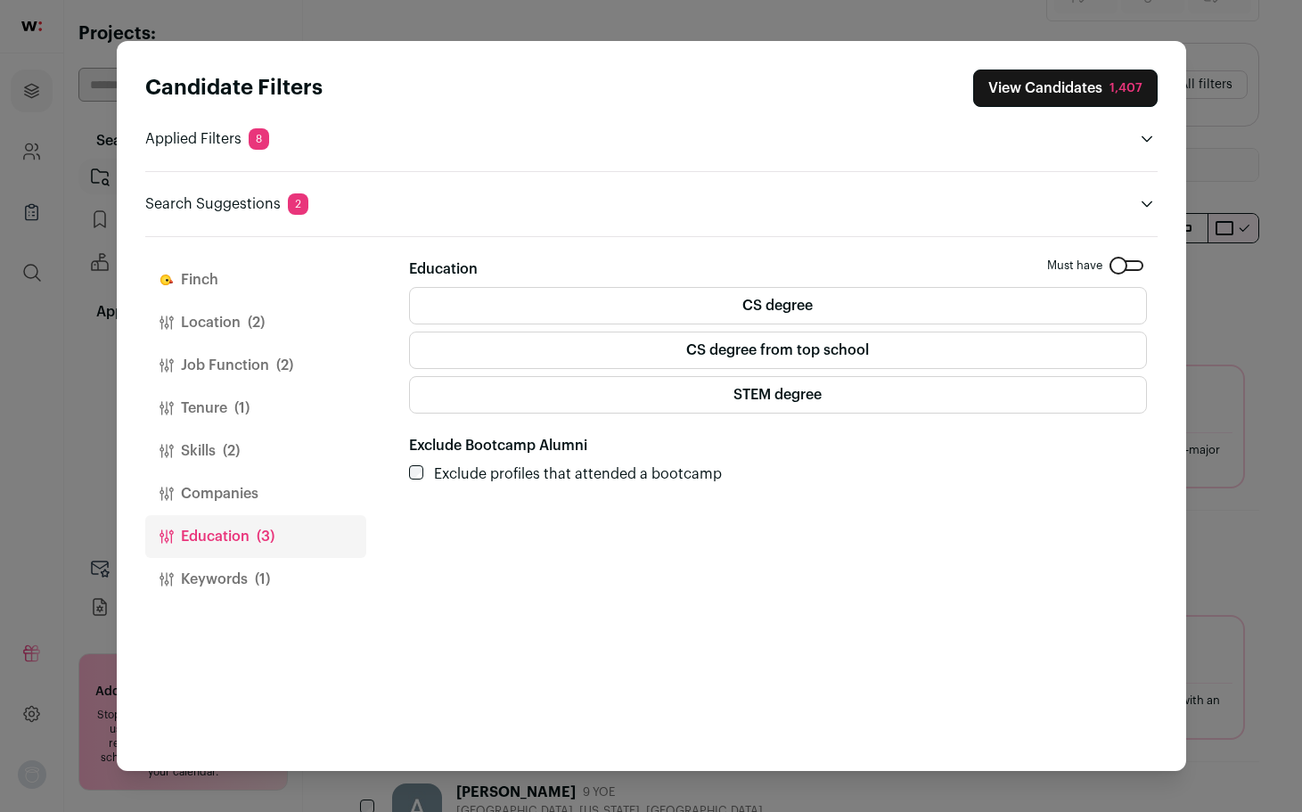
drag, startPoint x: 219, startPoint y: 498, endPoint x: 279, endPoint y: 424, distance: 95.1
click at [219, 499] on button "Companies" at bounding box center [255, 493] width 221 height 43
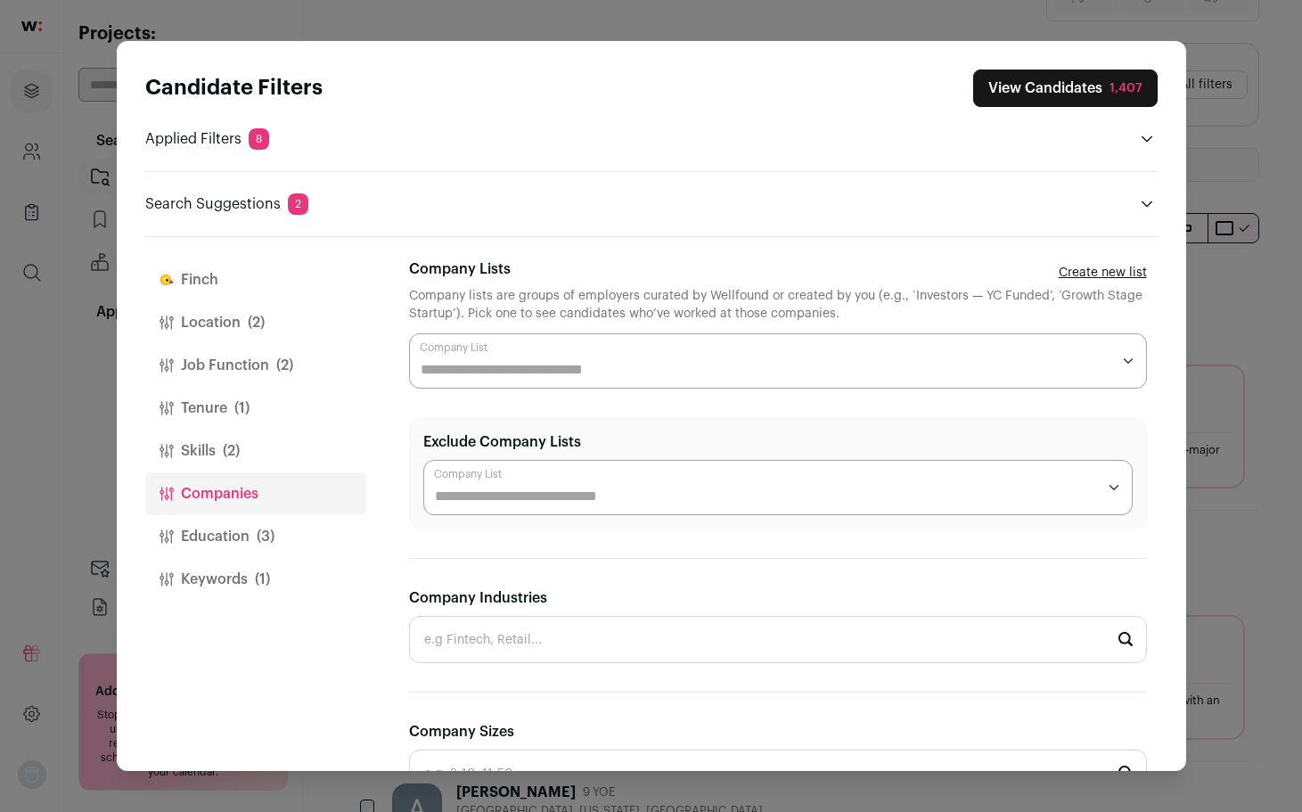
click at [1081, 75] on button "View Candidates 1,407" at bounding box center [1066, 88] width 185 height 37
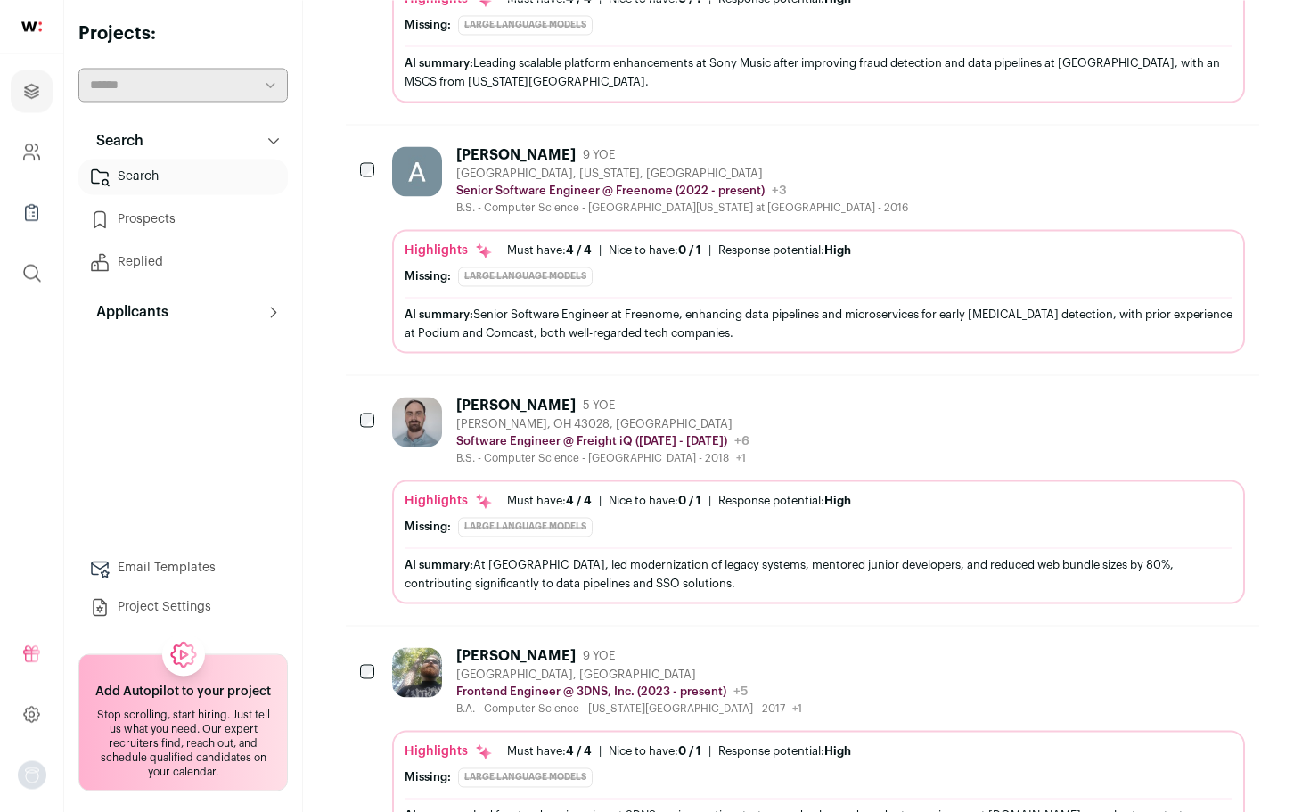
scroll to position [727, 0]
click at [224, 310] on button "Applicants" at bounding box center [183, 312] width 210 height 36
click at [181, 338] on link "Applicants" at bounding box center [183, 348] width 210 height 36
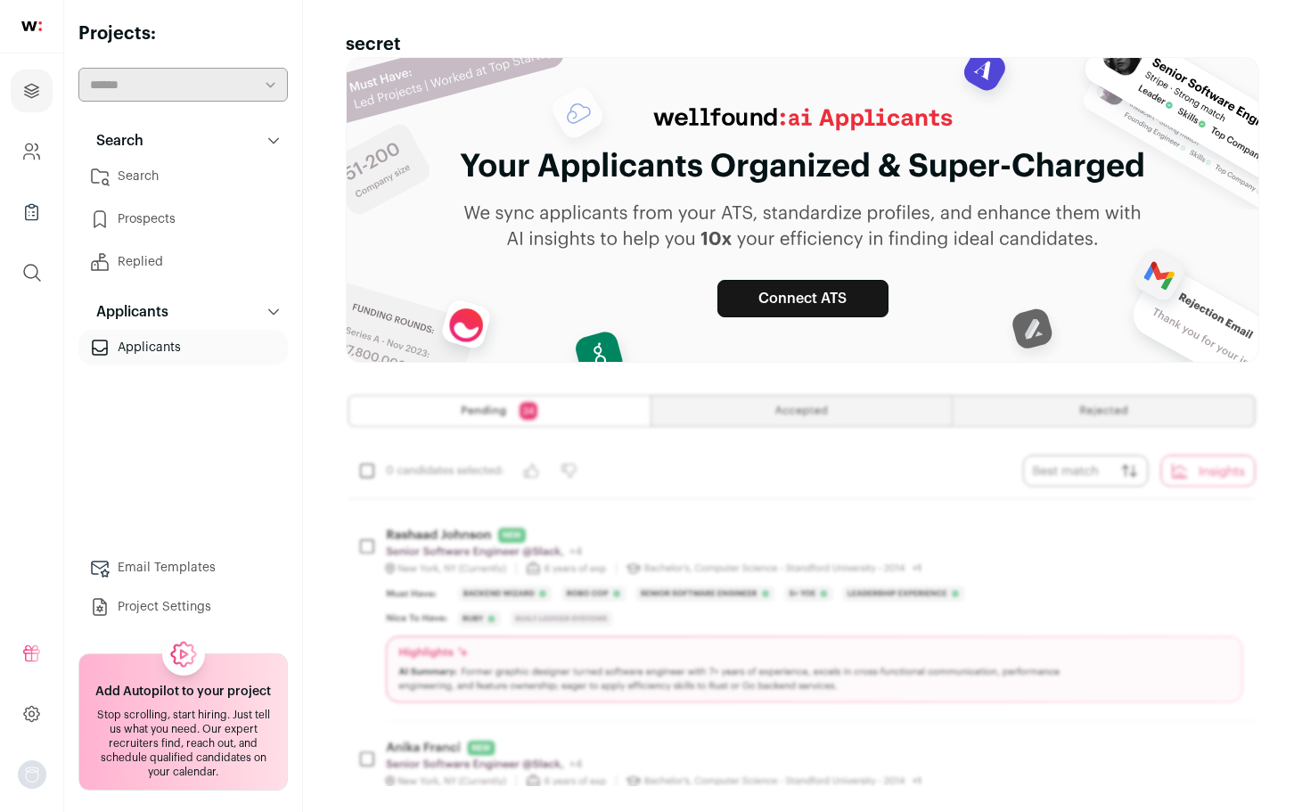
click at [141, 217] on link "Prospects" at bounding box center [183, 219] width 210 height 36
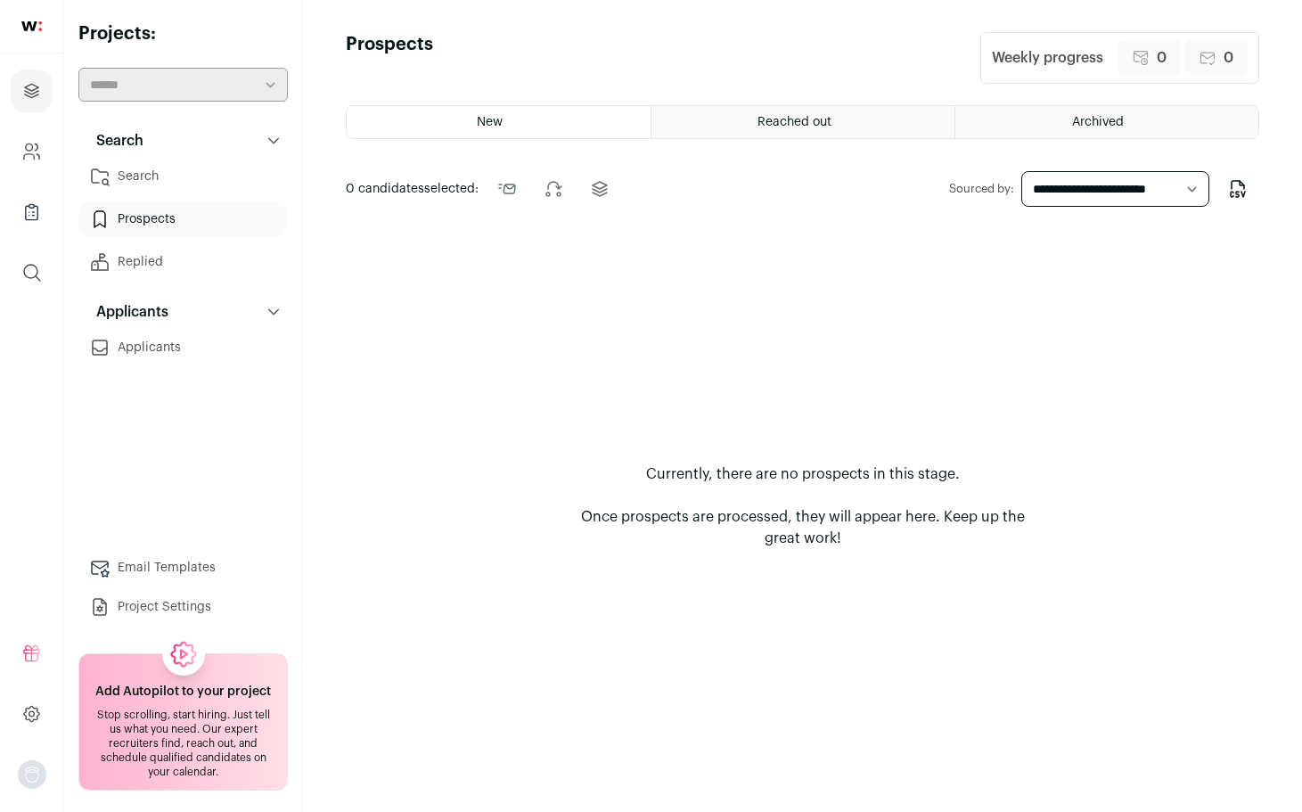
click at [165, 299] on button "Applicants" at bounding box center [183, 312] width 210 height 36
click at [145, 318] on p "Applicants" at bounding box center [127, 311] width 83 height 21
click at [31, 162] on link "Company and ATS Settings" at bounding box center [32, 151] width 42 height 43
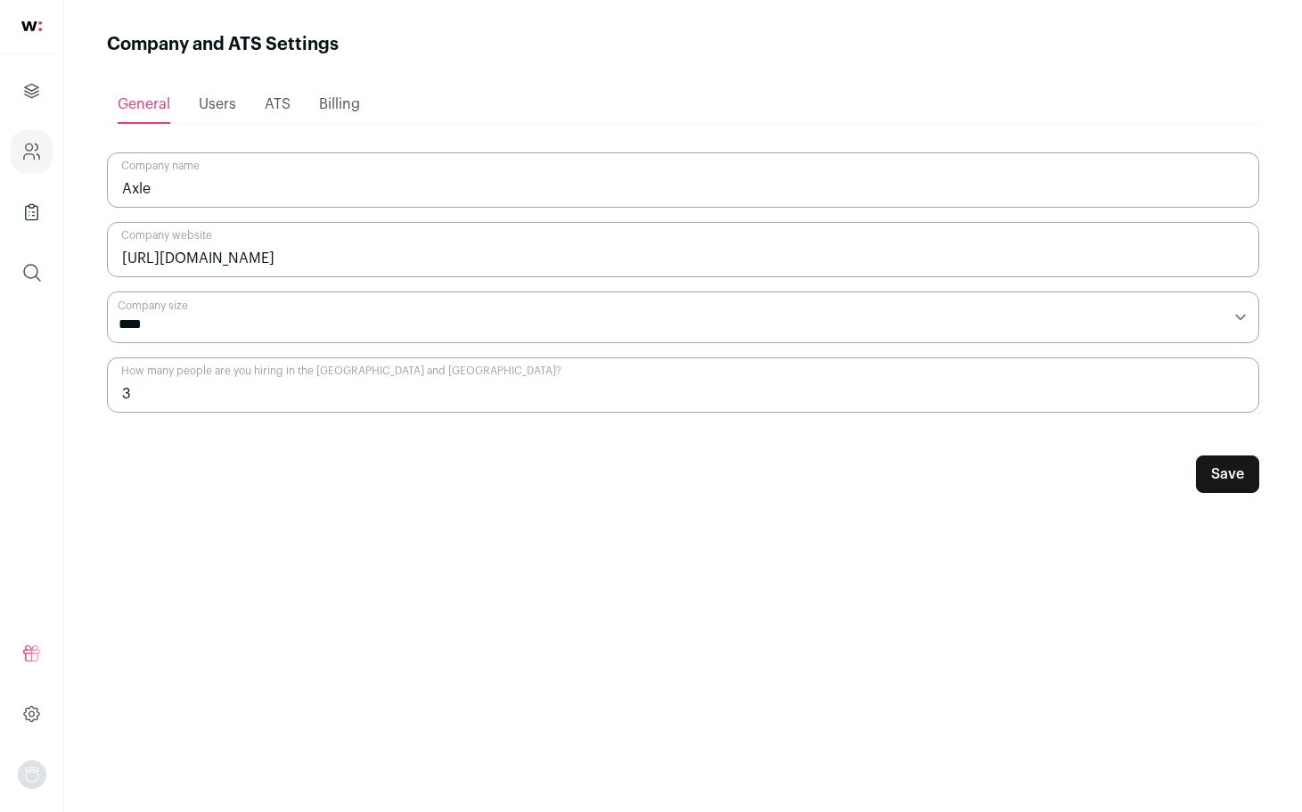
click at [222, 101] on span "Users" at bounding box center [217, 104] width 37 height 14
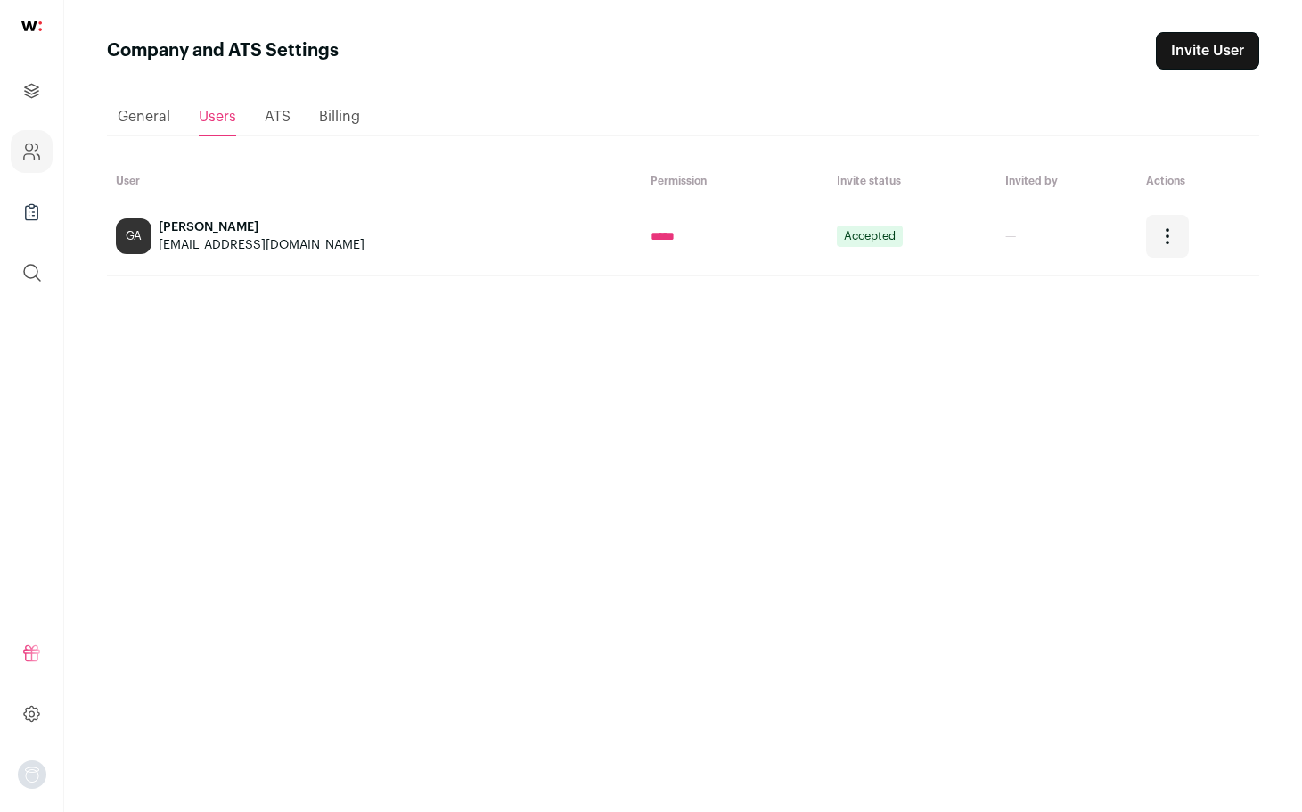
click at [71, 138] on main "Company and ATS Settings Invite User Loading... General Users ATS Billing User …" at bounding box center [683, 406] width 1238 height 812
click at [140, 124] on span "General" at bounding box center [144, 117] width 53 height 14
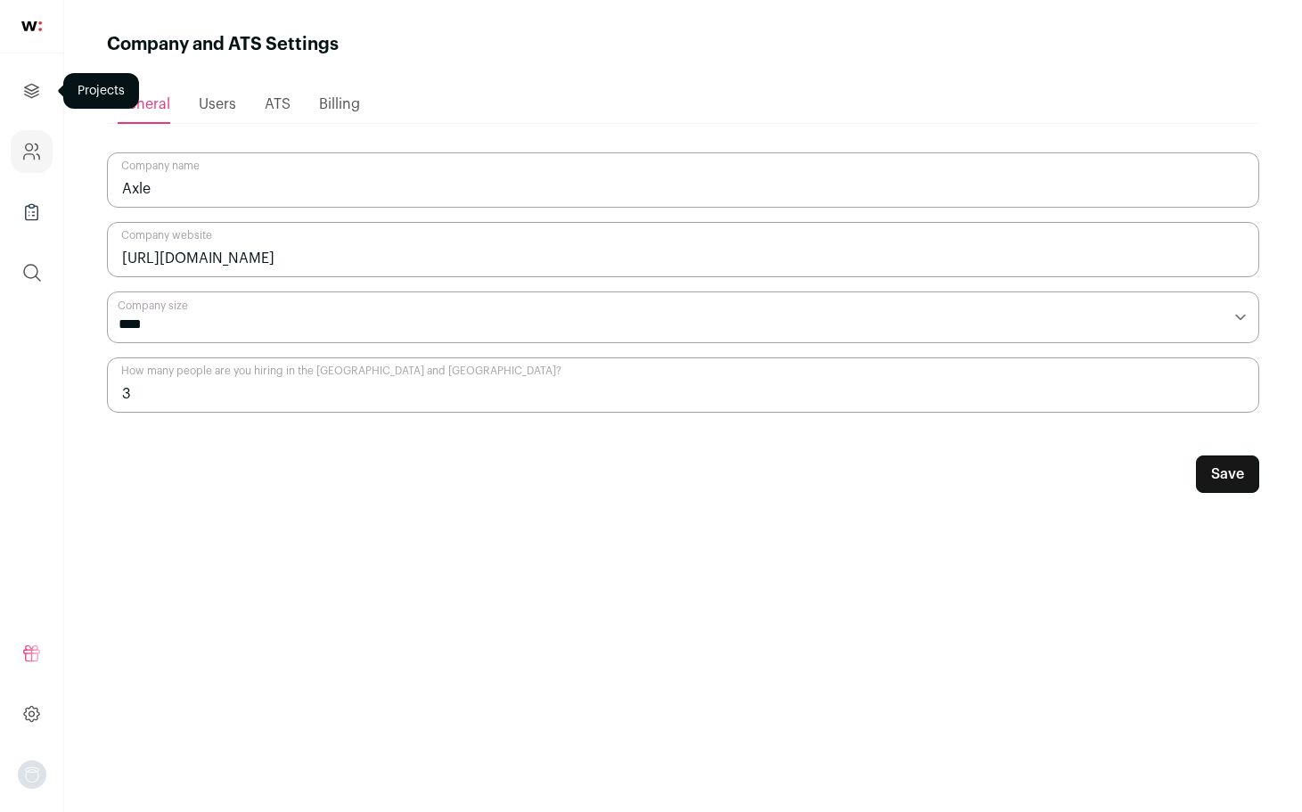
click at [49, 101] on link "Projects" at bounding box center [32, 91] width 42 height 43
click at [37, 94] on icon "Projects" at bounding box center [31, 90] width 21 height 21
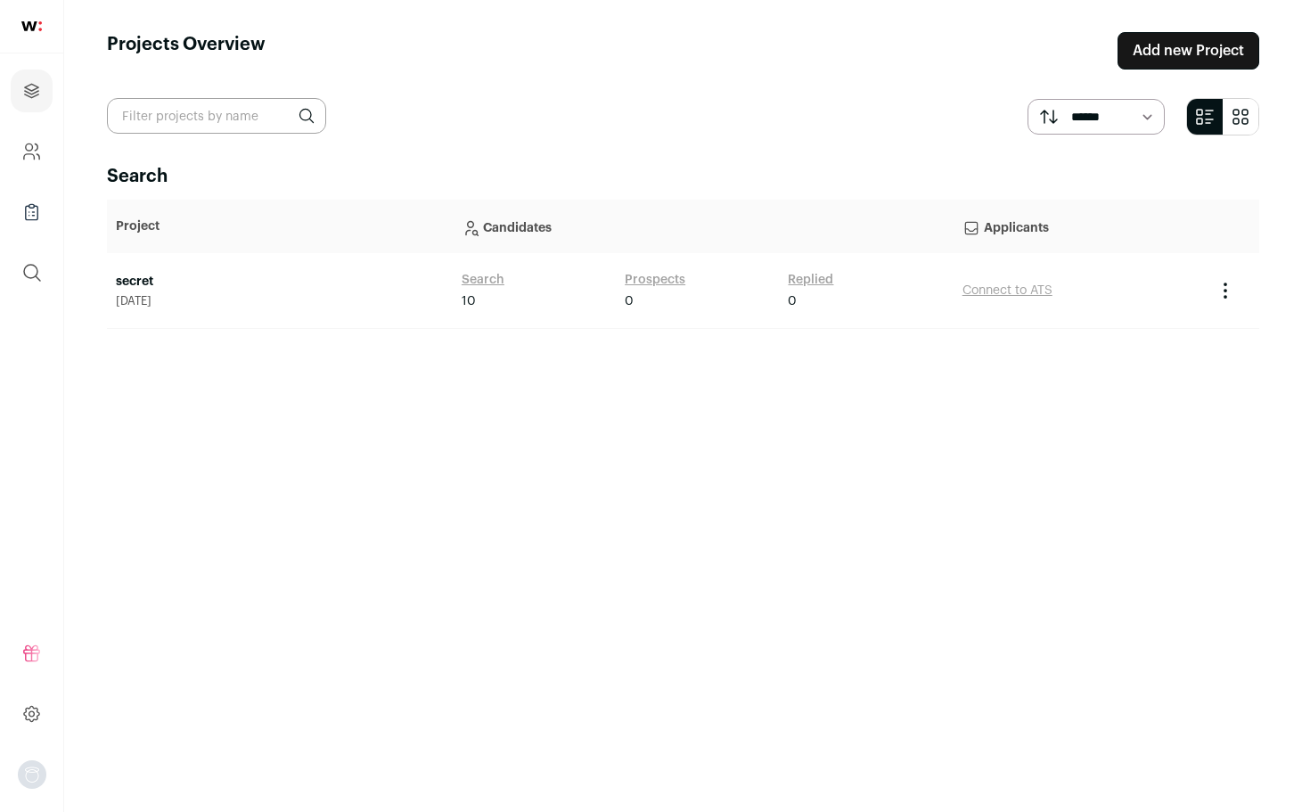
click at [485, 283] on link "Search" at bounding box center [483, 280] width 43 height 18
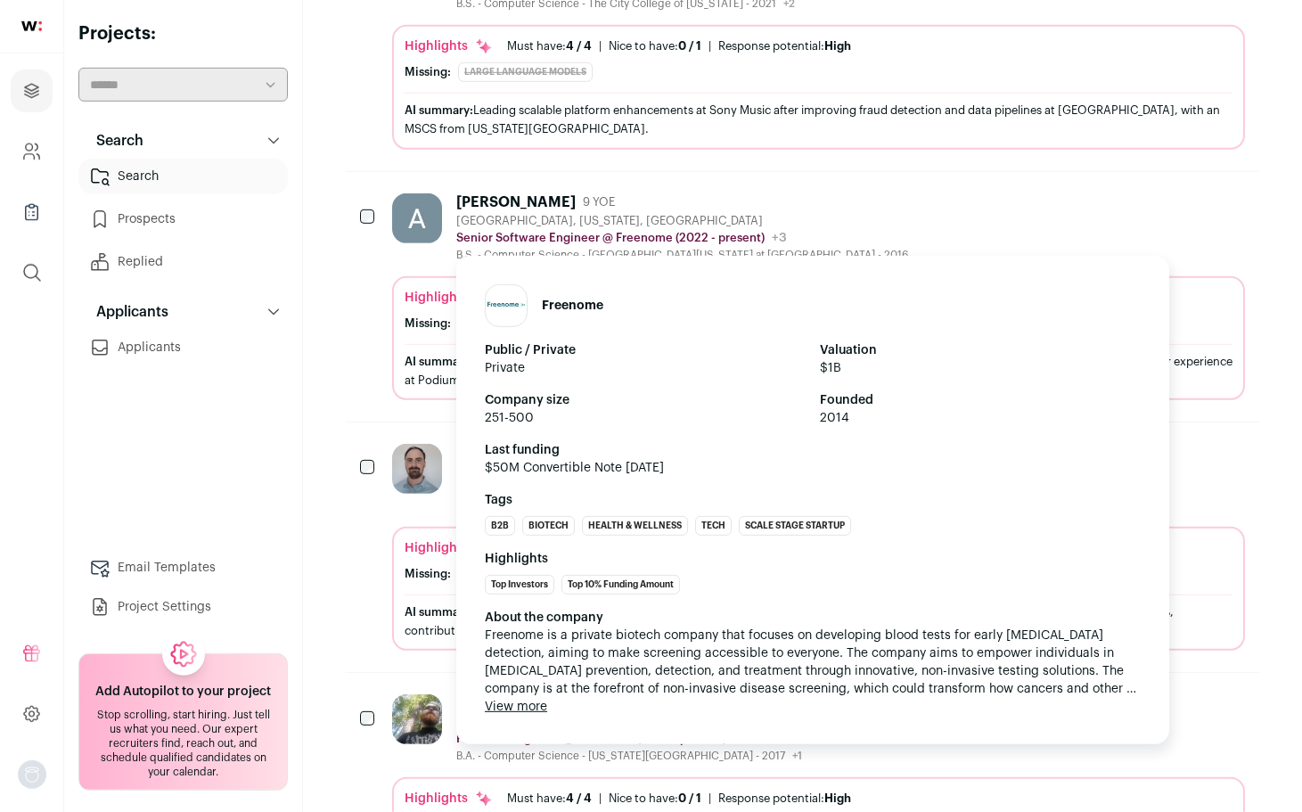
scroll to position [818, 0]
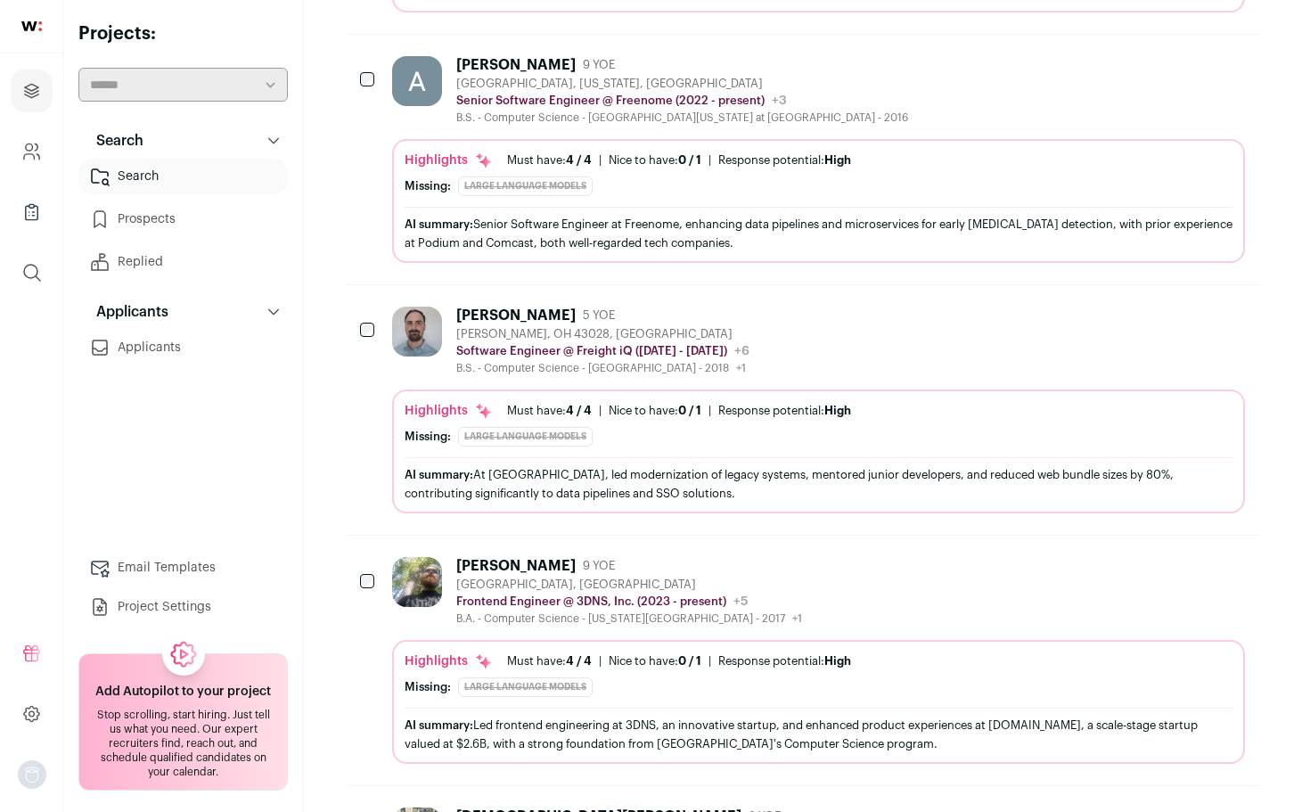
click at [518, 62] on div "Austin Chasteen 9 YOE Kannapolis, North Carolina, United States Senior Software…" at bounding box center [803, 160] width 914 height 250
click at [519, 76] on div "Austin Chasteen 9 YOE Kannapolis, North Carolina, United States Senior Software…" at bounding box center [682, 90] width 452 height 69
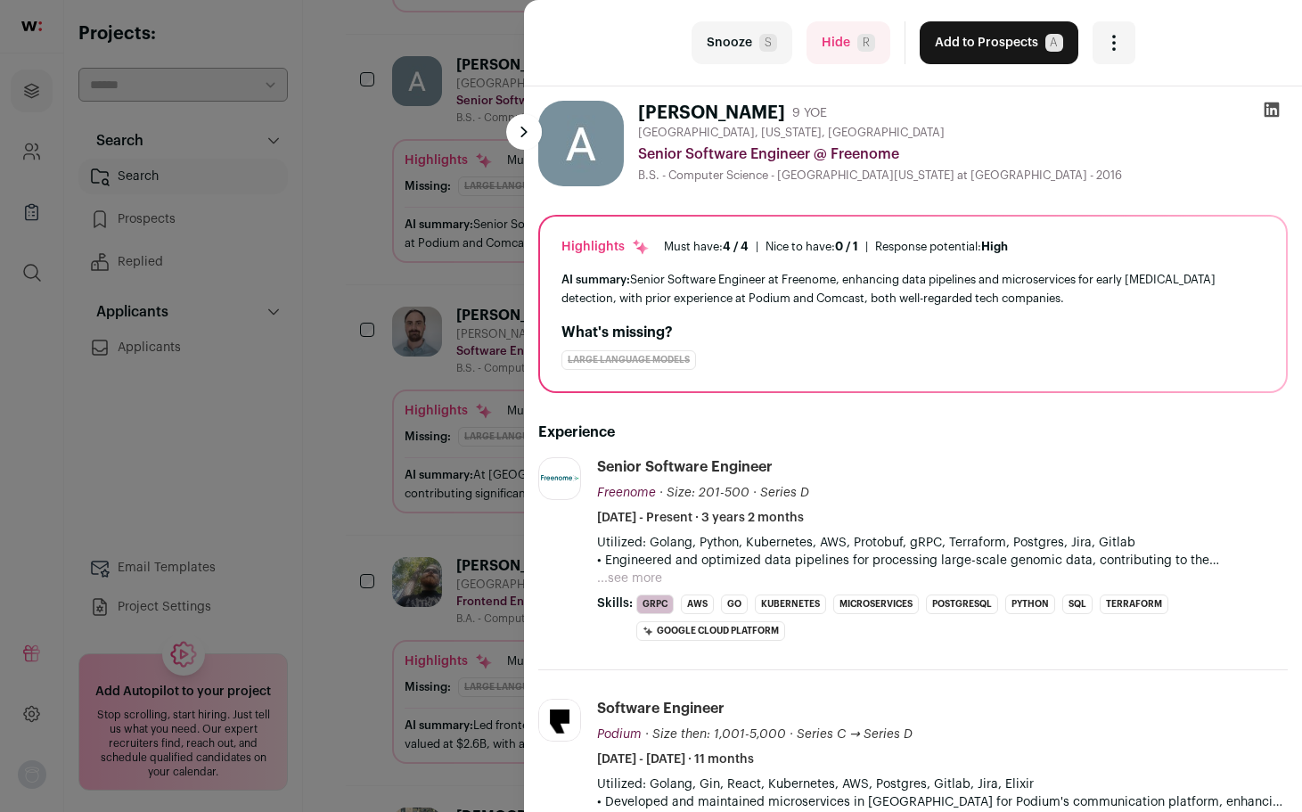
click at [1121, 35] on icon "Open dropdown" at bounding box center [1114, 42] width 21 height 21
click at [1119, 37] on icon "Open dropdown" at bounding box center [1114, 42] width 21 height 21
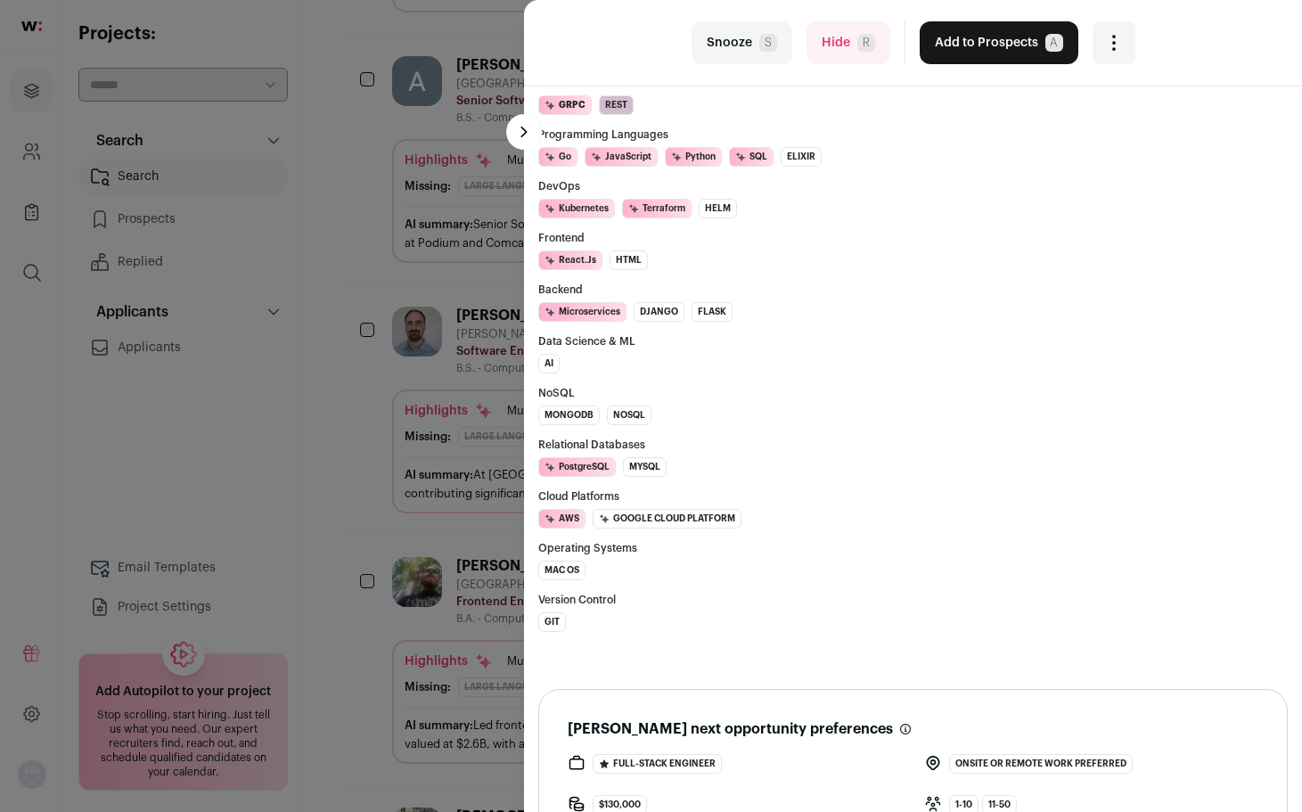
scroll to position [1430, 0]
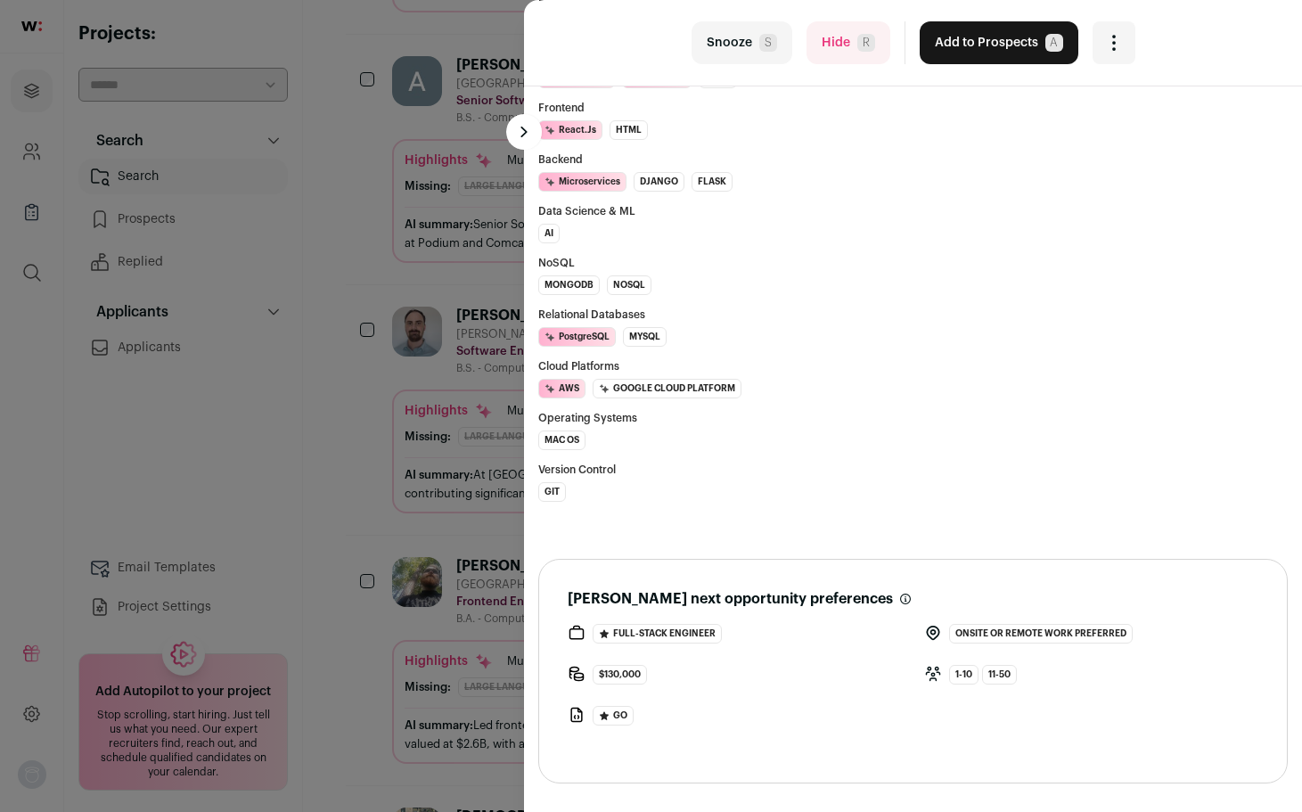
click at [327, 325] on div "last Snooze S Hide R Add to Prospects A Are you sure? Austin Chasteen is alread…" at bounding box center [651, 406] width 1302 height 812
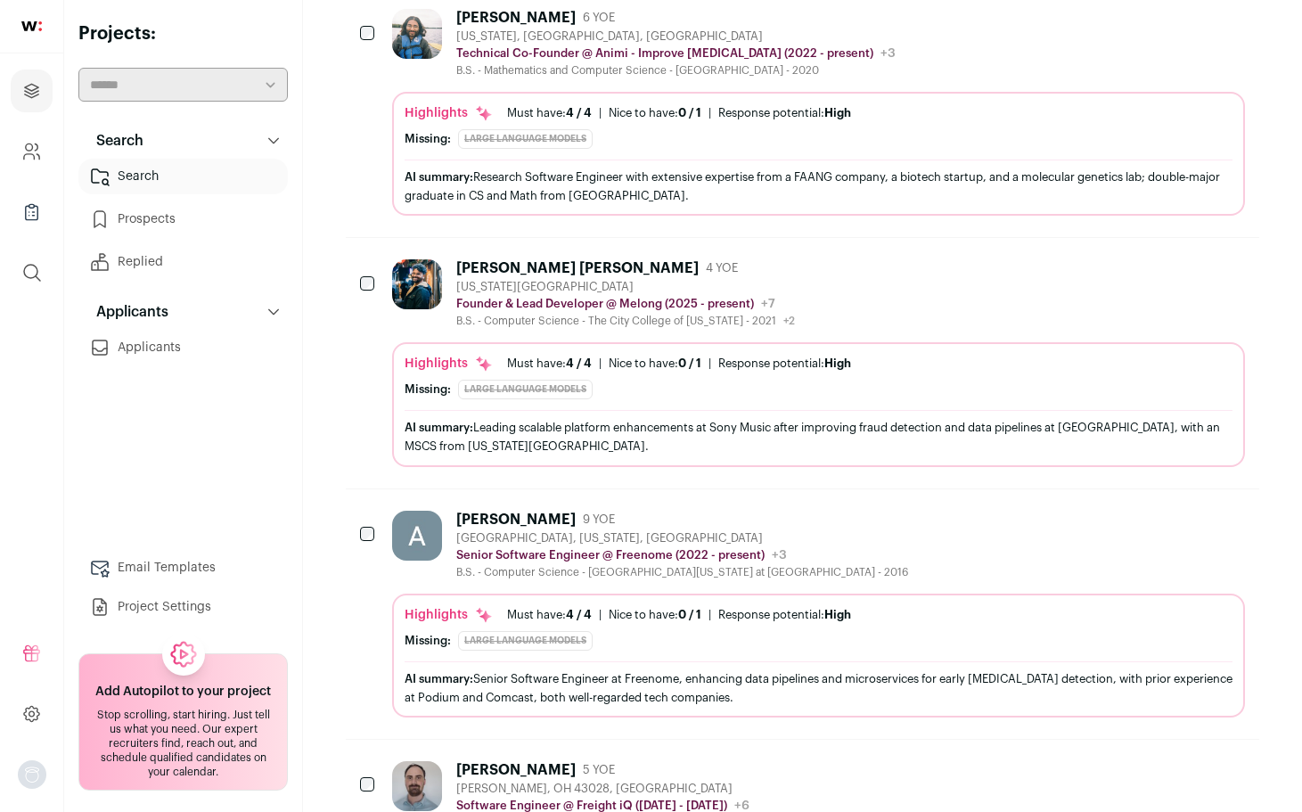
scroll to position [0, 0]
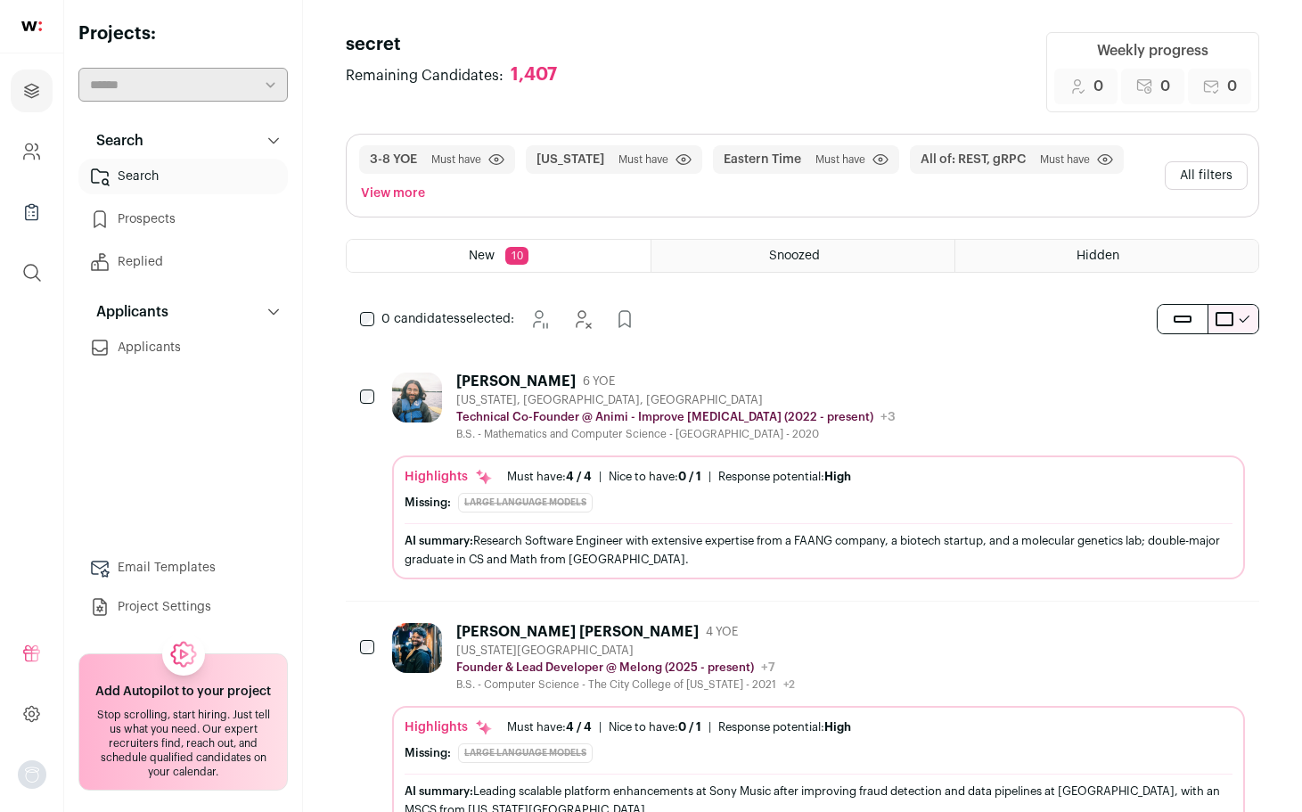
click at [1219, 174] on button "All filters" at bounding box center [1206, 175] width 83 height 29
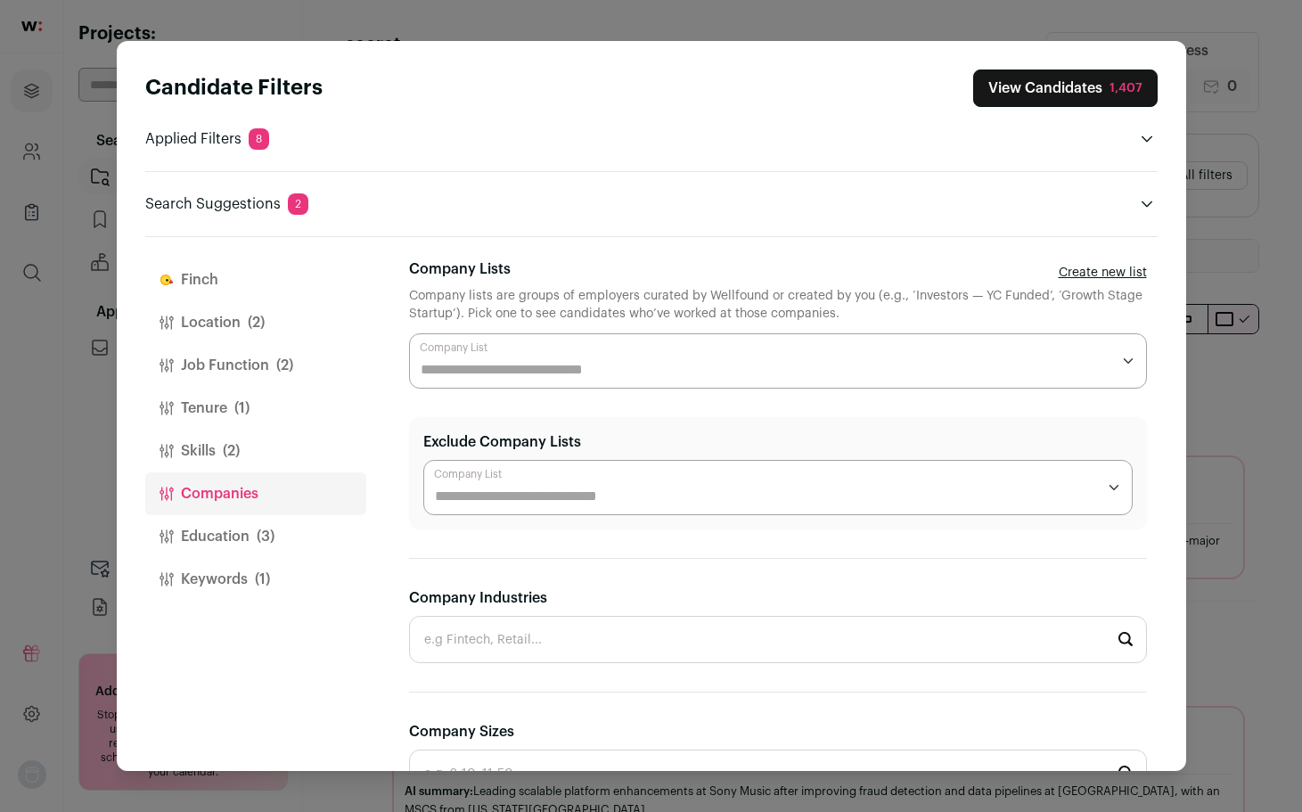
click at [185, 304] on button "Location (2)" at bounding box center [255, 322] width 221 height 43
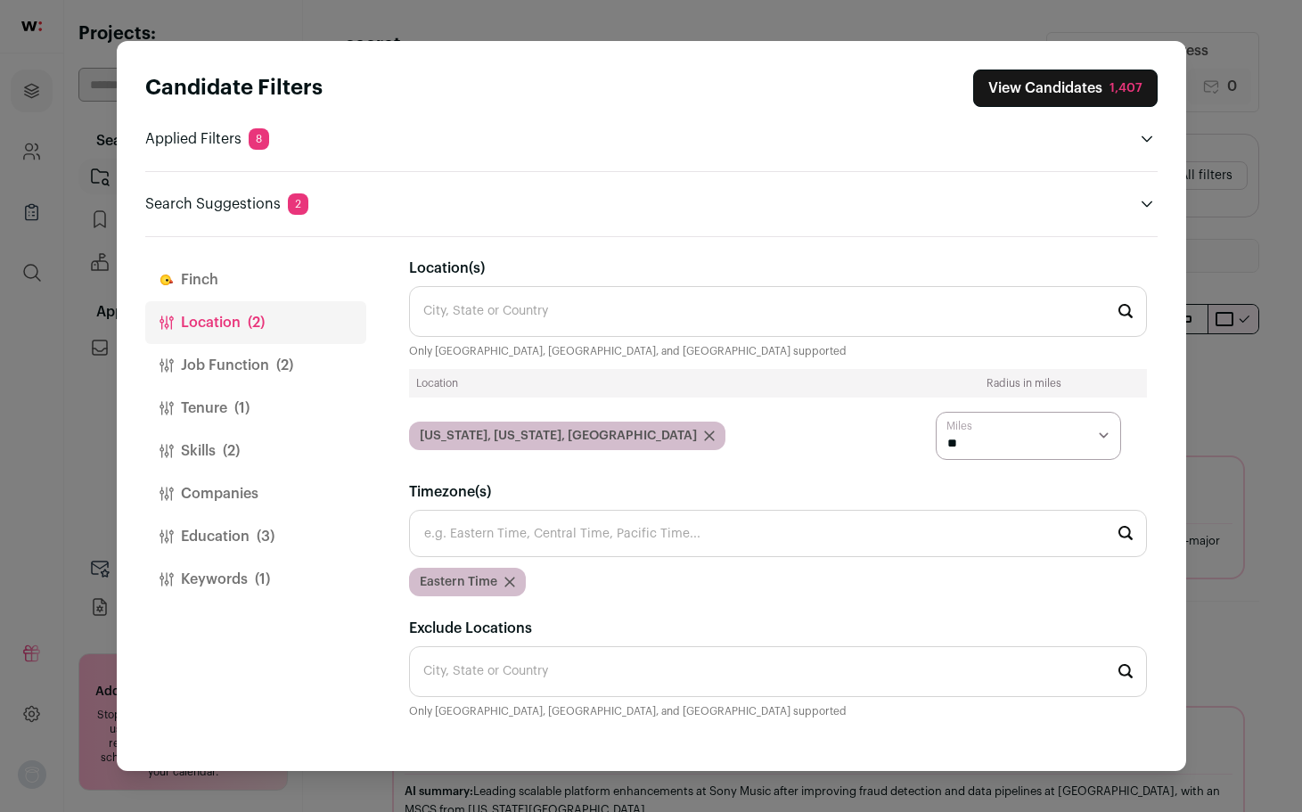
scroll to position [15, 0]
click at [203, 356] on button "Job Function (2)" at bounding box center [255, 365] width 221 height 43
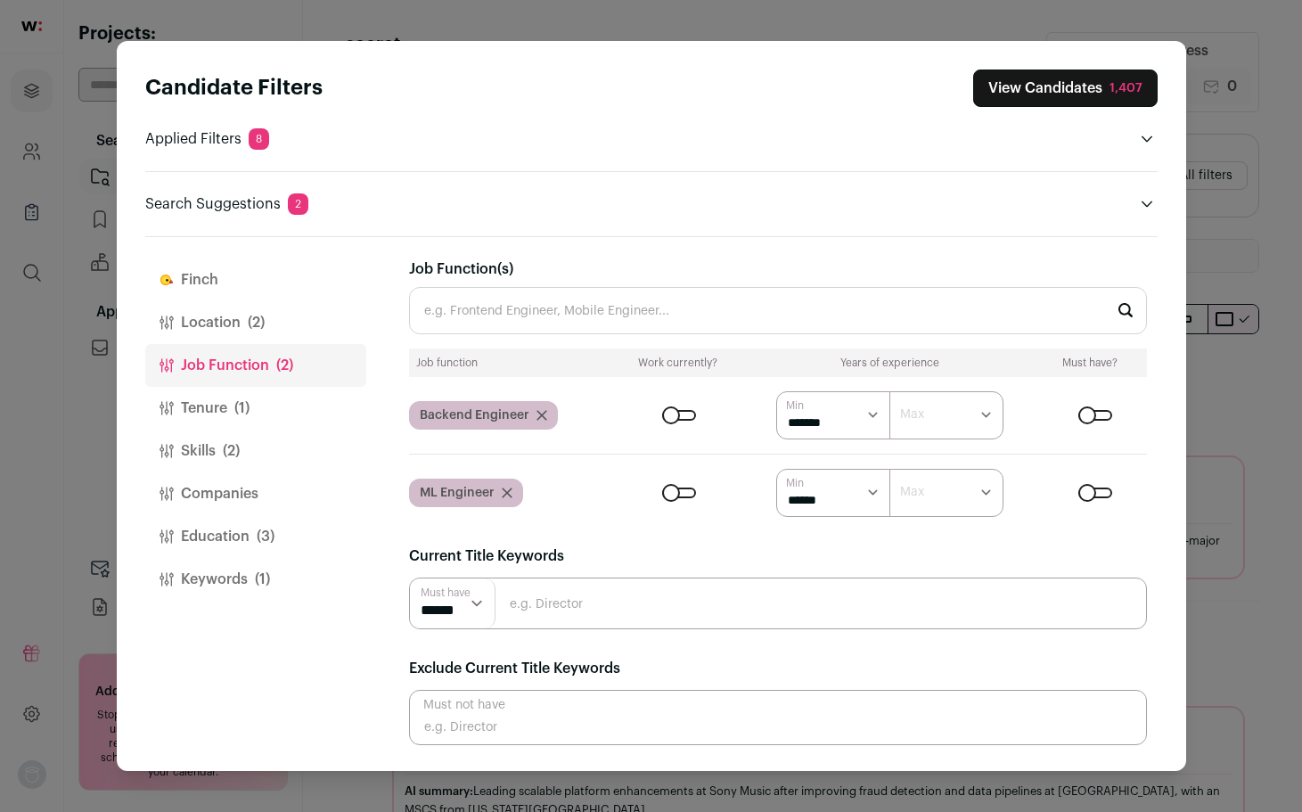
scroll to position [0, 0]
click at [255, 408] on button "Tenure (1)" at bounding box center [255, 408] width 221 height 43
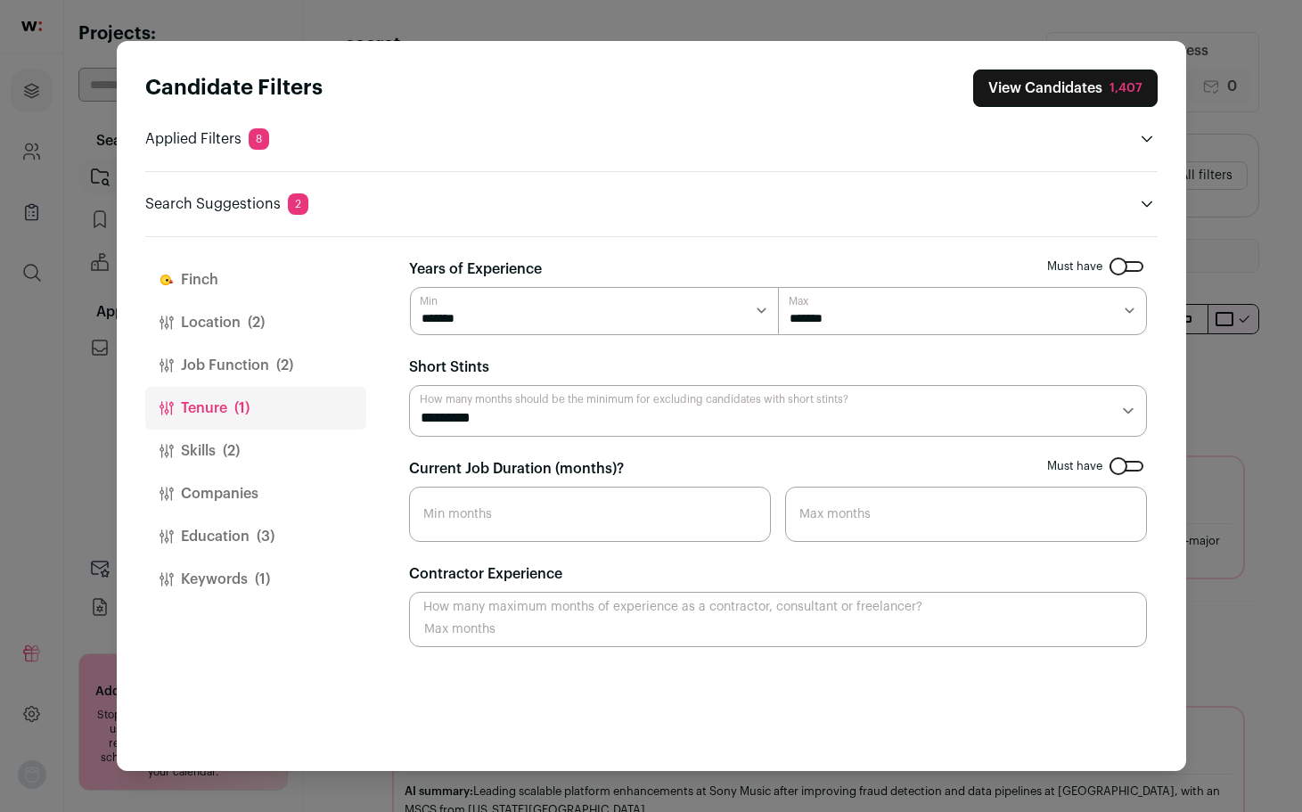
click at [214, 456] on button "Skills (2)" at bounding box center [255, 451] width 221 height 43
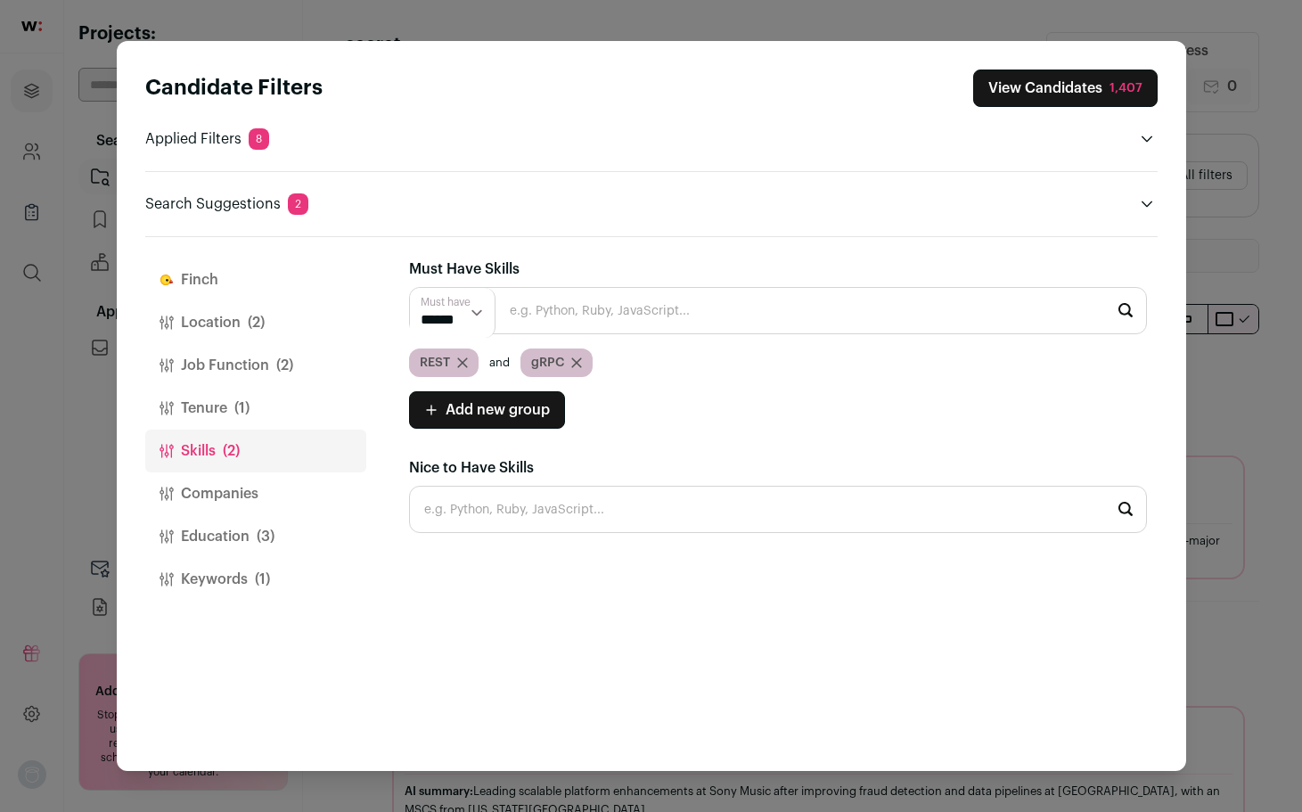
click at [222, 483] on button "Companies" at bounding box center [255, 493] width 221 height 43
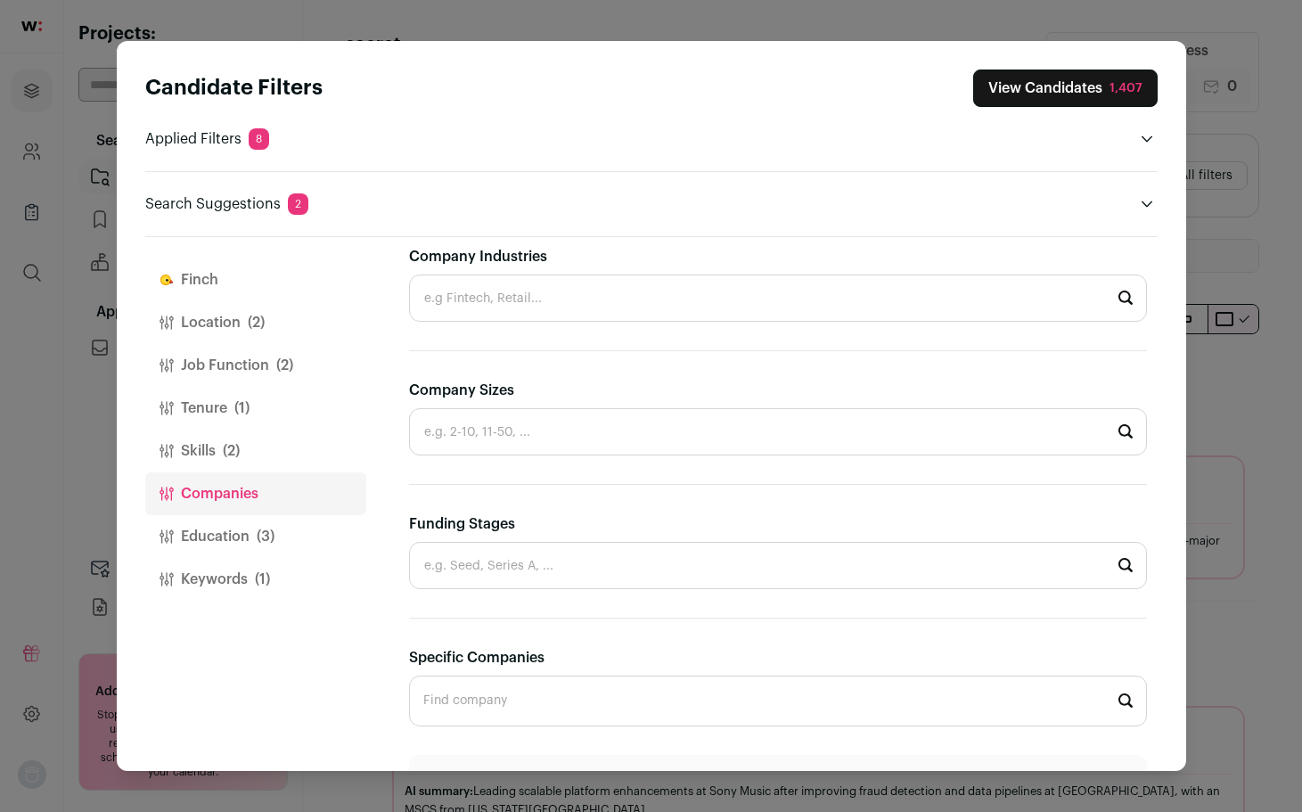
scroll to position [477, 0]
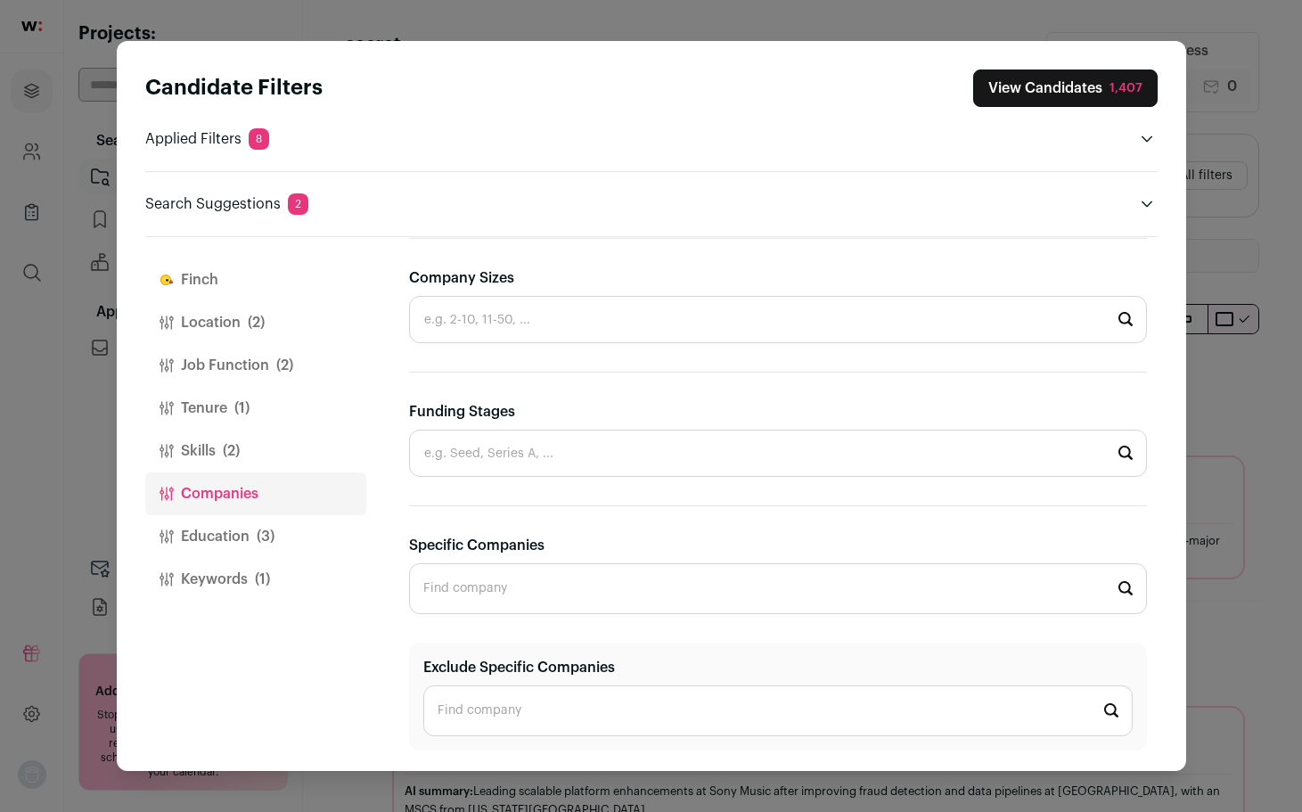
click at [217, 543] on button "Education (3)" at bounding box center [255, 536] width 221 height 43
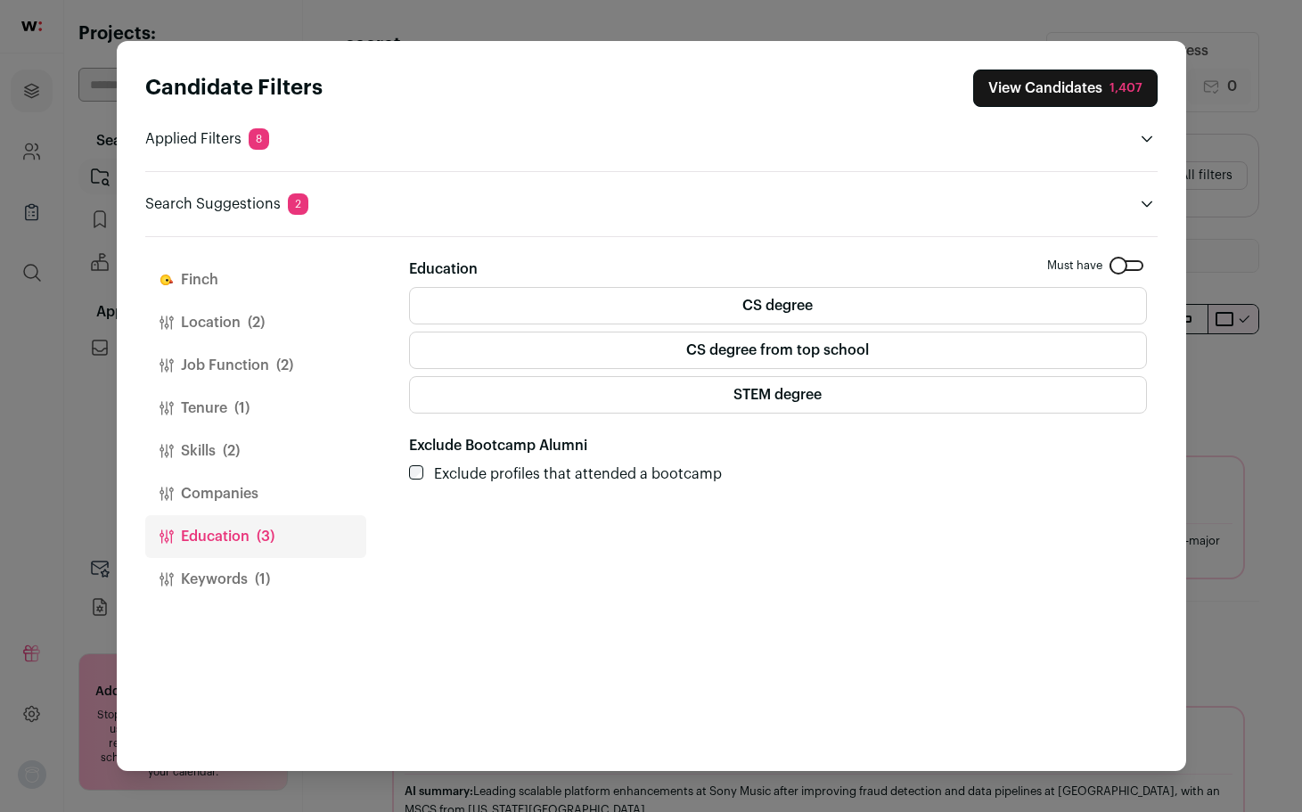
scroll to position [0, 0]
click at [274, 591] on button "Keywords (1)" at bounding box center [255, 579] width 221 height 43
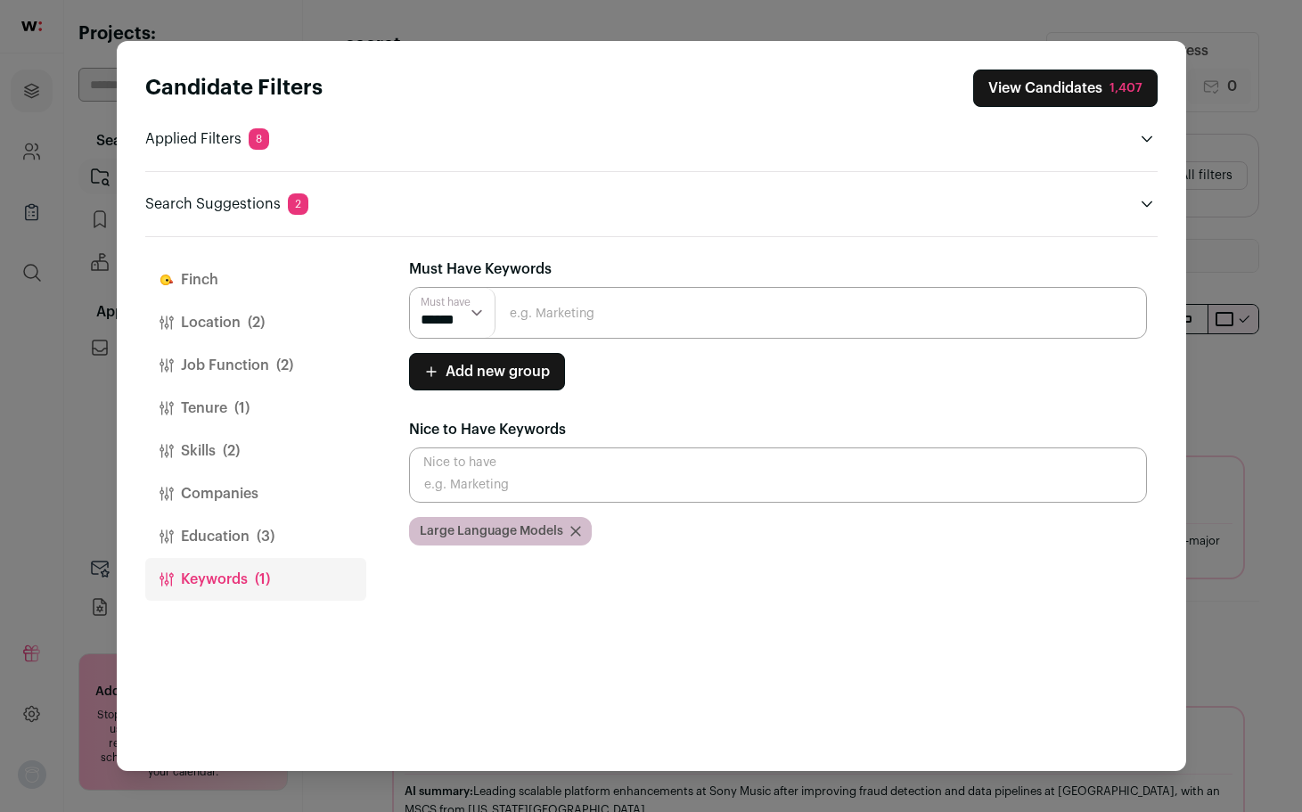
click at [248, 323] on span "(2)" at bounding box center [256, 322] width 17 height 21
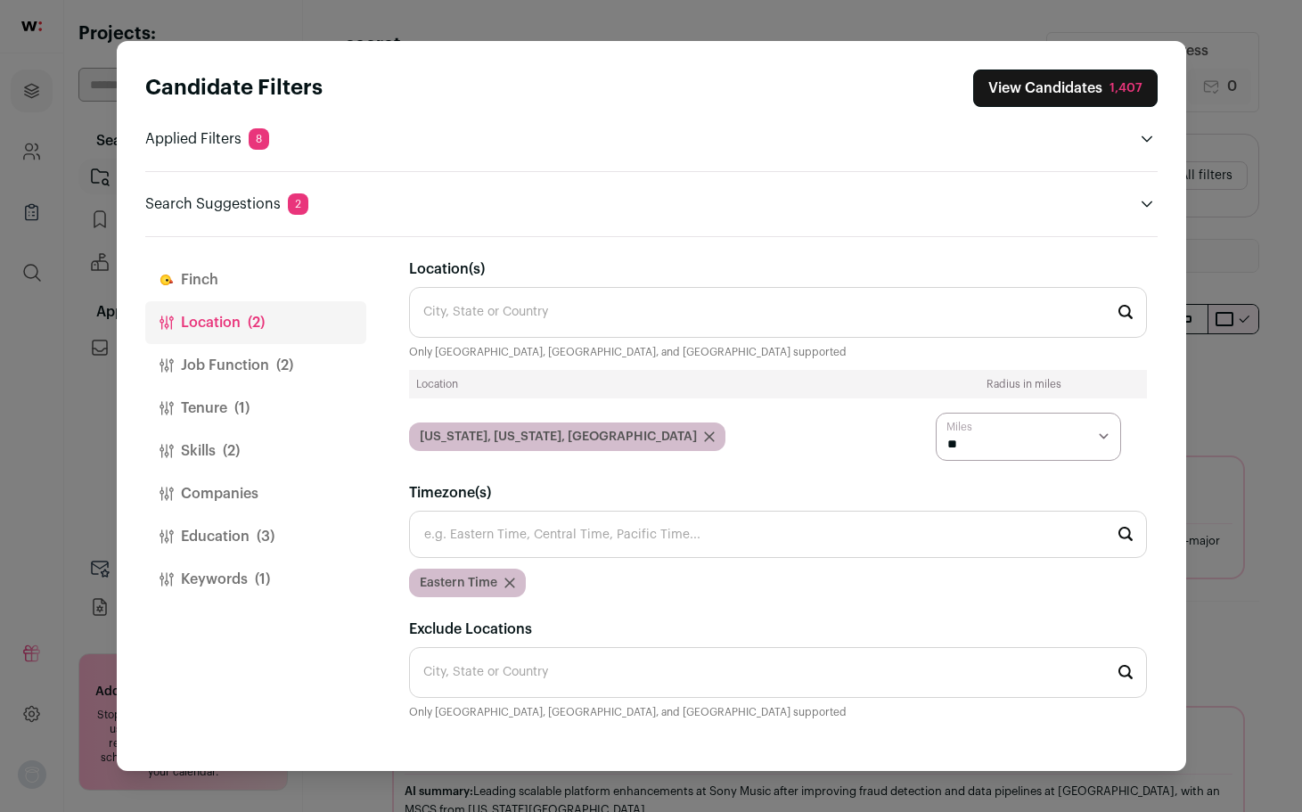
click at [219, 288] on button "Finch" at bounding box center [255, 280] width 221 height 43
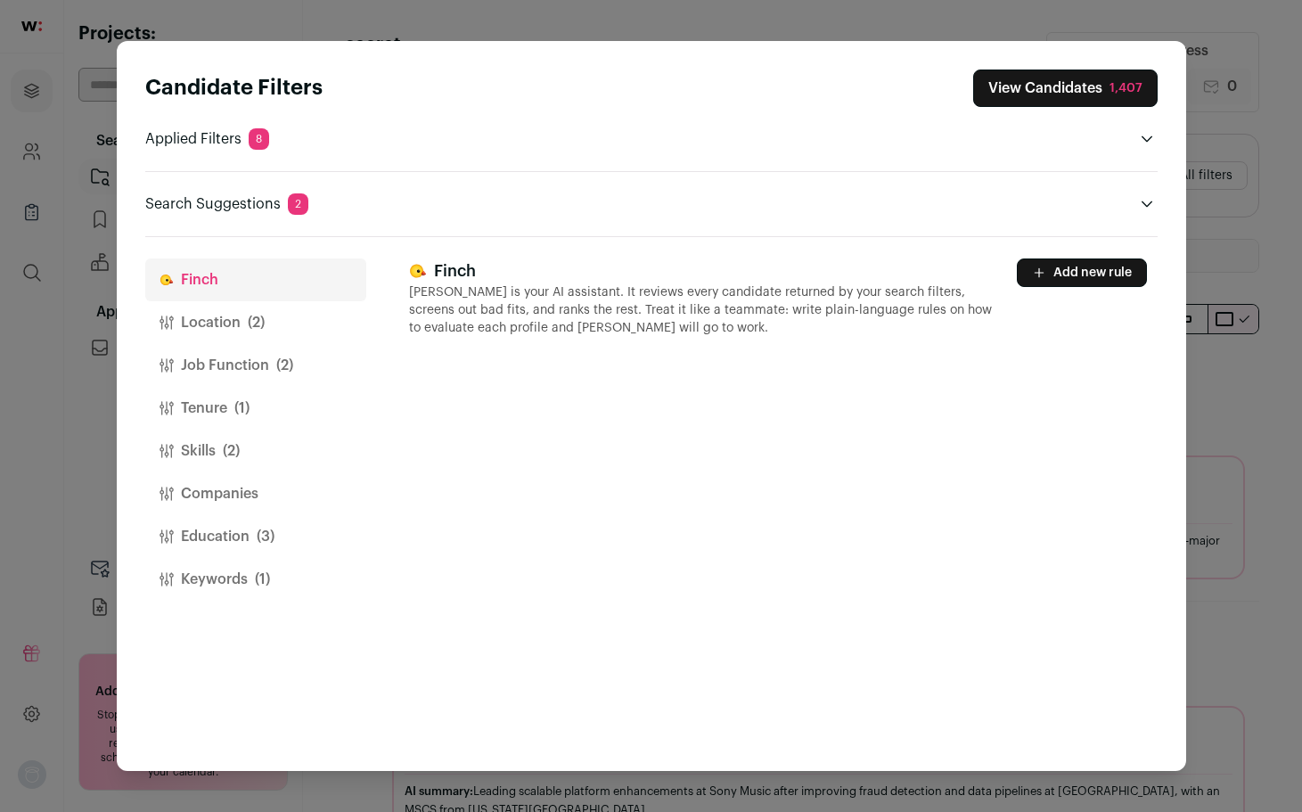
click at [1075, 266] on button "Add new rule" at bounding box center [1082, 273] width 130 height 29
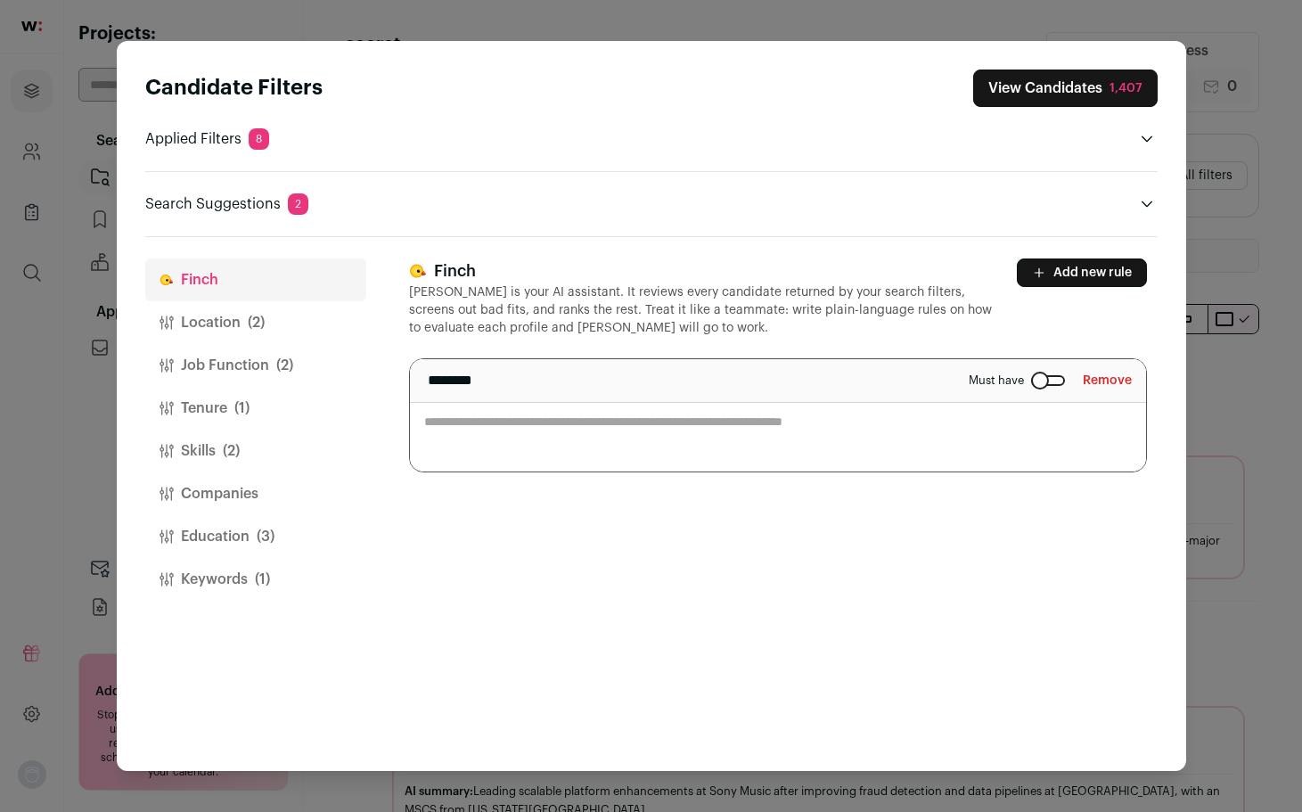
click at [645, 432] on textarea "Close modal via background" at bounding box center [778, 415] width 736 height 112
type textarea "**********"
click at [1104, 273] on button "Add new rule" at bounding box center [1082, 273] width 130 height 29
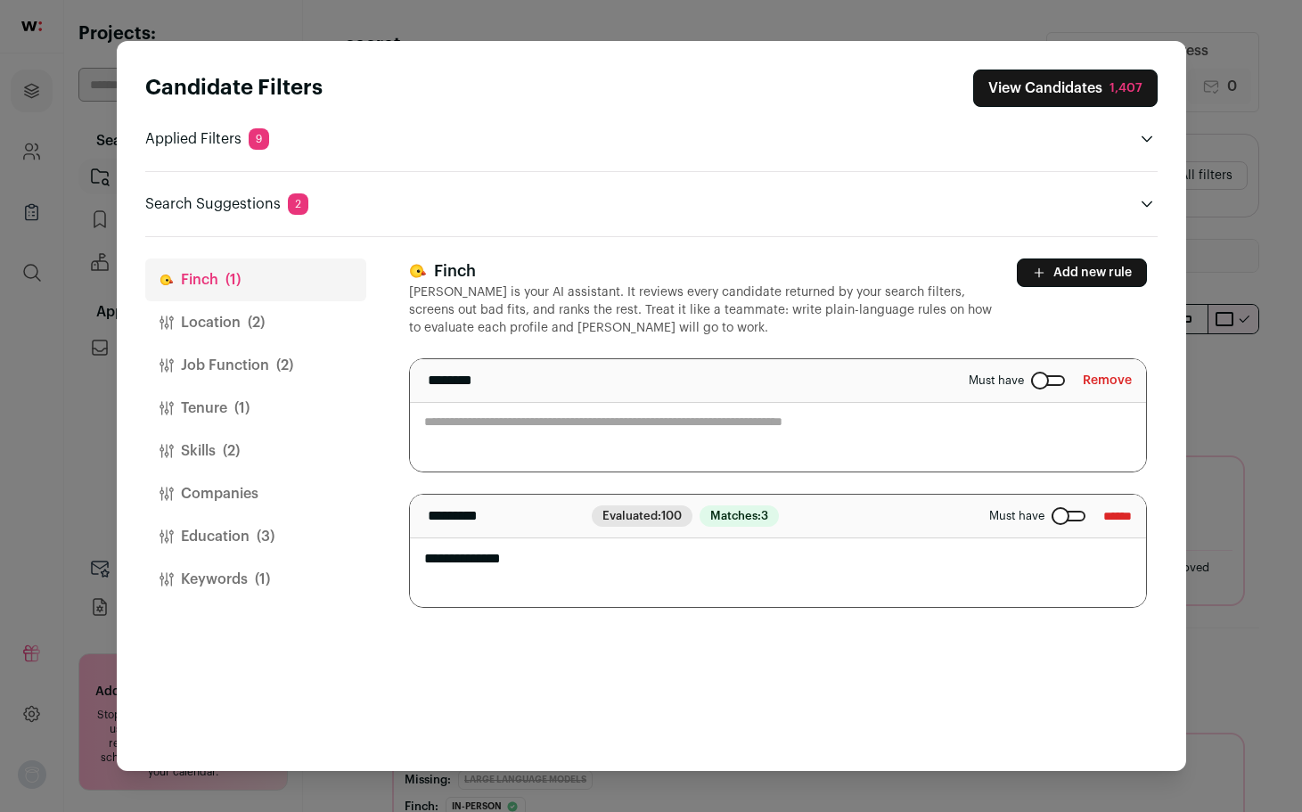
click at [1280, 386] on div "Candidate Filters View Candidates 1,407 Applied Filters 9 In-person Must have B…" at bounding box center [651, 406] width 1302 height 812
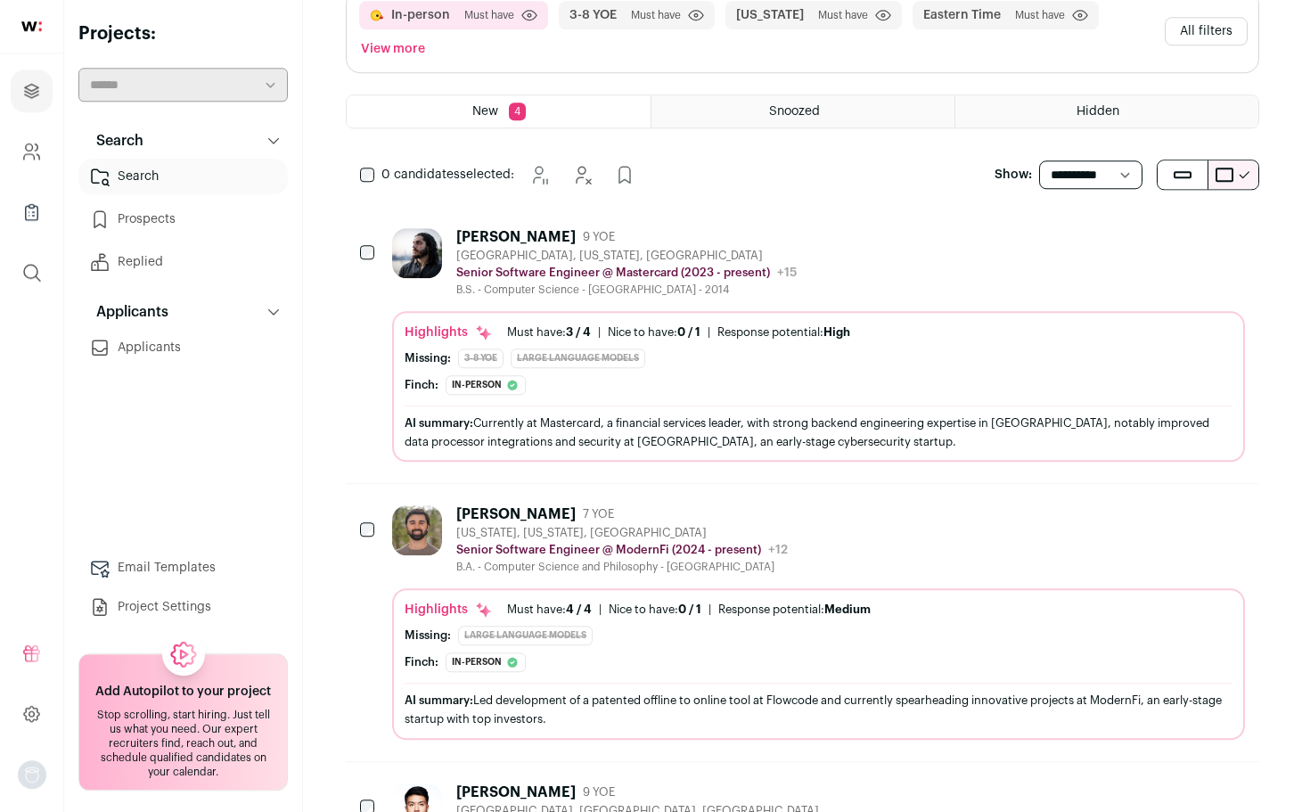
scroll to position [131, 0]
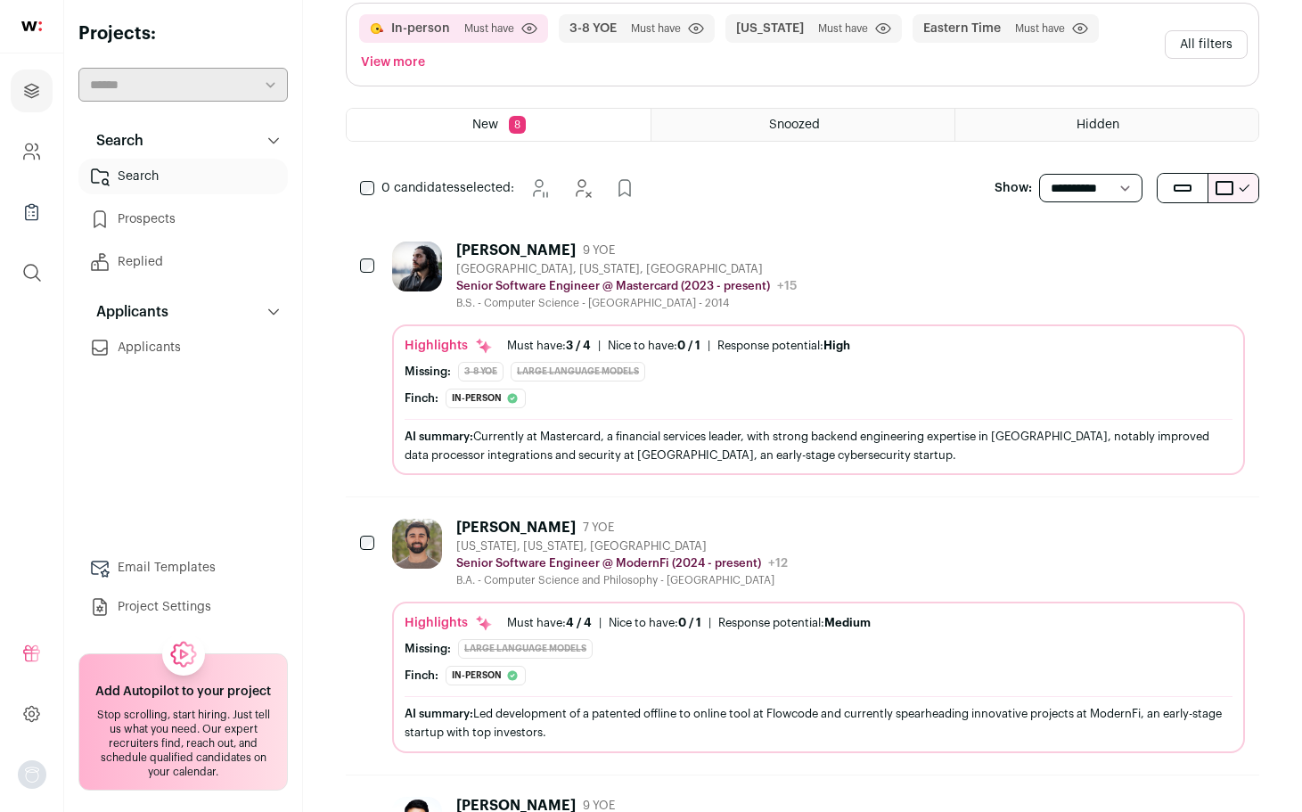
click at [486, 251] on div "Nelson Schoenbrot" at bounding box center [515, 251] width 119 height 18
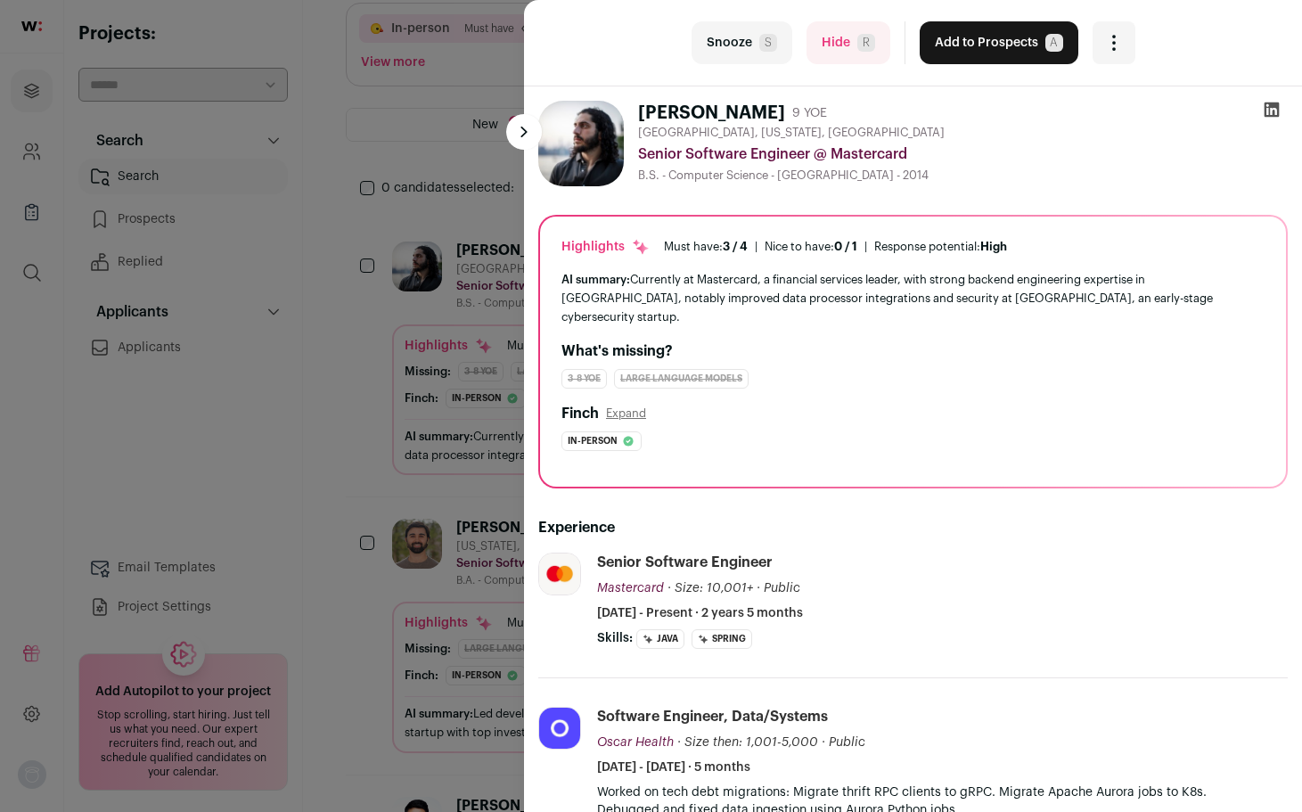
click at [581, 145] on img at bounding box center [581, 144] width 86 height 86
click at [363, 451] on div "last Snooze S Hide R Add to Prospects A Are you sure? Nelson Schoenbrot is alre…" at bounding box center [651, 406] width 1302 height 812
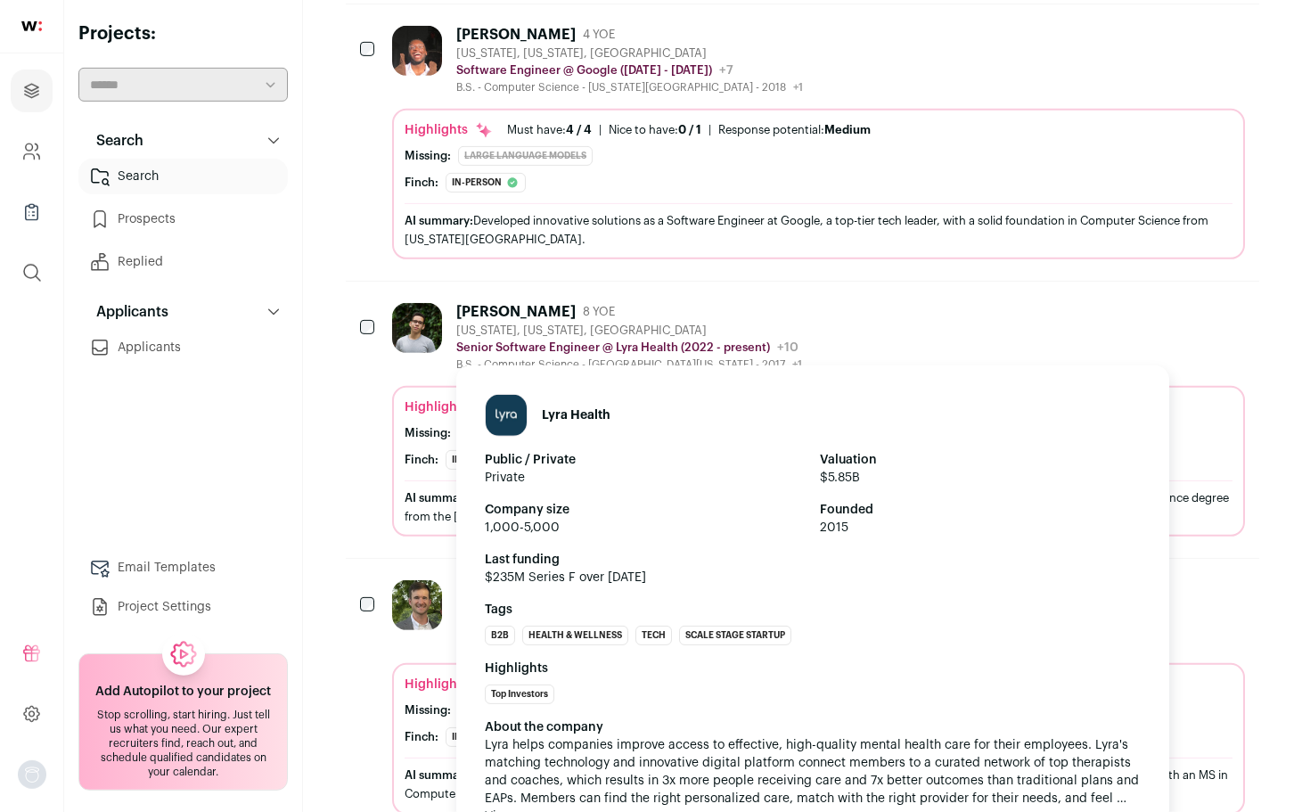
scroll to position [2350, 0]
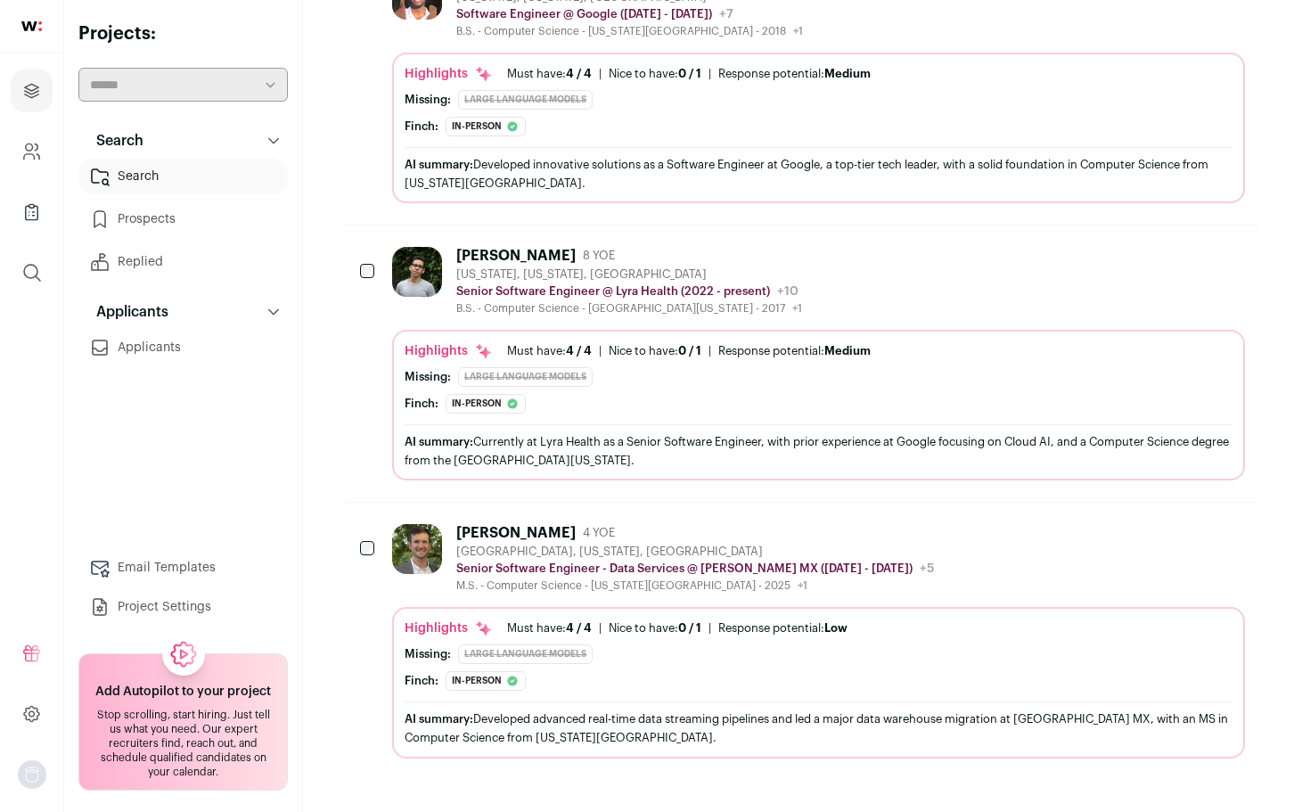
click at [421, 555] on img at bounding box center [417, 549] width 50 height 50
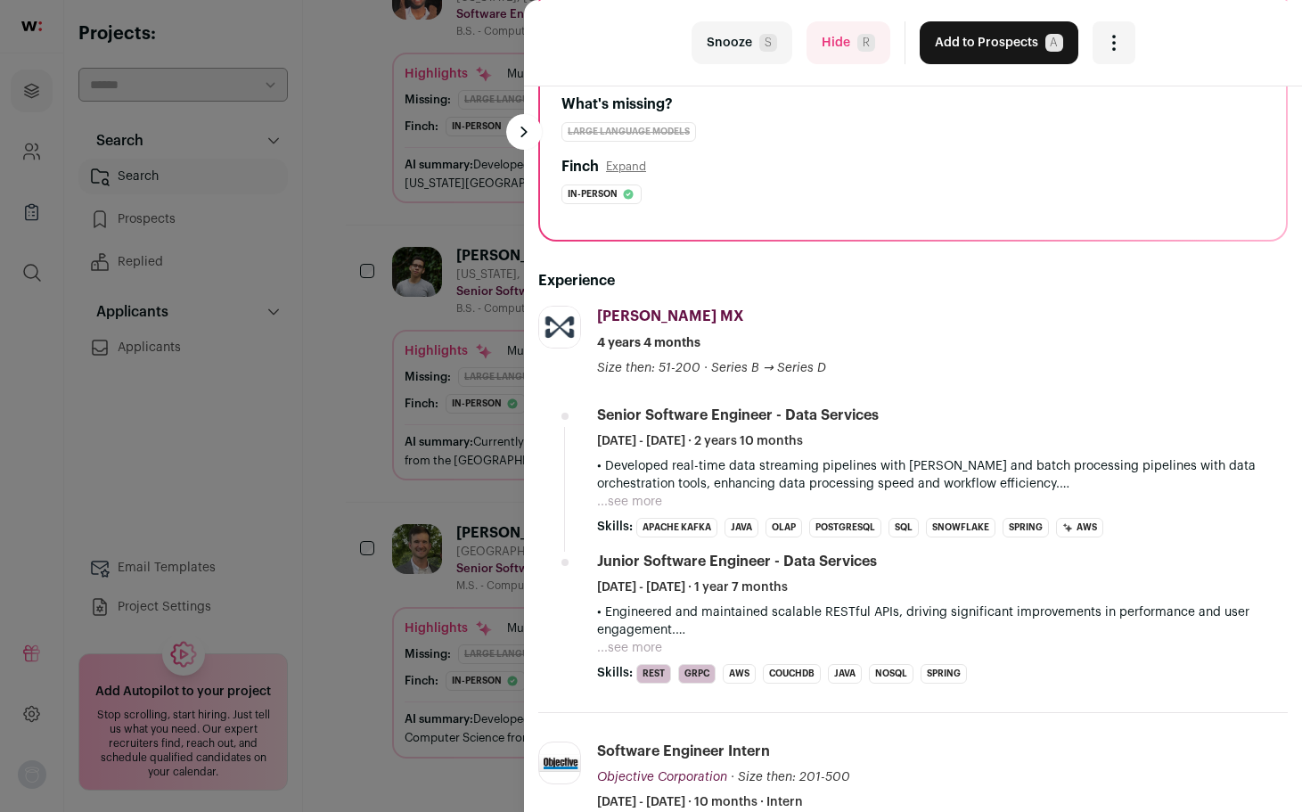
scroll to position [235, 0]
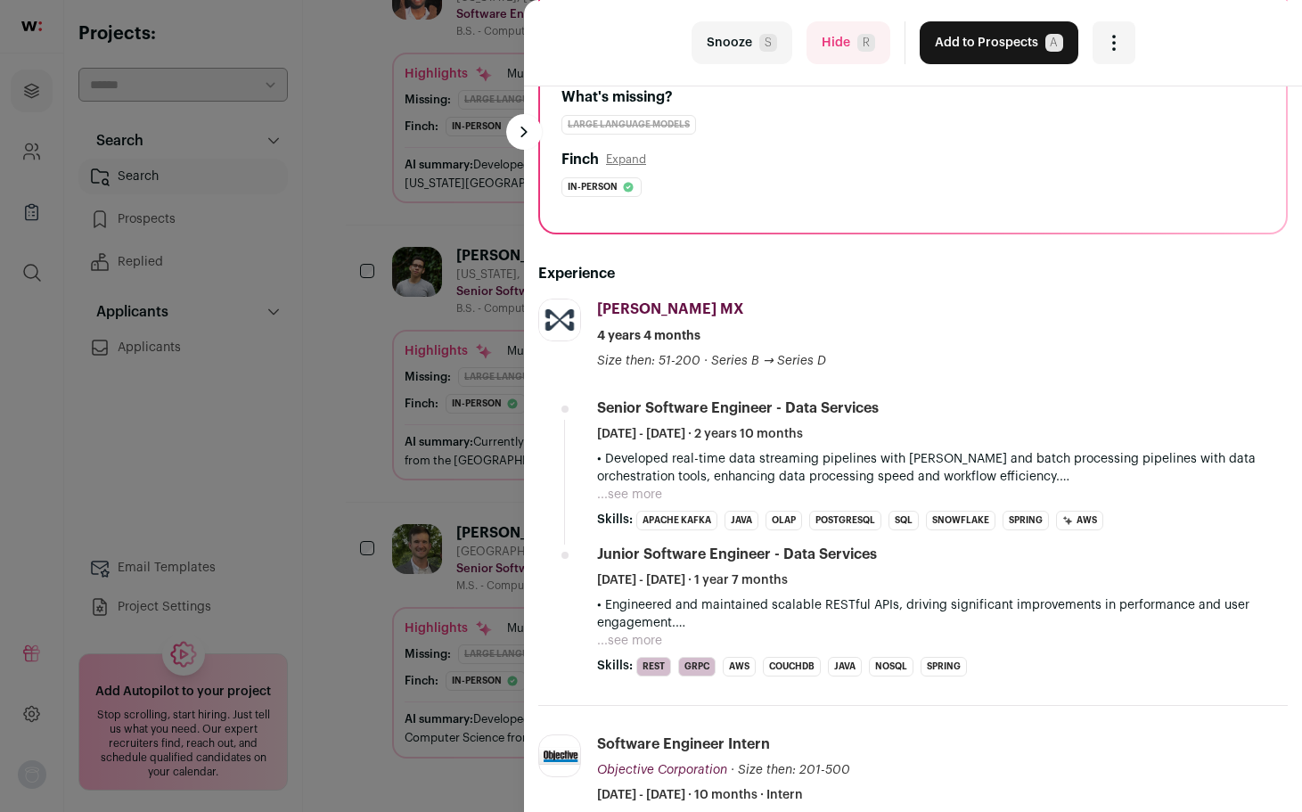
click at [646, 495] on button "...see more" at bounding box center [629, 495] width 65 height 18
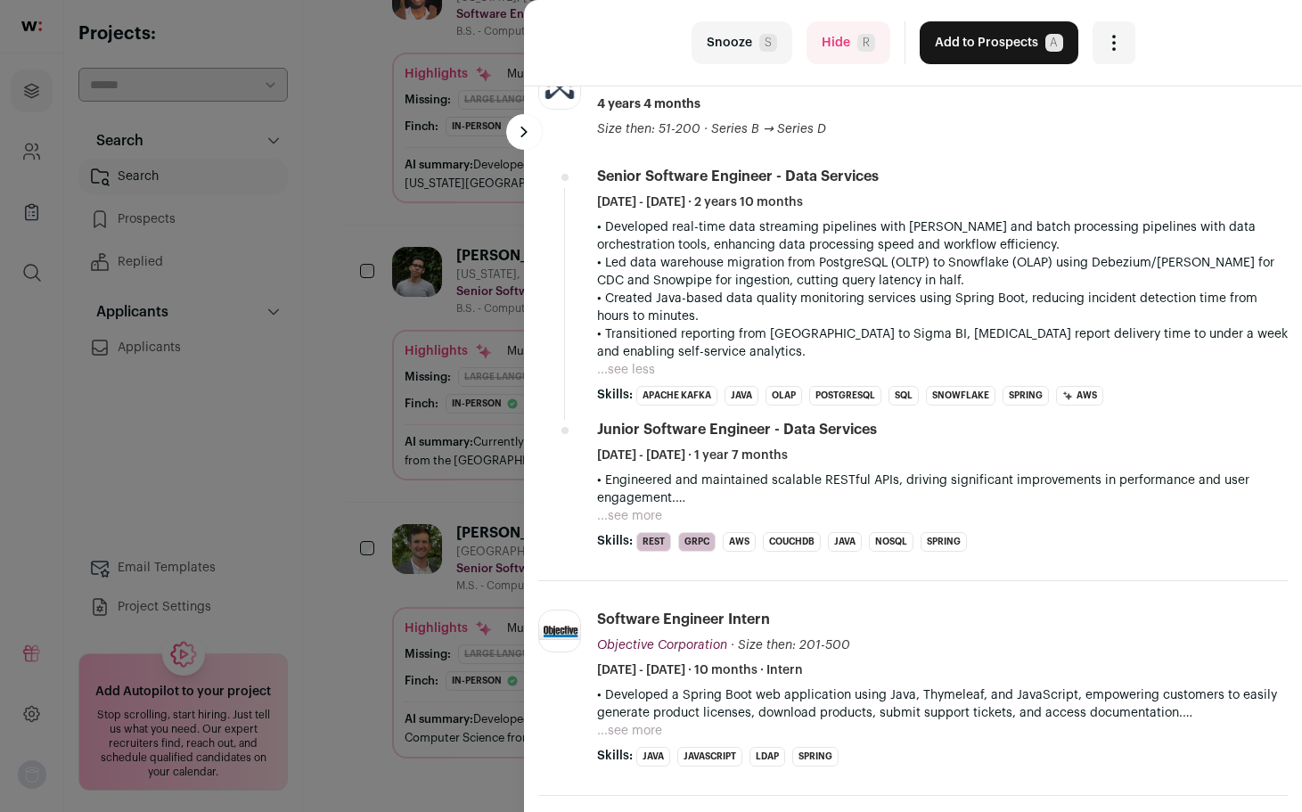
scroll to position [471, 0]
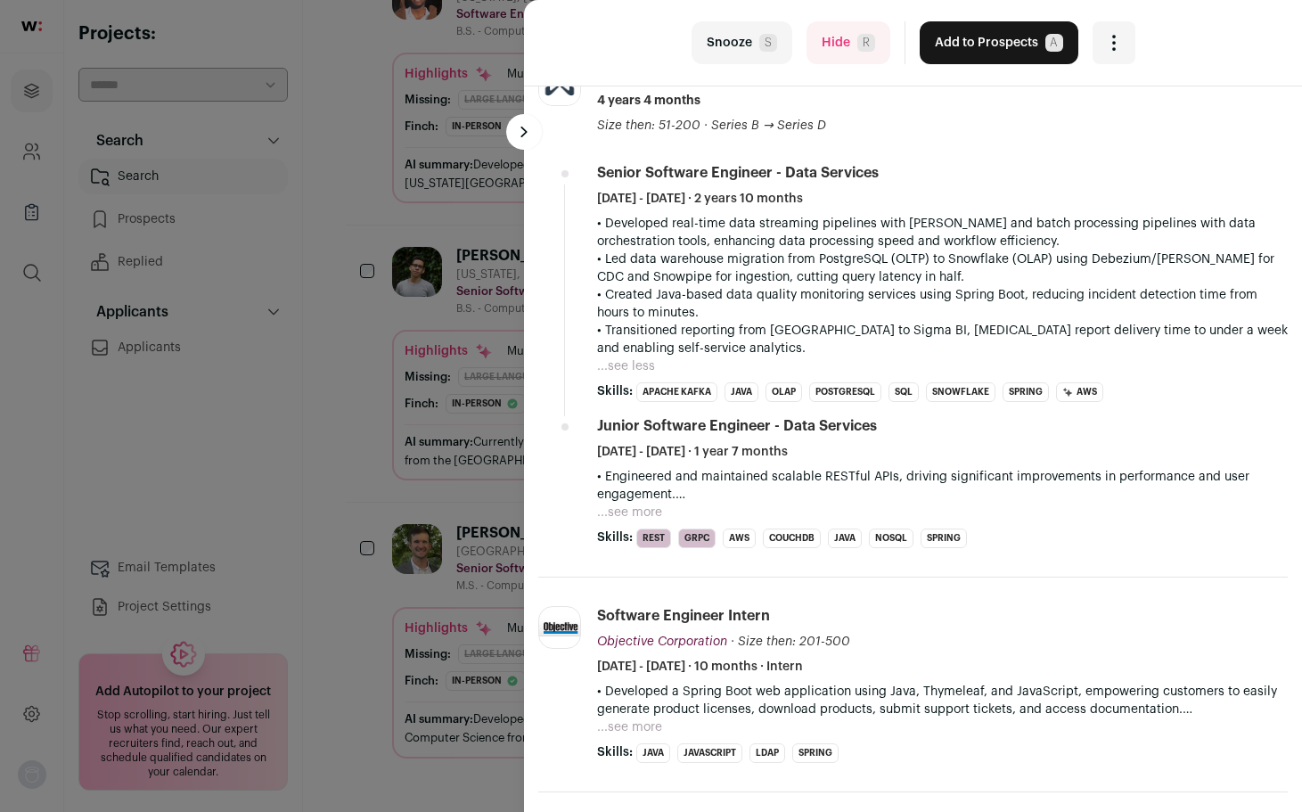
click at [629, 513] on button "...see more" at bounding box center [629, 513] width 65 height 18
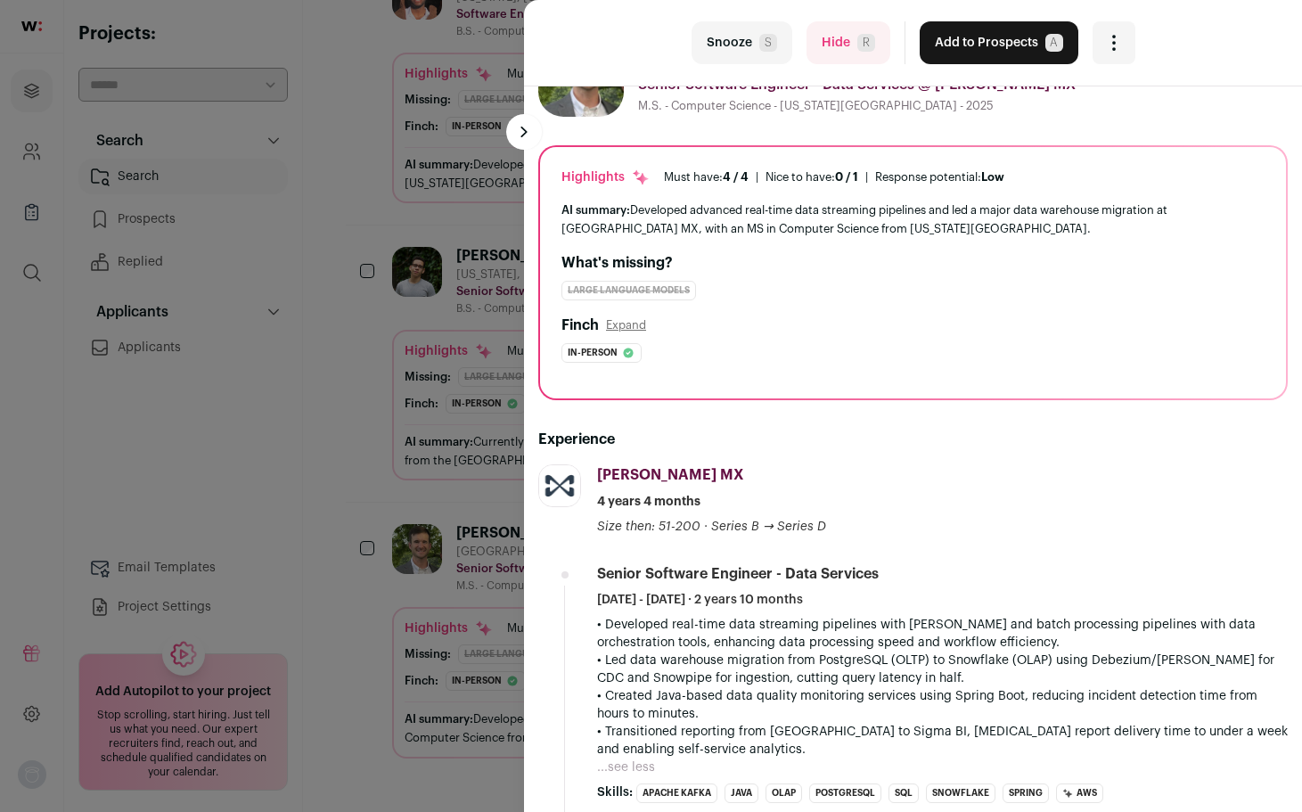
scroll to position [0, 0]
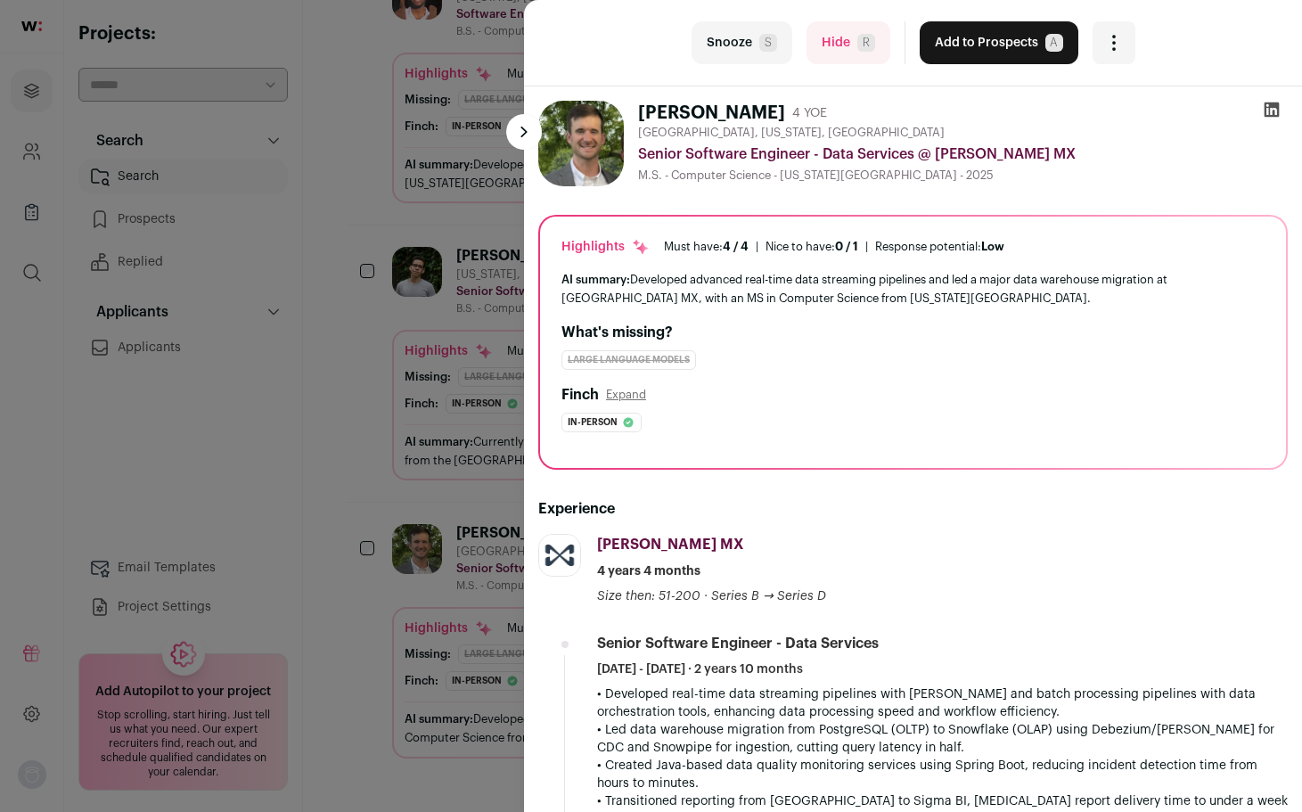
click at [613, 398] on button "Expand" at bounding box center [626, 395] width 40 height 14
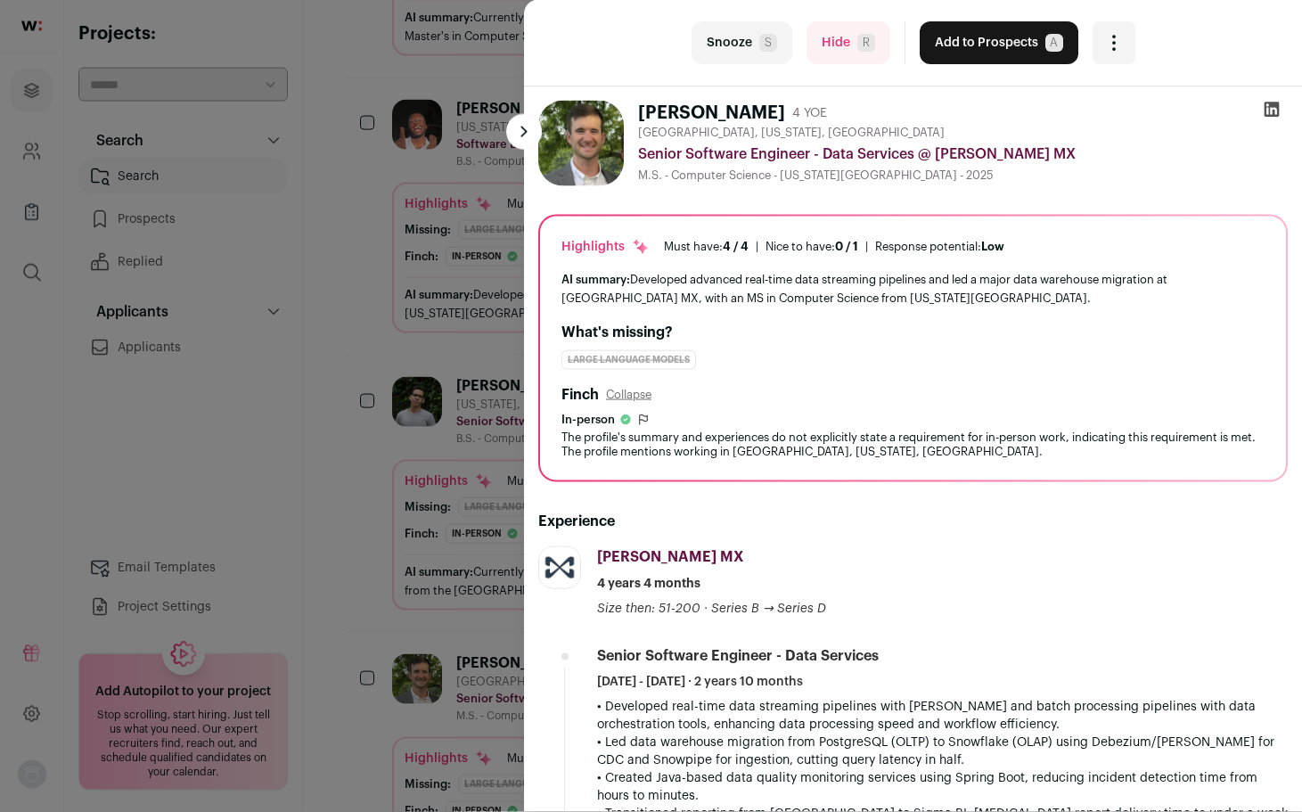
scroll to position [2077, 0]
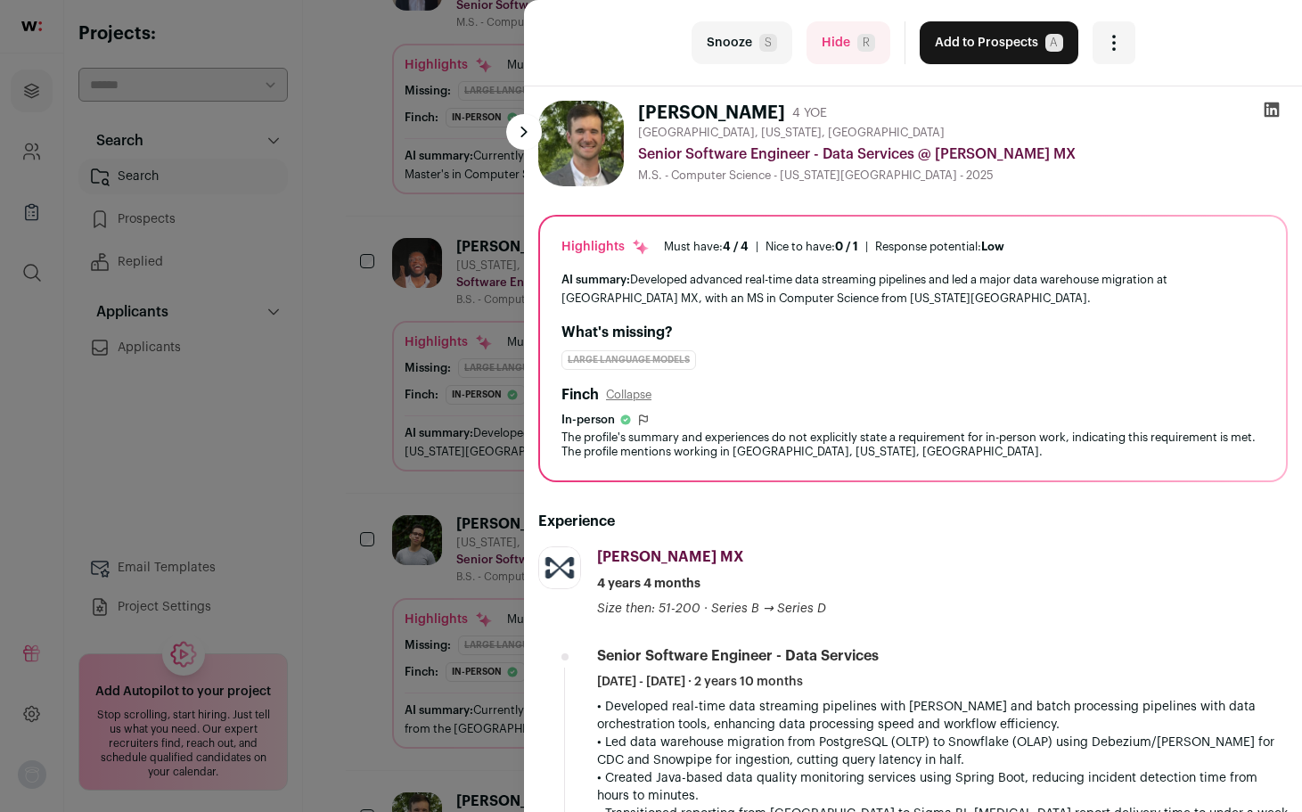
click at [589, 140] on img at bounding box center [581, 144] width 86 height 86
click at [649, 120] on h1 "Hayes Roach" at bounding box center [711, 113] width 147 height 25
click at [700, 291] on div "AI summary: Developed advanced real-time data streaming pipelines and led a maj…" at bounding box center [913, 288] width 703 height 37
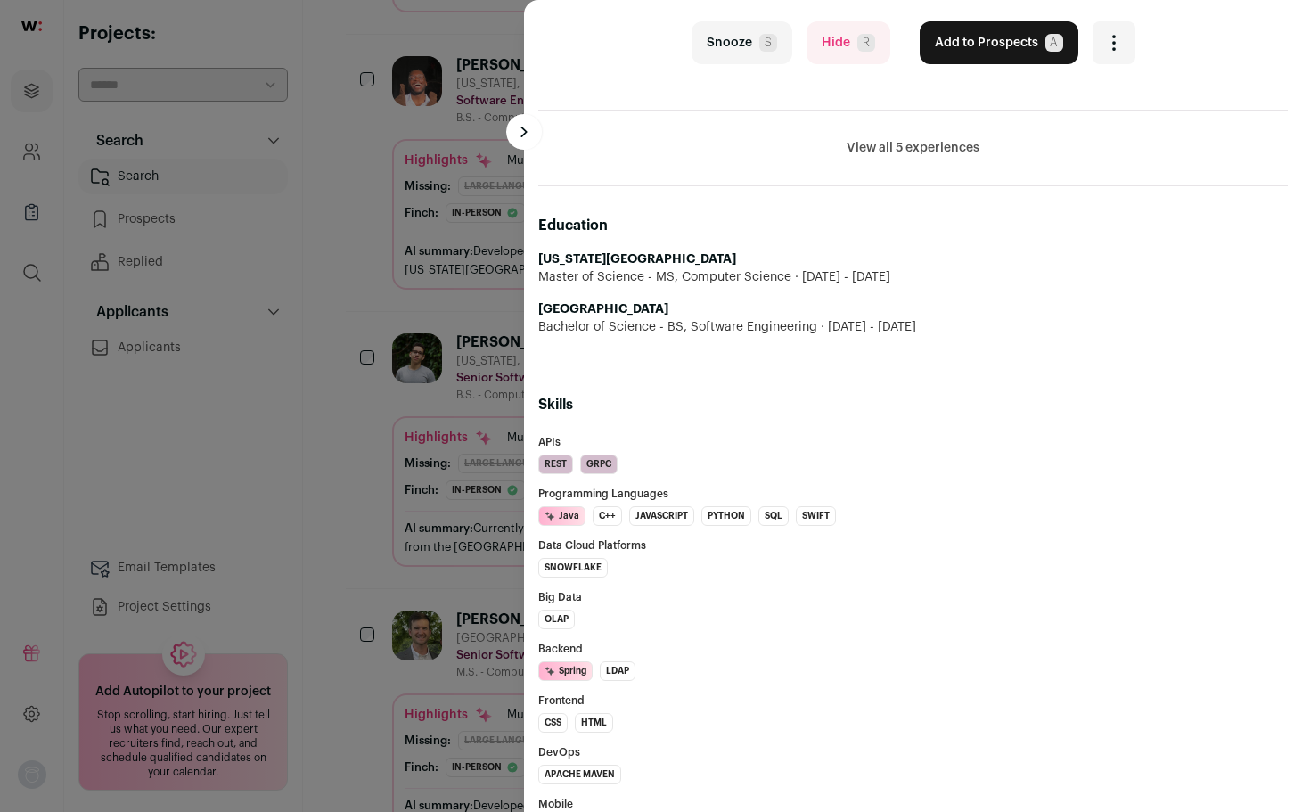
scroll to position [1647, 0]
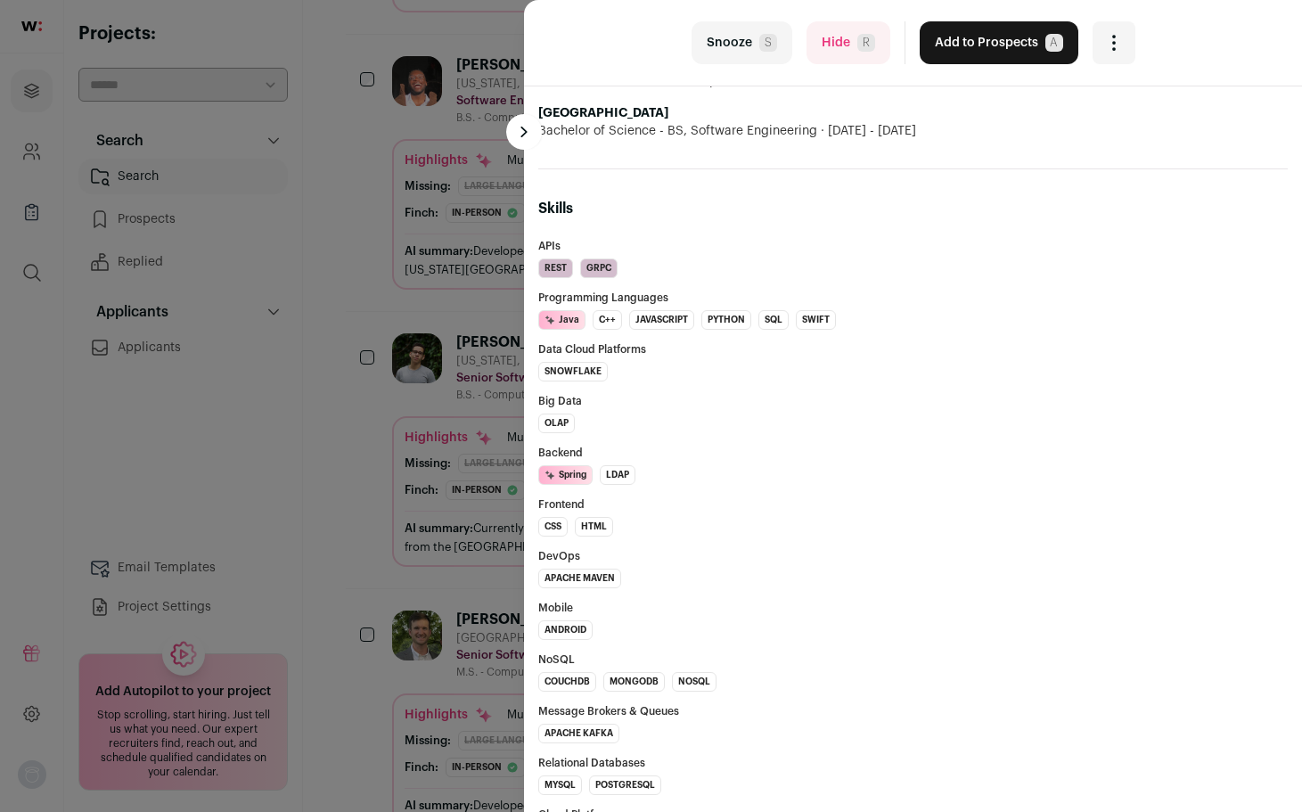
click at [361, 532] on div "last Snooze S Hide R Add to Prospects A Are you sure? Hayes Roach is already in…" at bounding box center [651, 406] width 1302 height 812
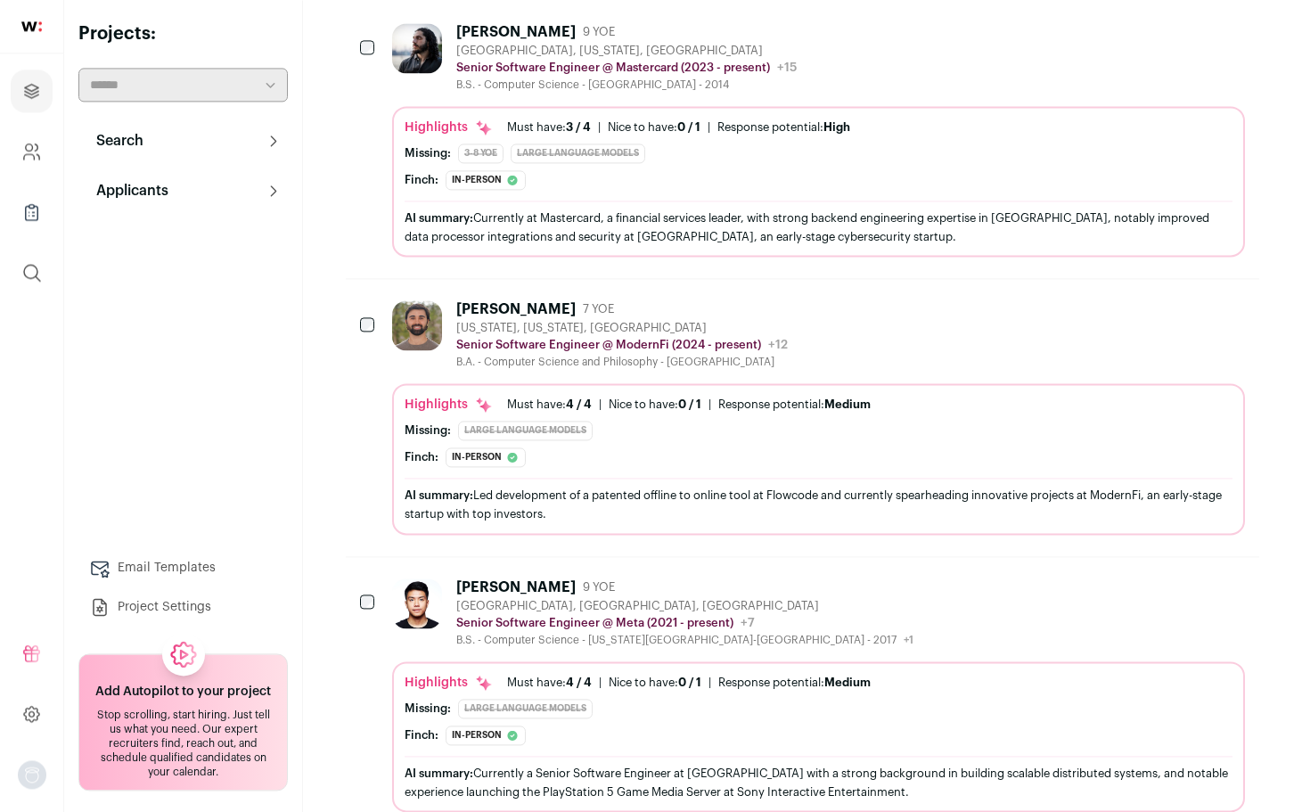
scroll to position [546, 0]
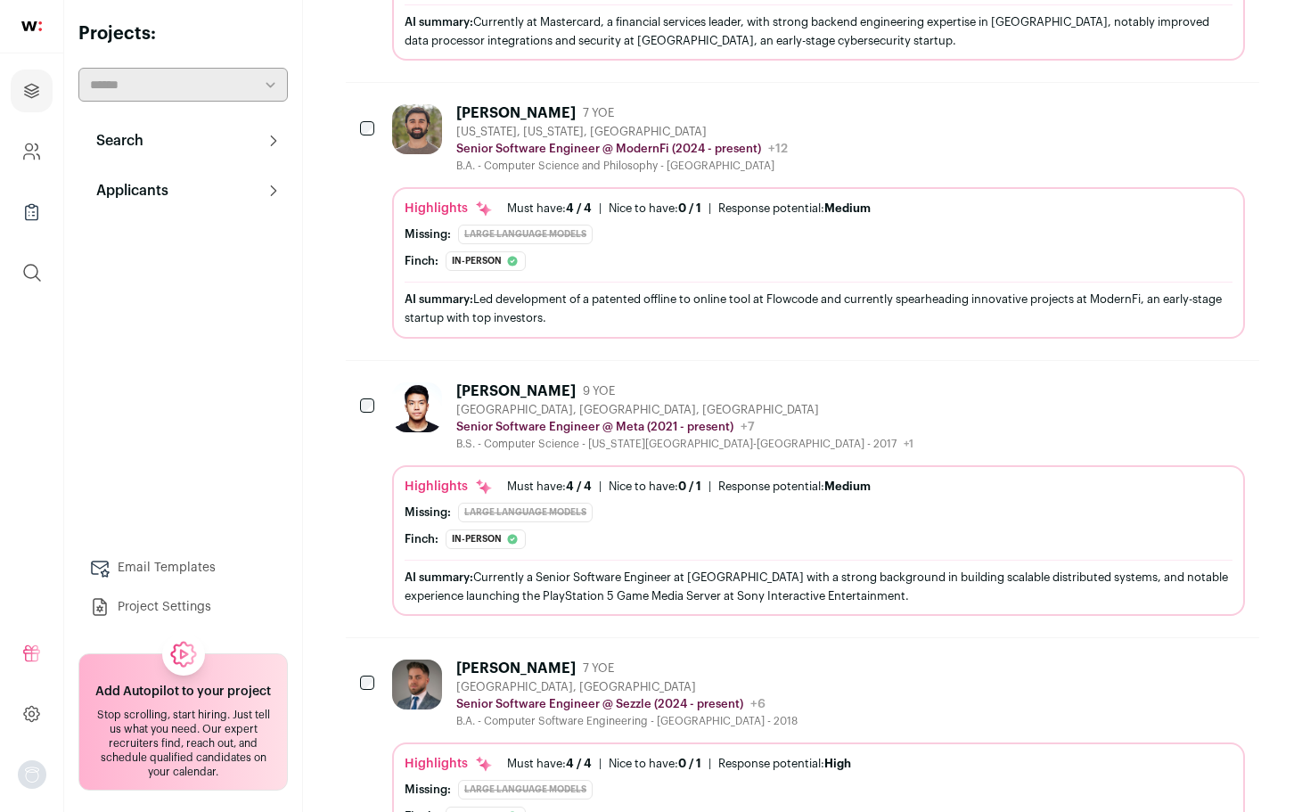
click at [440, 412] on img at bounding box center [417, 407] width 50 height 50
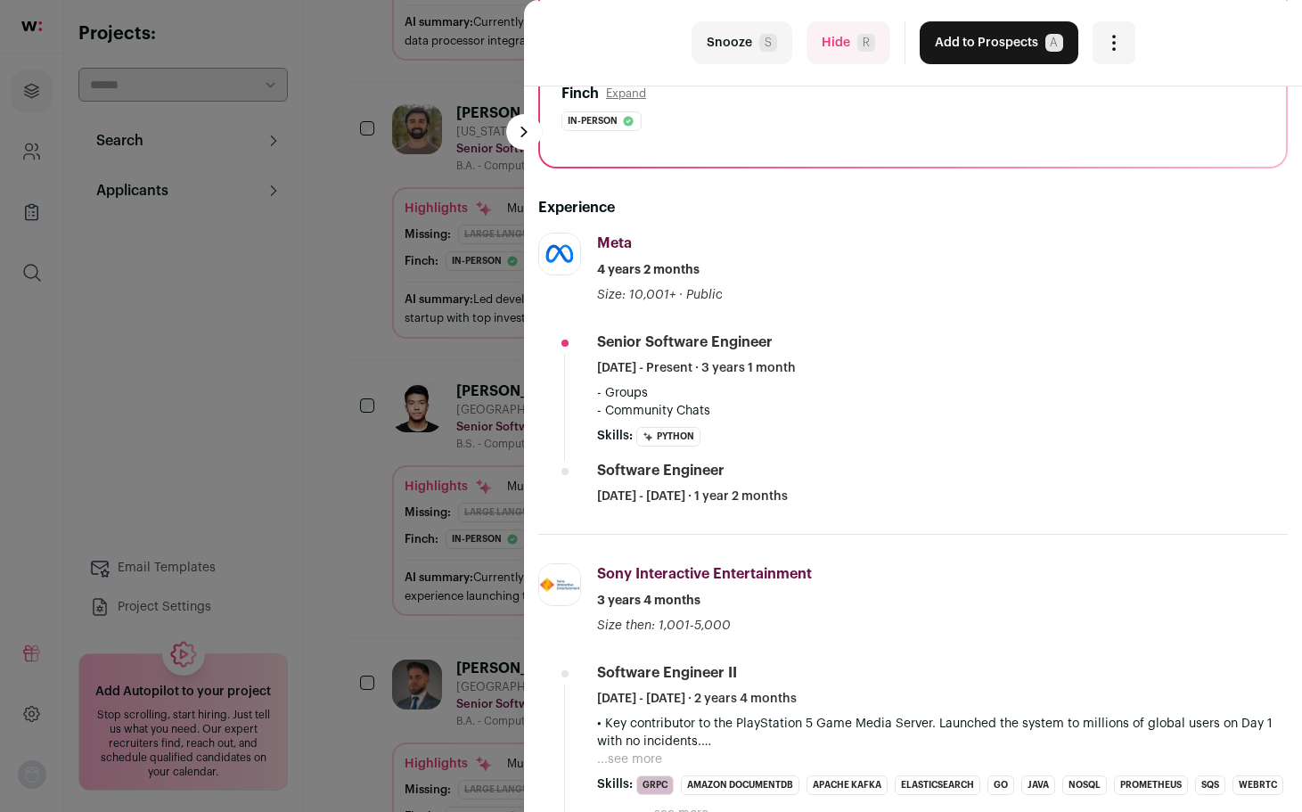
scroll to position [353, 0]
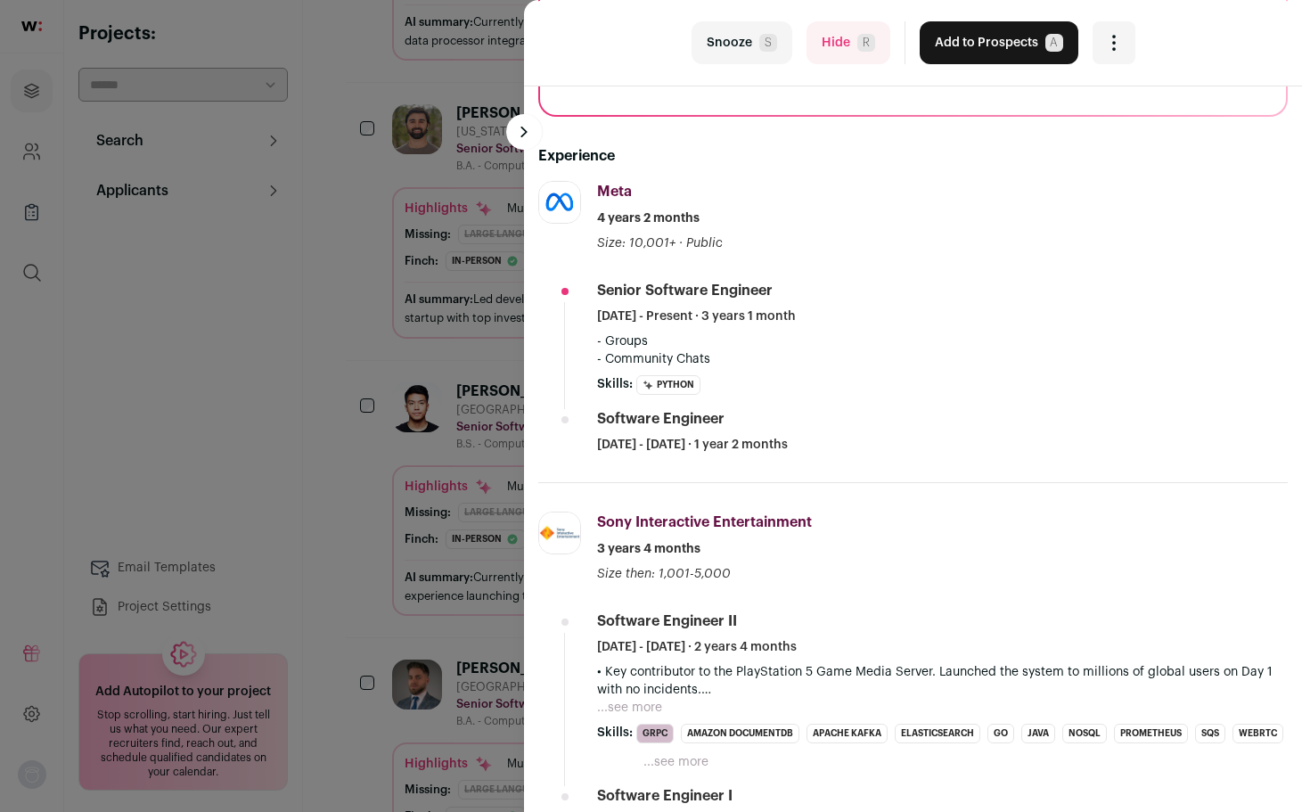
click at [420, 341] on div "last Snooze S Hide R Add to Prospects A Are you sure? Khanh Nguyen is already i…" at bounding box center [651, 406] width 1302 height 812
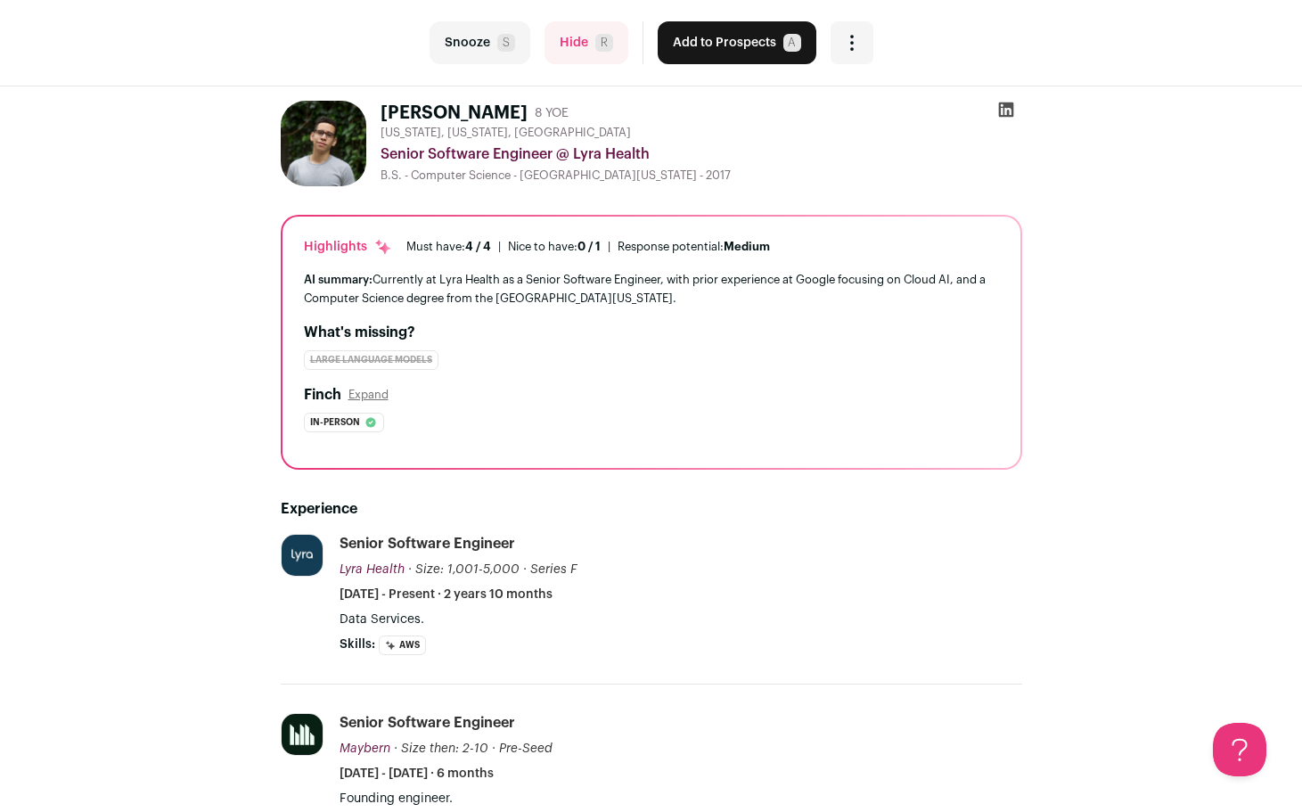
click at [337, 127] on img at bounding box center [324, 144] width 86 height 86
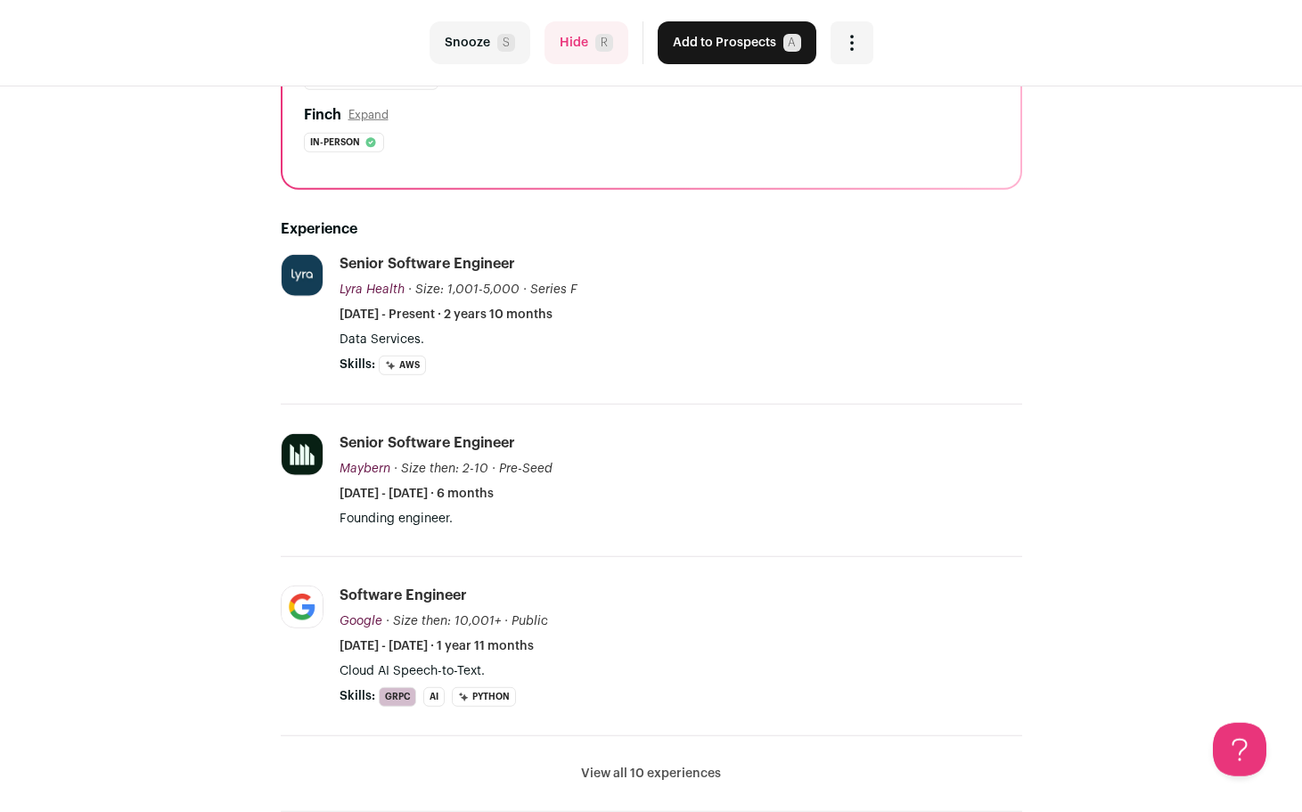
scroll to position [273, 0]
